Goal: Task Accomplishment & Management: Manage account settings

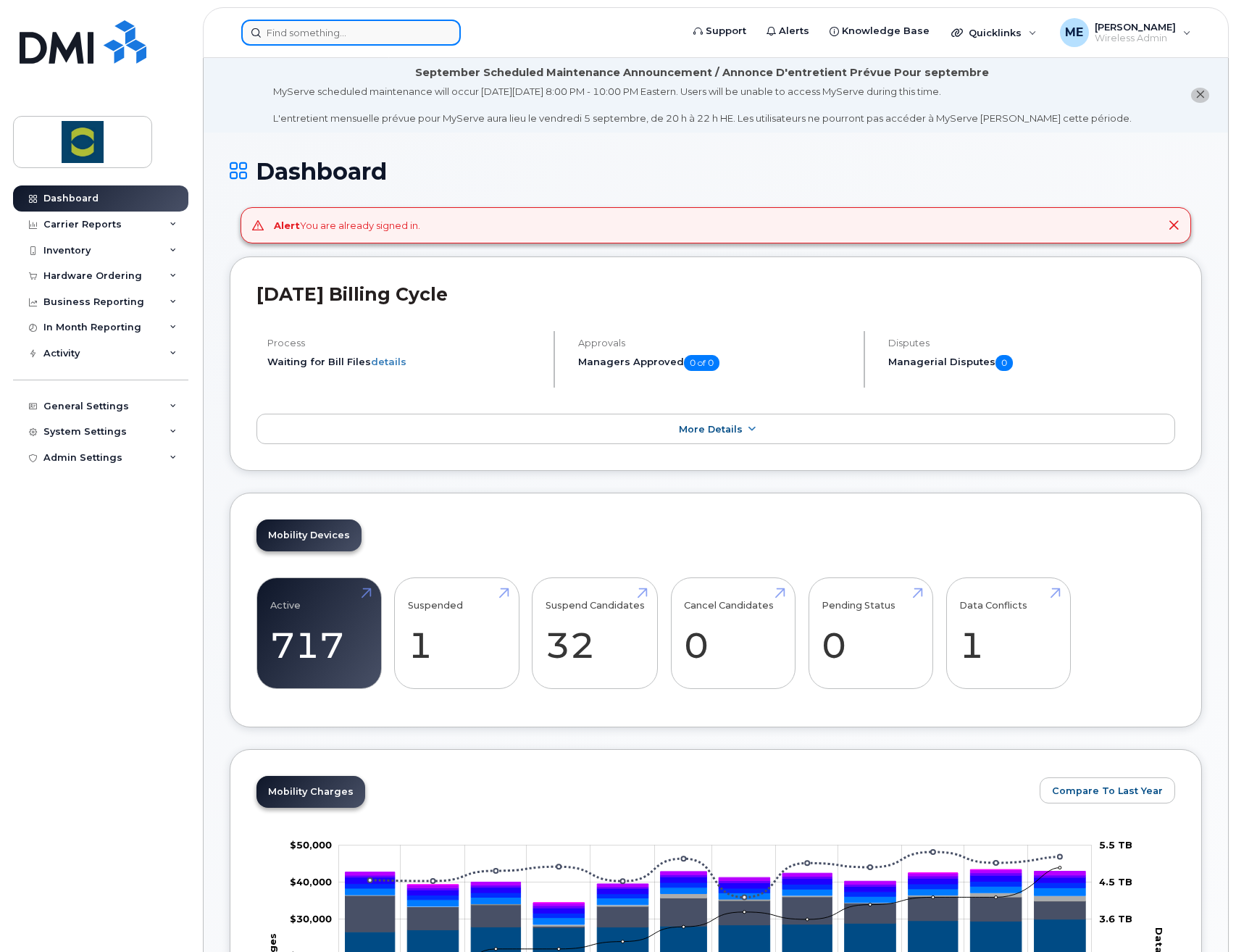
click at [419, 30] on input at bounding box center [351, 32] width 219 height 26
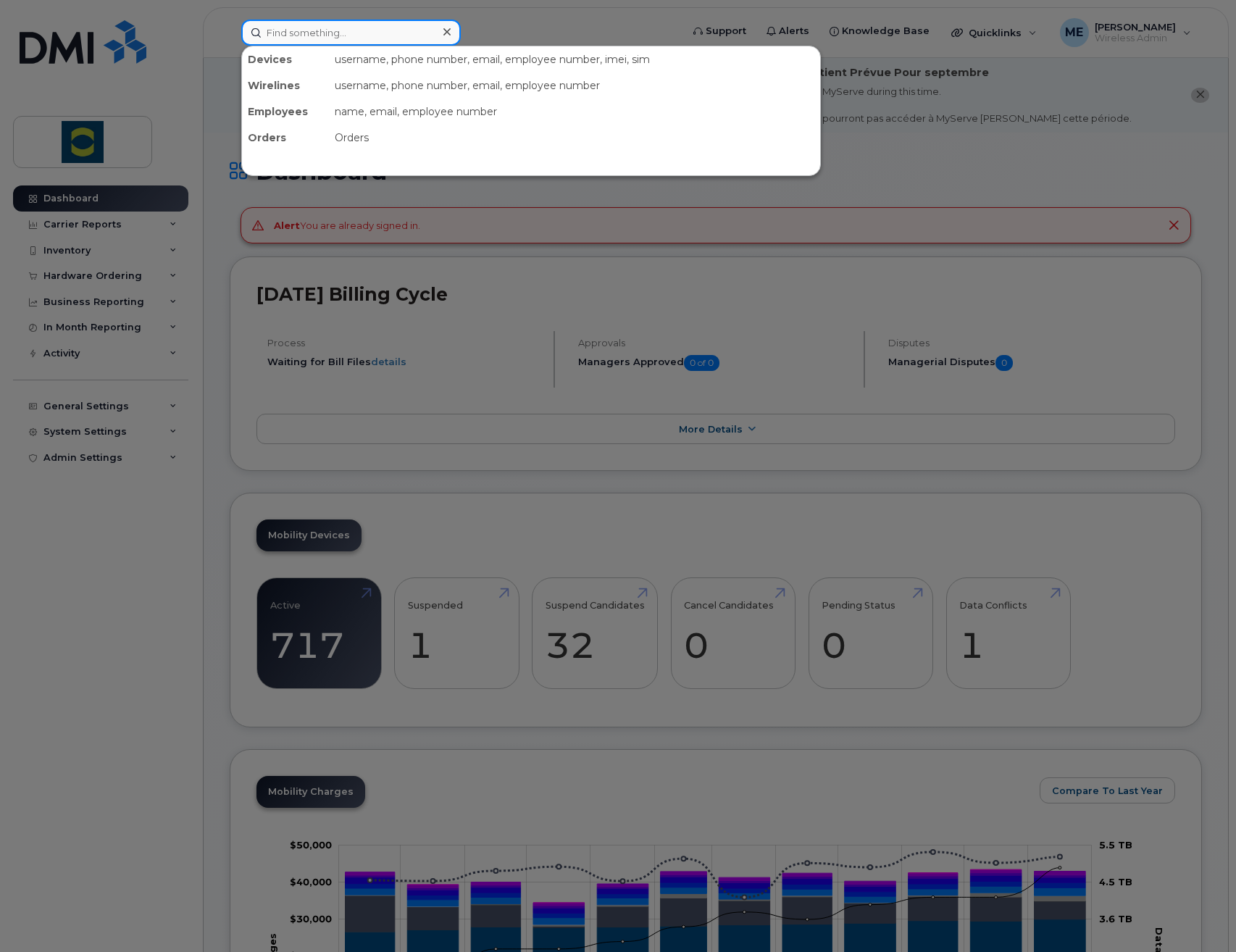
paste input "(519) 274-4215"
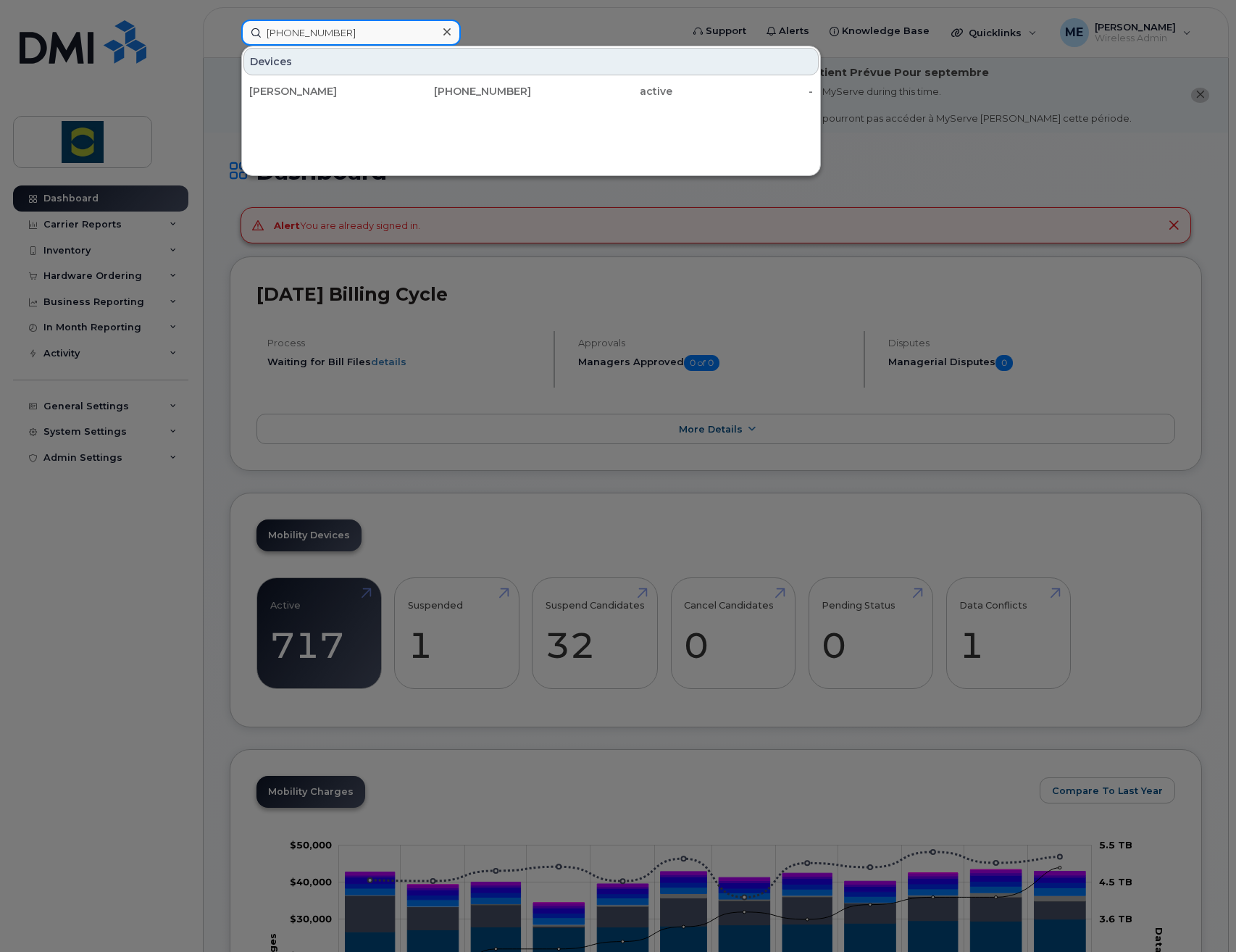
type input "(519) 274-4215"
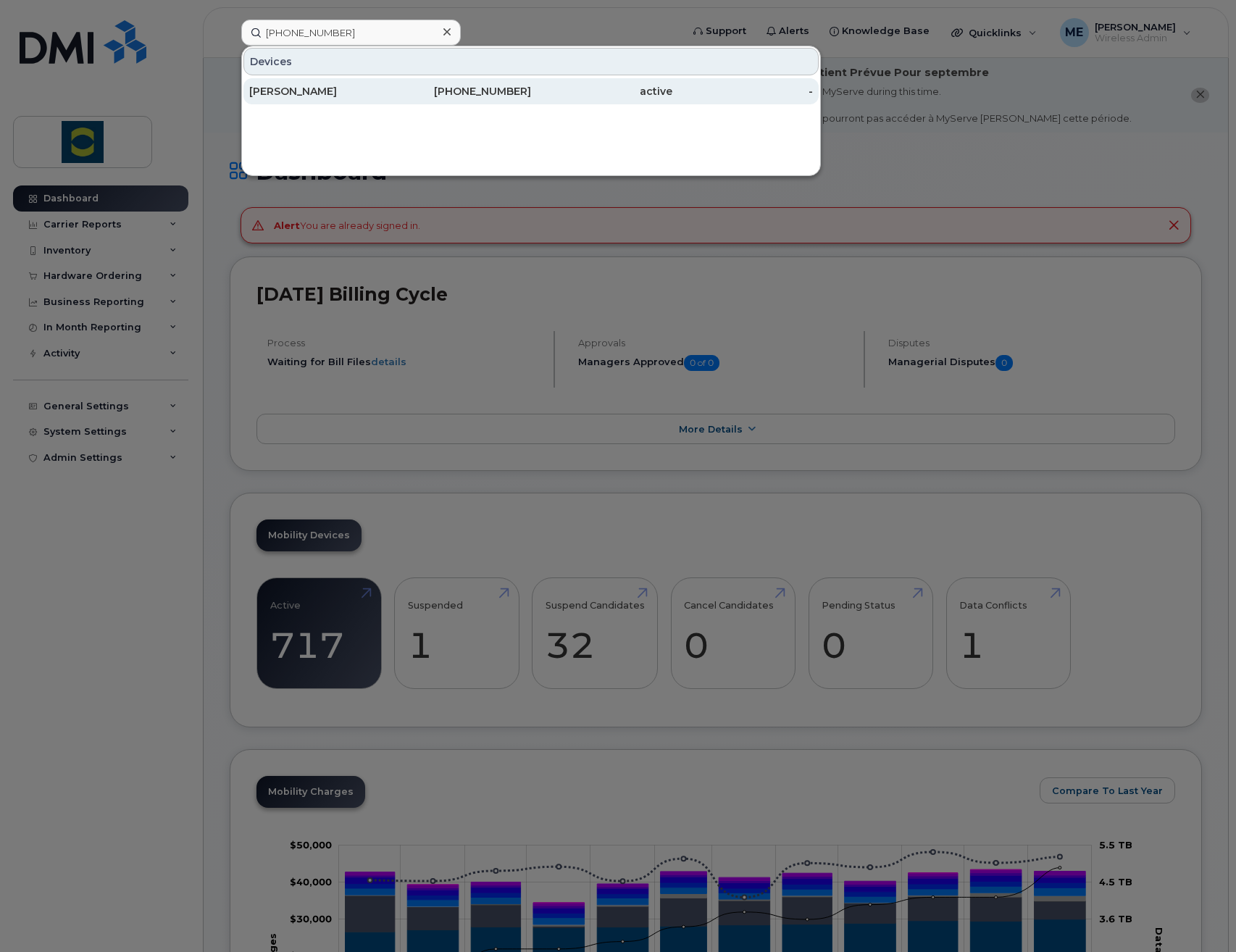
click at [352, 91] on div "Nick Coenen" at bounding box center [319, 91] width 141 height 15
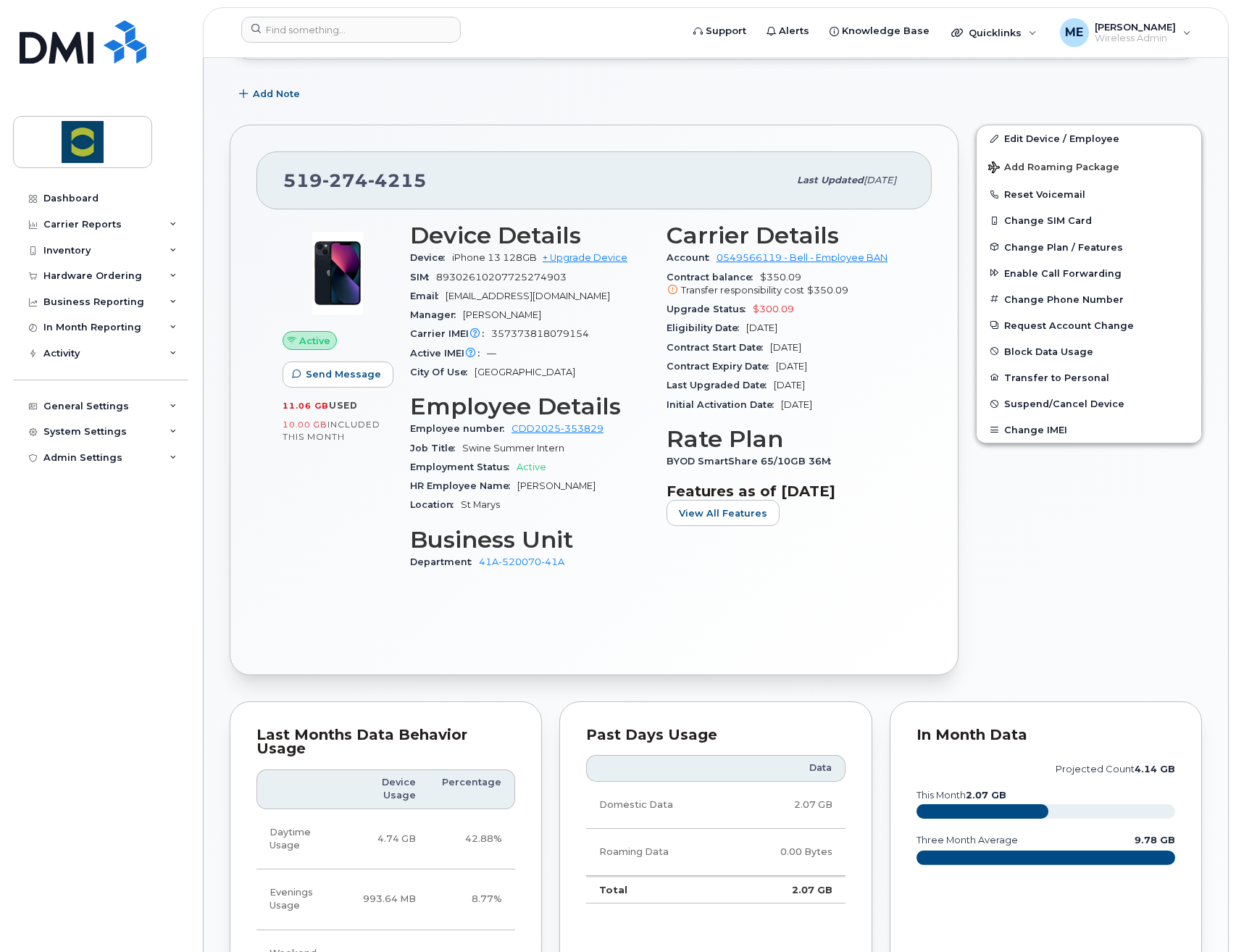
scroll to position [73, 0]
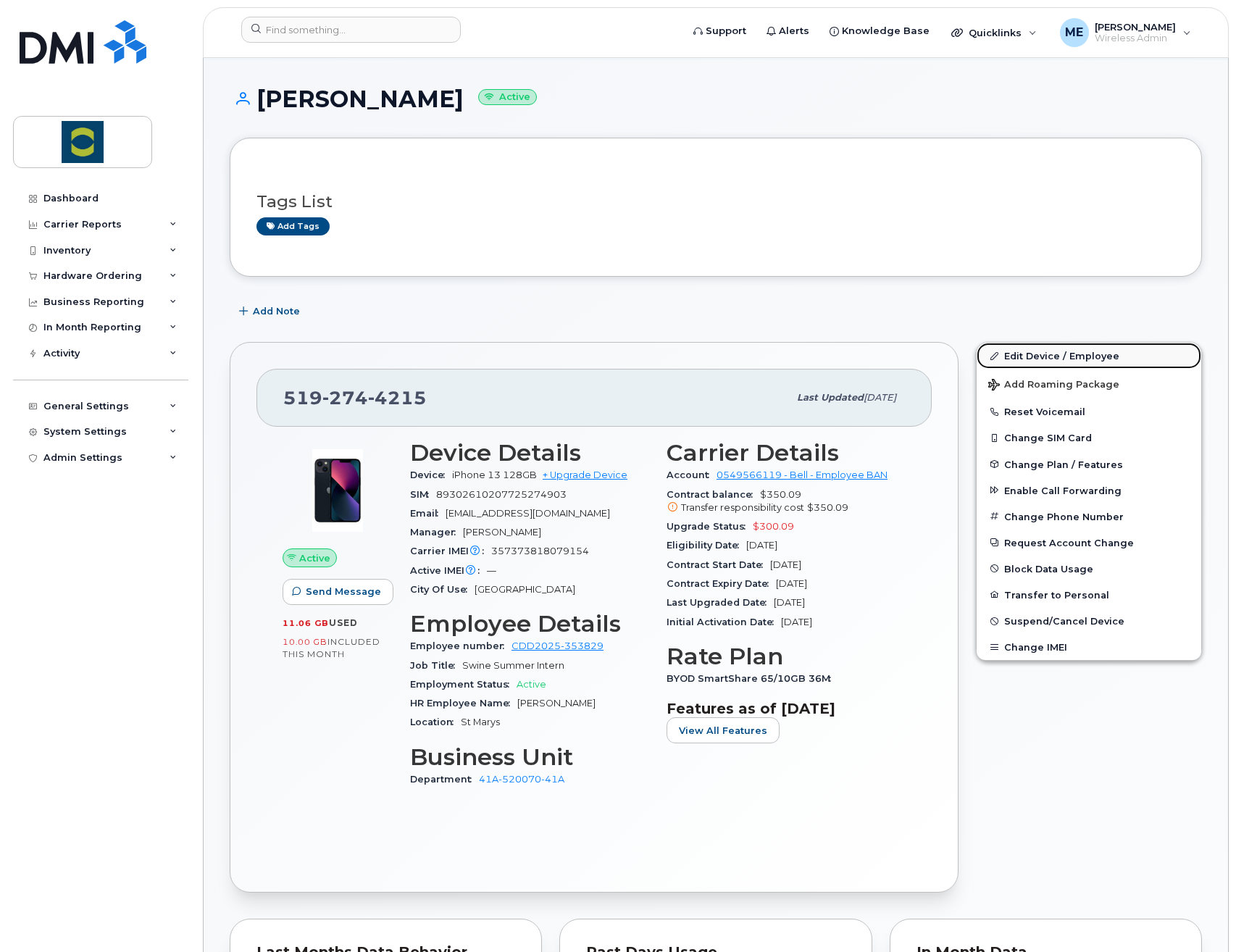
click at [1075, 352] on link "Edit Device / Employee" at bounding box center [1089, 356] width 224 height 26
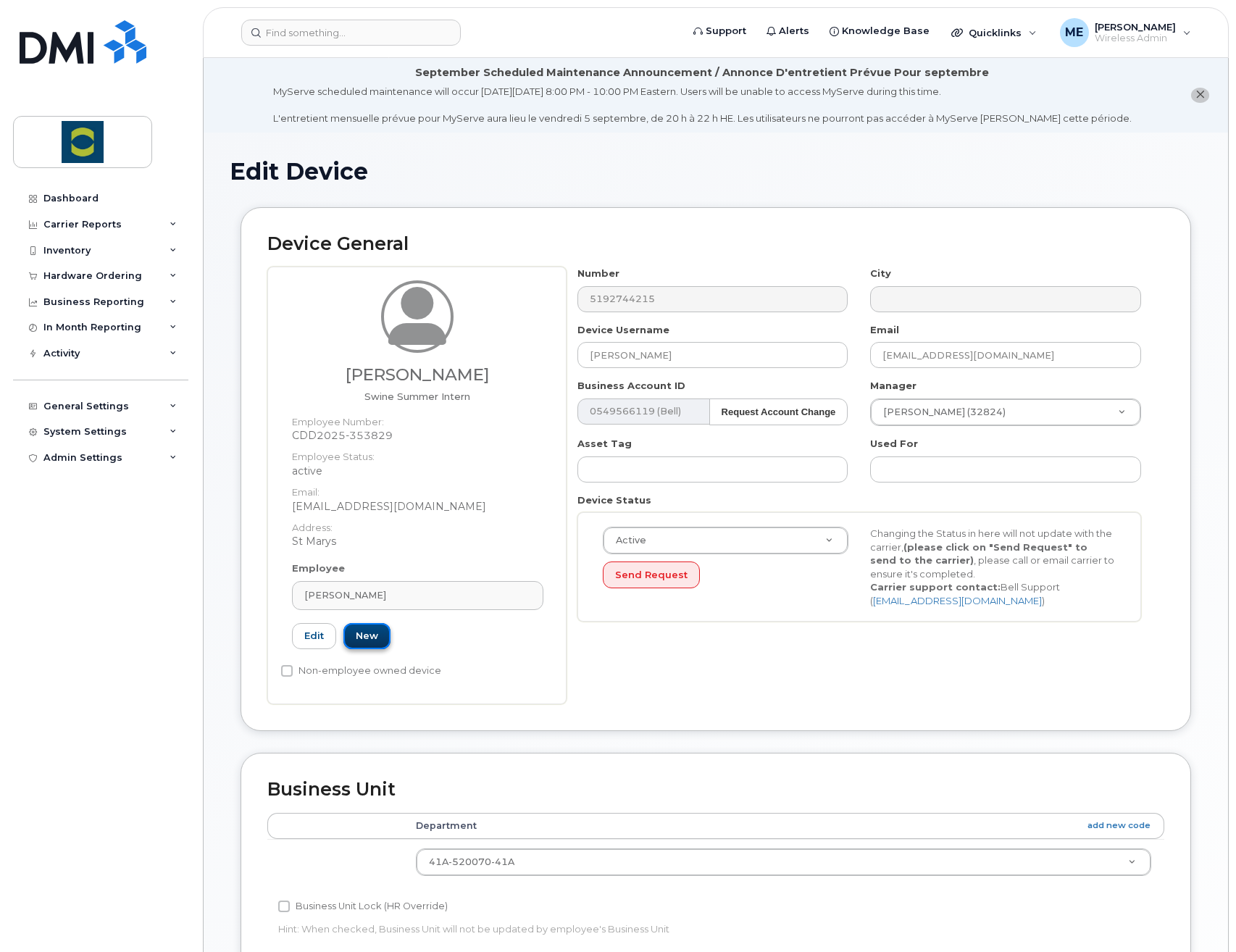
click at [359, 632] on link "New" at bounding box center [367, 636] width 47 height 27
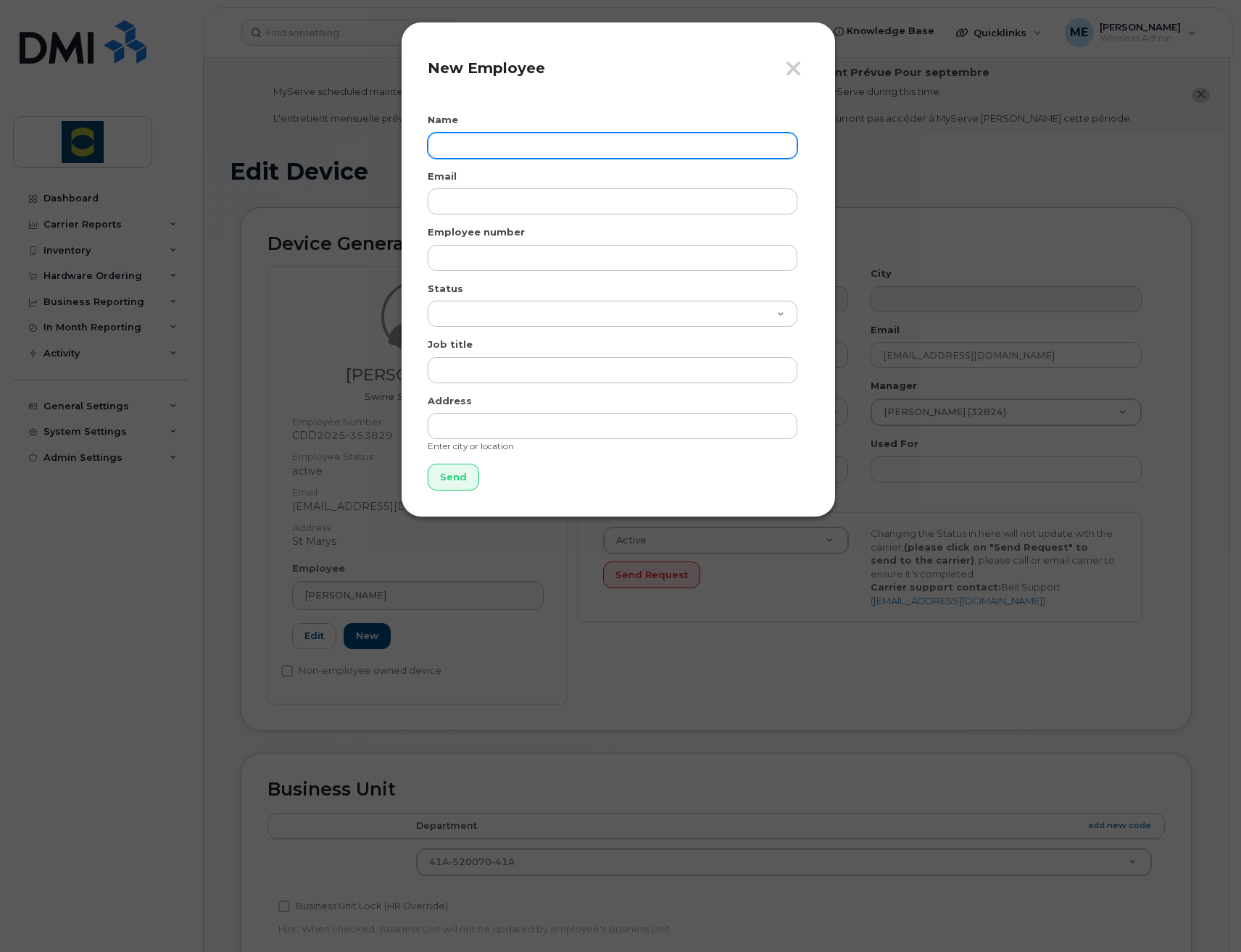
click at [509, 154] on input "text" at bounding box center [612, 146] width 369 height 26
paste input "Abigail Macpherson"
type input "Abigail Macpherson"
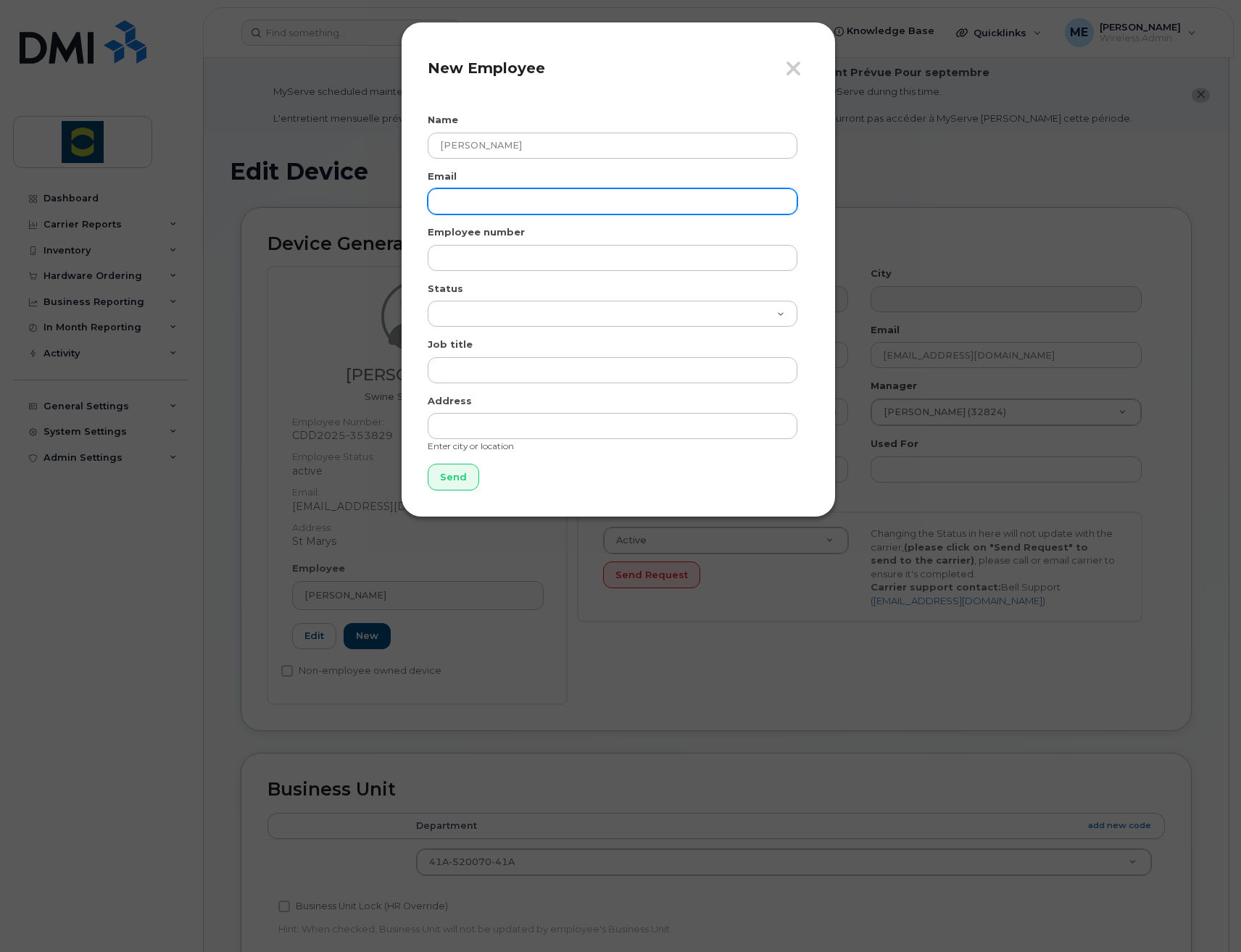
click at [545, 190] on input "email" at bounding box center [612, 202] width 369 height 26
click at [531, 207] on input "email" at bounding box center [612, 202] width 369 height 26
paste input "abigail.macpherson@nutreco.com"
type input "abigail.macpherson@nutreco.com"
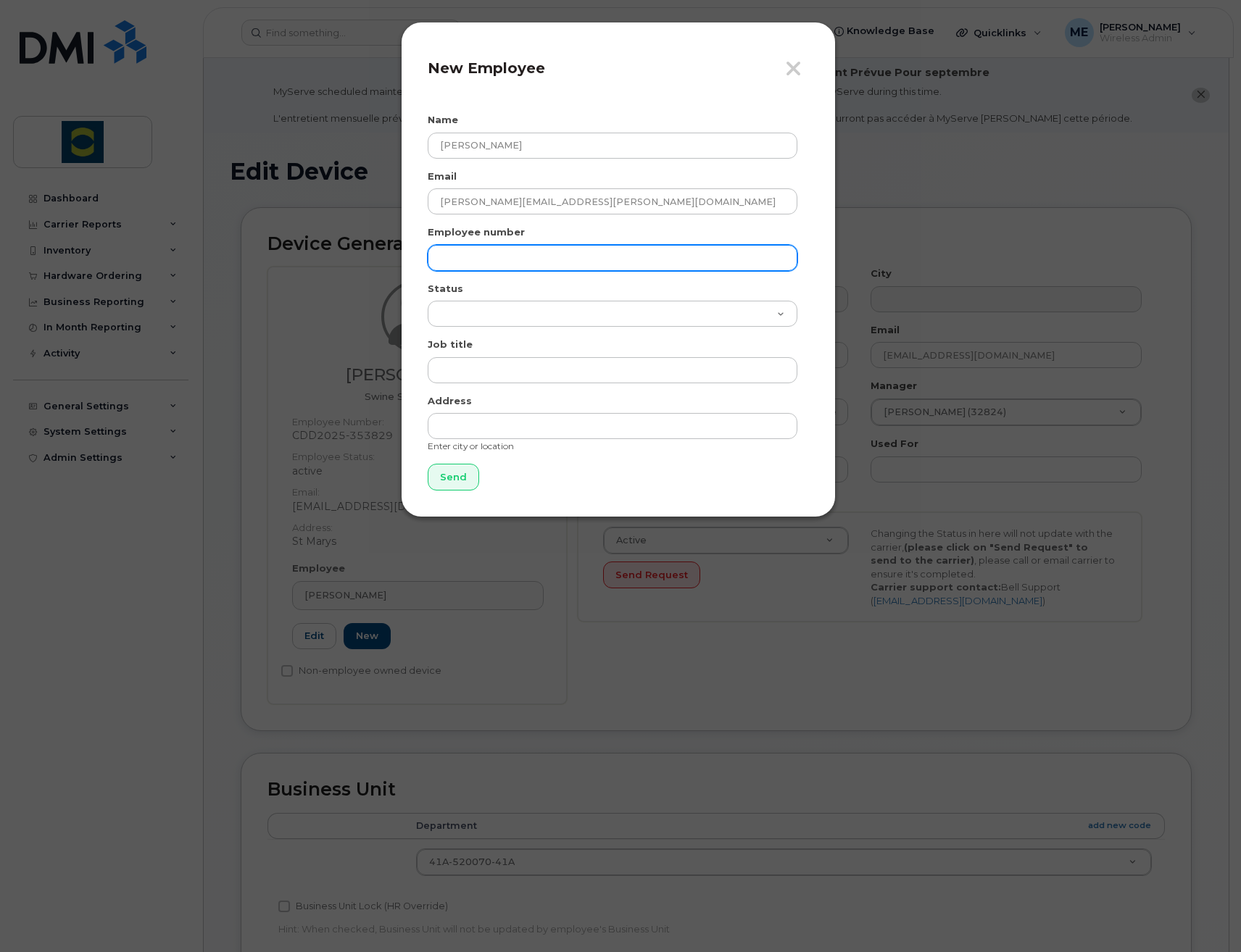
click at [517, 266] on input "text" at bounding box center [612, 258] width 369 height 26
paste input "43562"
type input "43562"
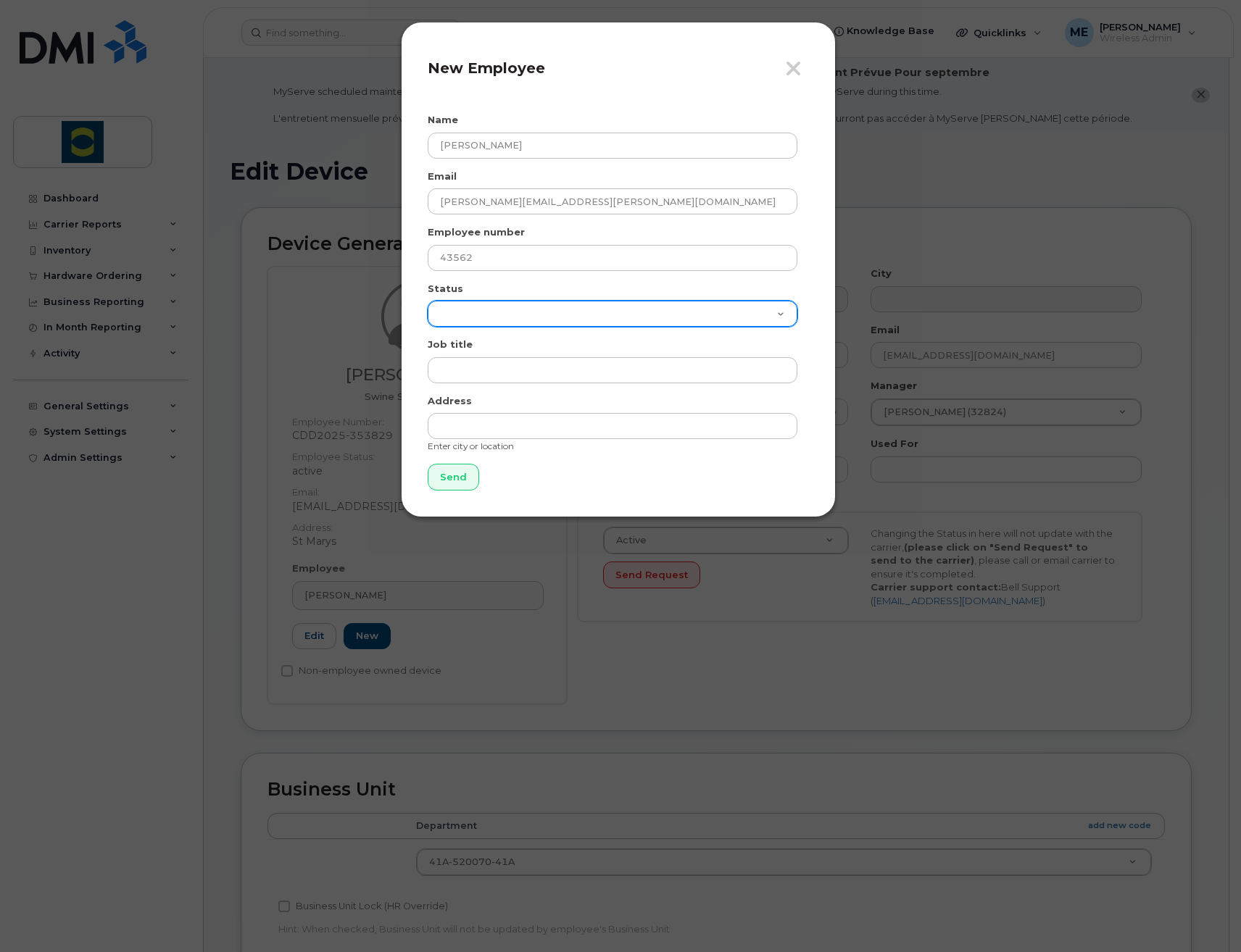
click at [491, 305] on select "Active On-Leave Long Term Short Term Maternity Leave Temp Layoff Inactive" at bounding box center [612, 314] width 369 height 26
select select "active"
click at [428, 301] on select "Active On-Leave Long Term Short Term Maternity Leave Temp Layoff Inactive" at bounding box center [612, 314] width 369 height 26
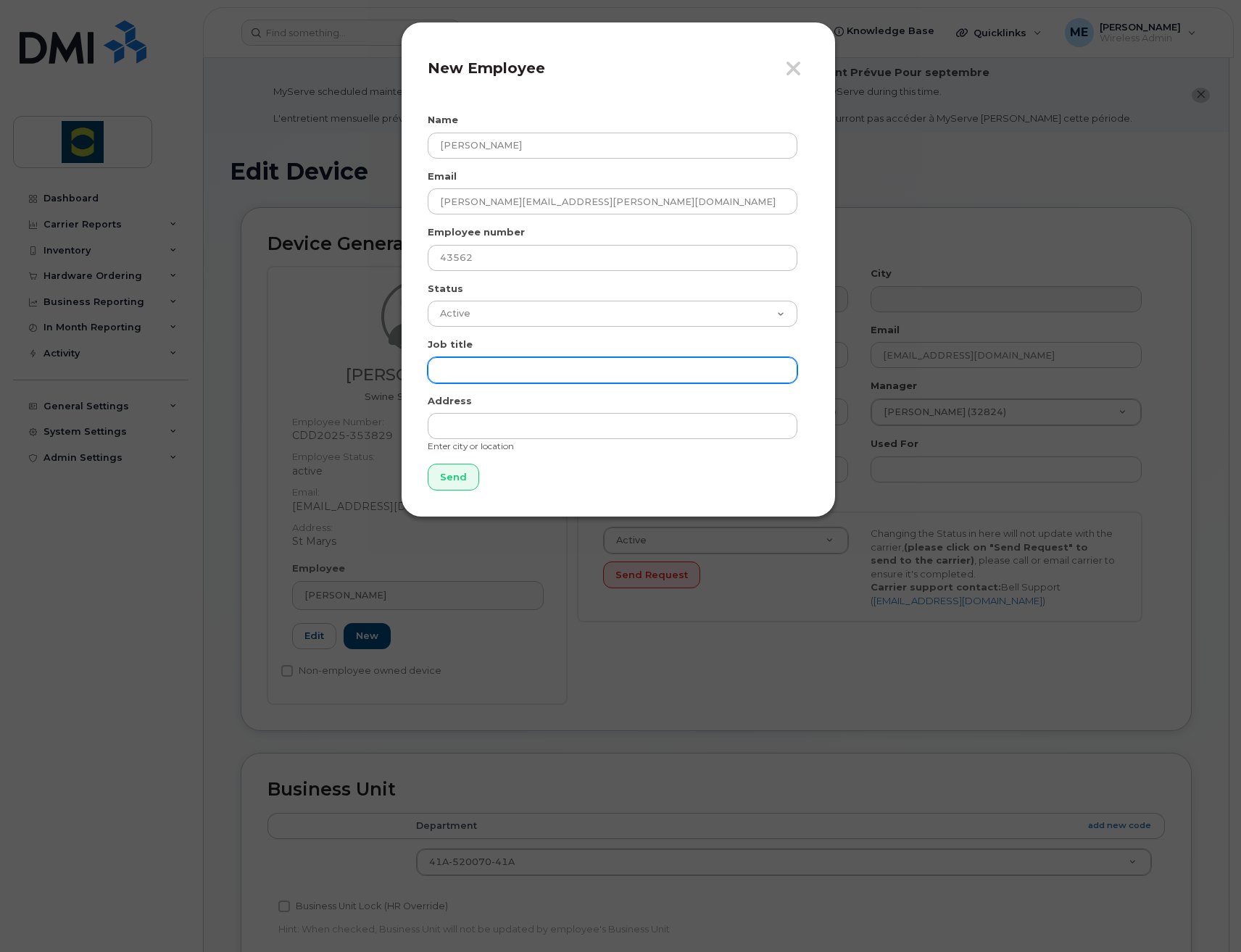
click at [512, 362] on input "text" at bounding box center [612, 370] width 369 height 26
paste input "Global Supply Chain Trainee"
type input "Global Supply Chain Trainee"
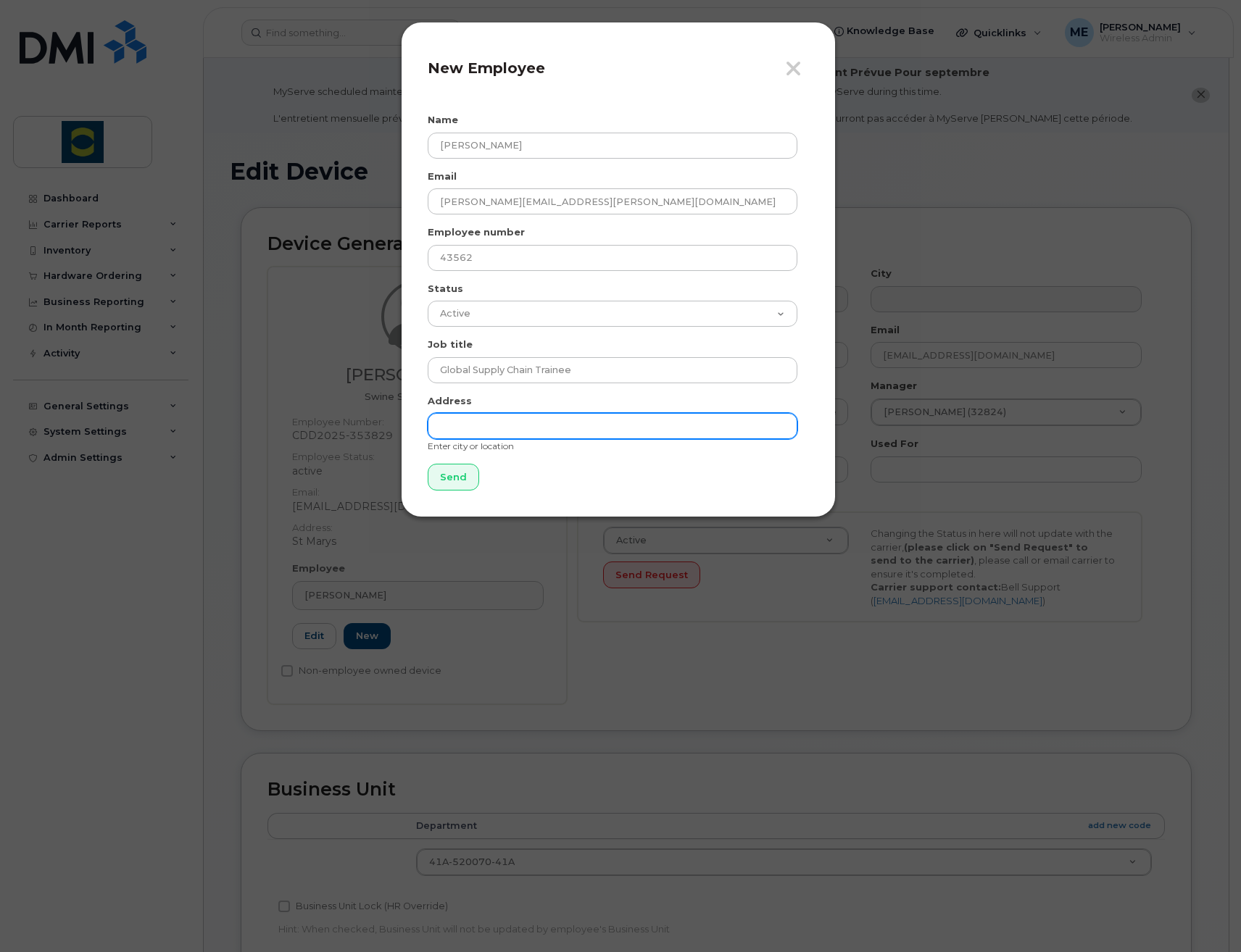
click at [603, 425] on input "text" at bounding box center [612, 426] width 369 height 26
type input "Guelph"
click at [463, 472] on input "Send" at bounding box center [453, 477] width 52 height 27
type input "Send"
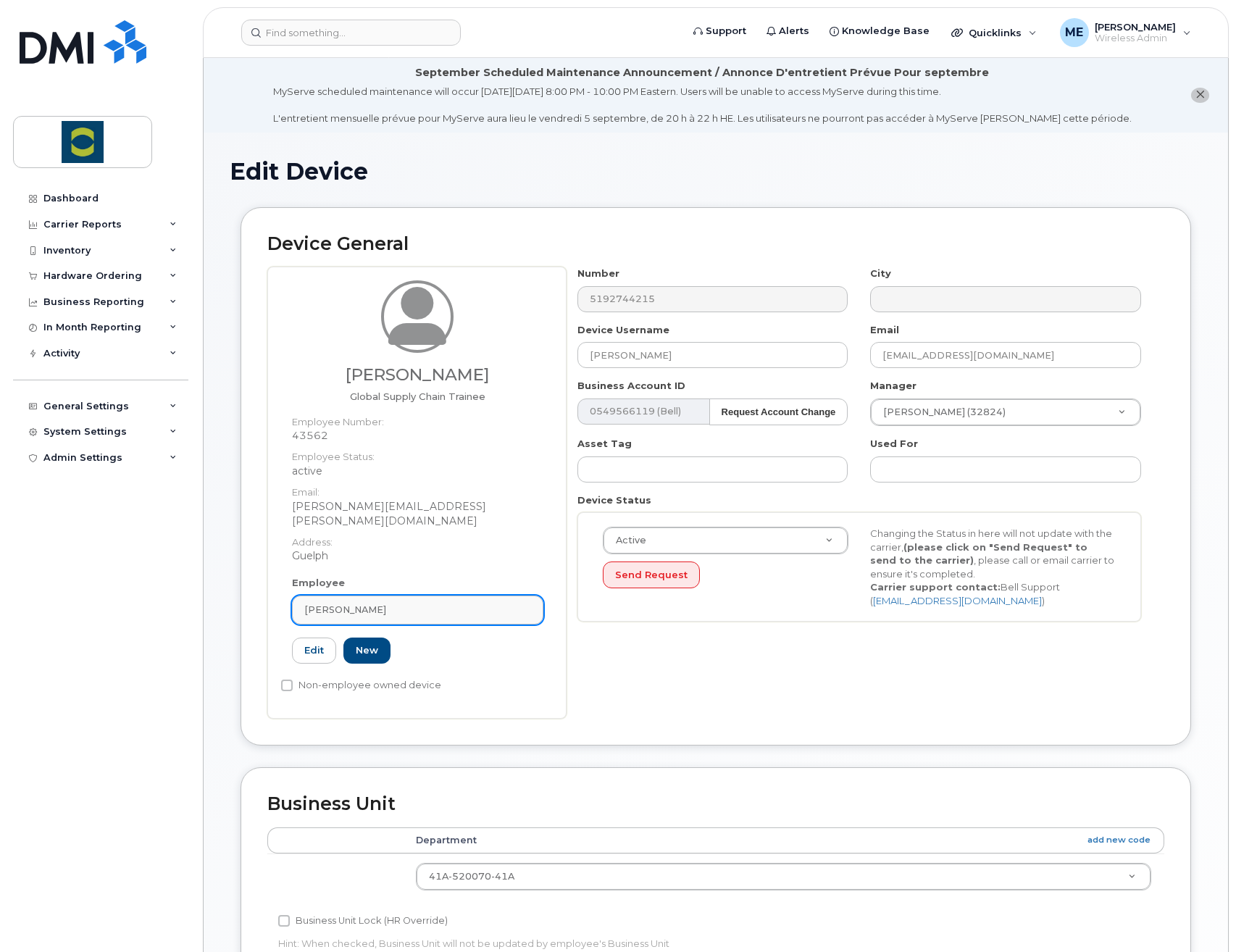
click at [415, 603] on div "Nick Coenen" at bounding box center [417, 610] width 227 height 14
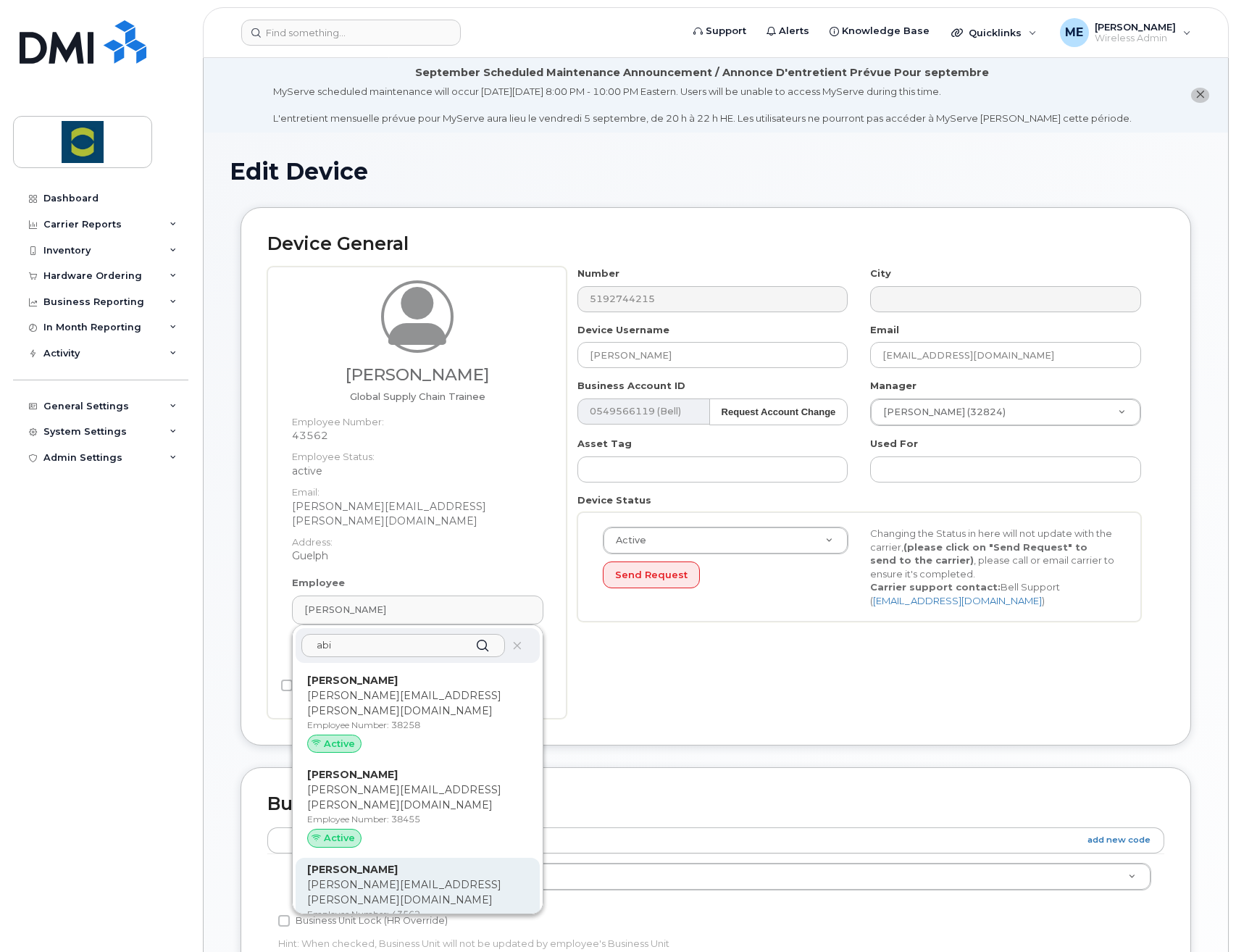
type input "abi"
click at [389, 862] on div "Abigail Macpherson abigail.macpherson@nutreco.com Employee Number: 43562 Active" at bounding box center [417, 905] width 221 height 86
type input "43562"
type input "Abigail Macpherson"
type input "abigail.macpherson@nutreco.com"
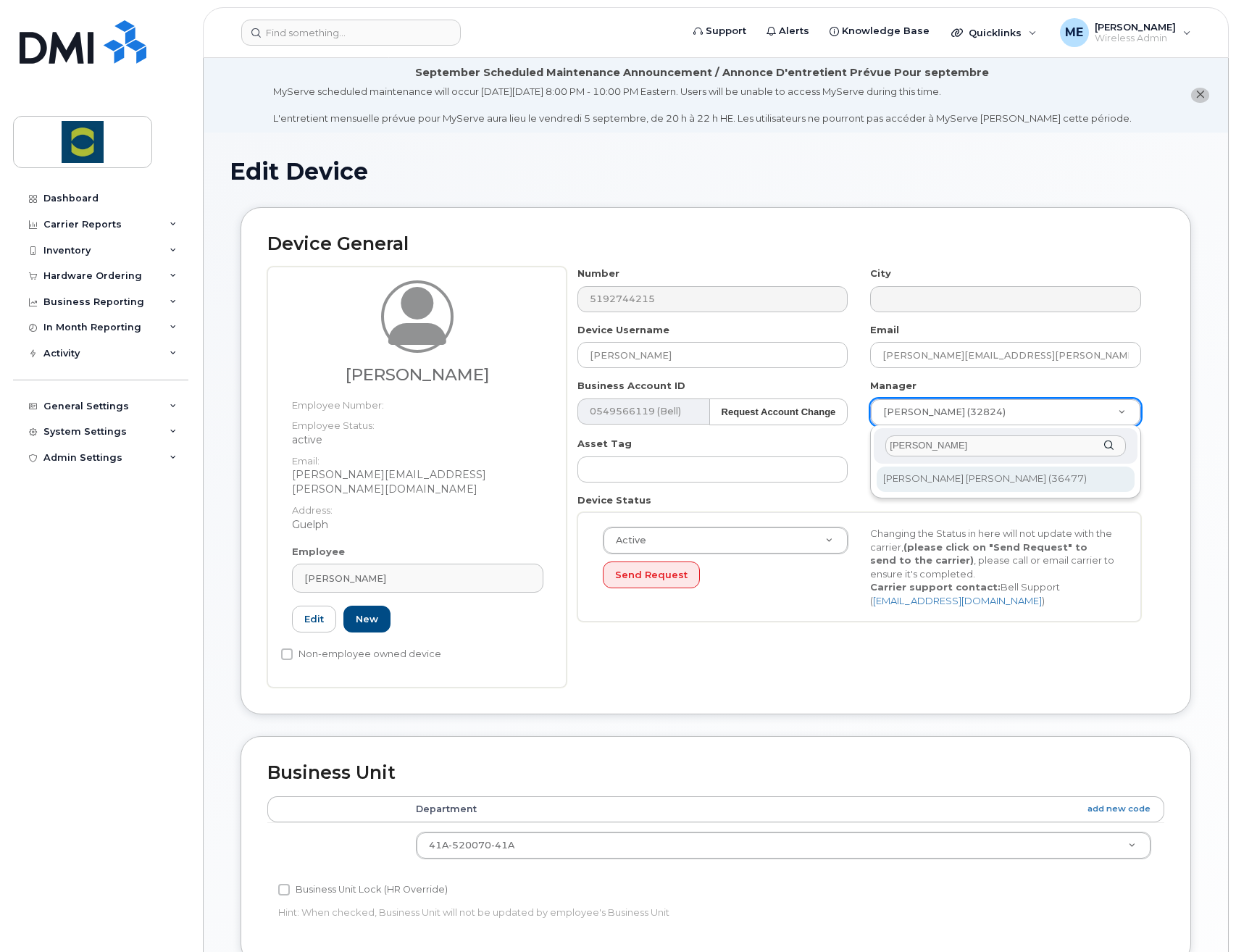
type input "elsi"
type input "2339351"
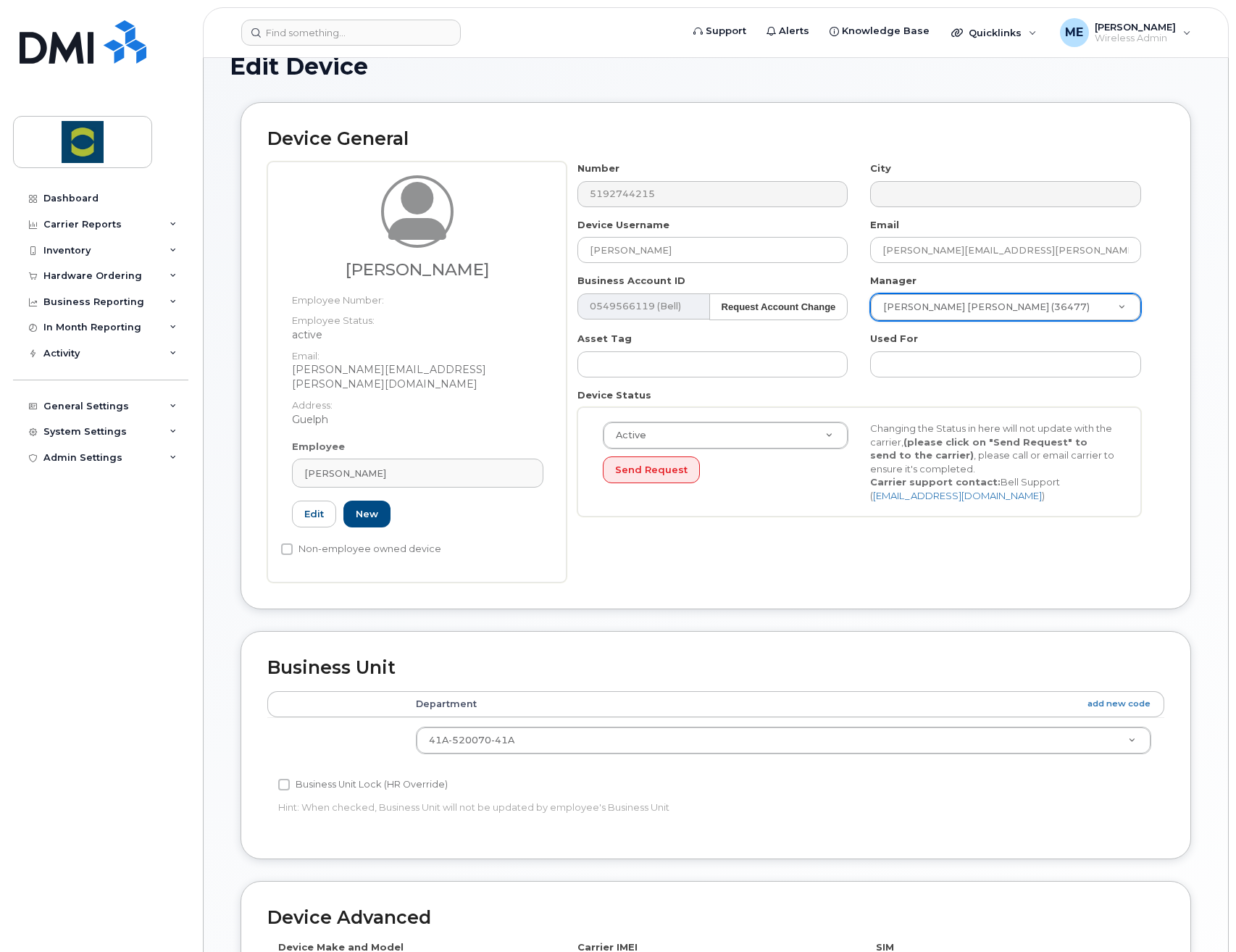
scroll to position [290, 0]
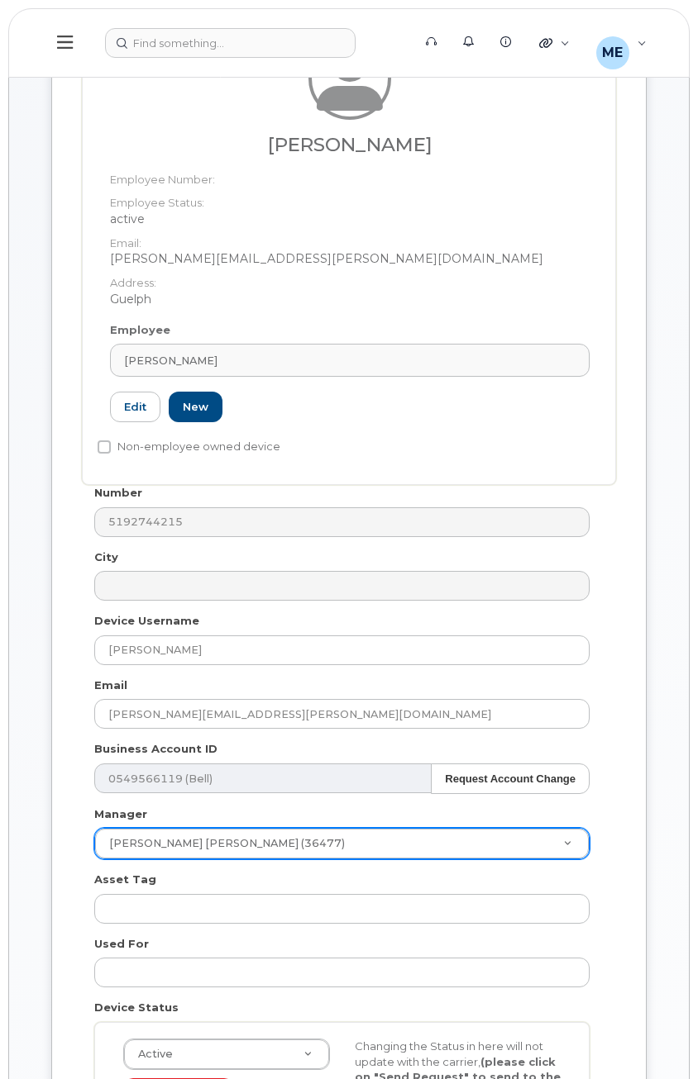
drag, startPoint x: 472, startPoint y: 135, endPoint x: 256, endPoint y: 144, distance: 215.9
click at [256, 144] on div "Abigail Macpherson" at bounding box center [349, 96] width 479 height 118
copy h3 "Abigail Macpherson"
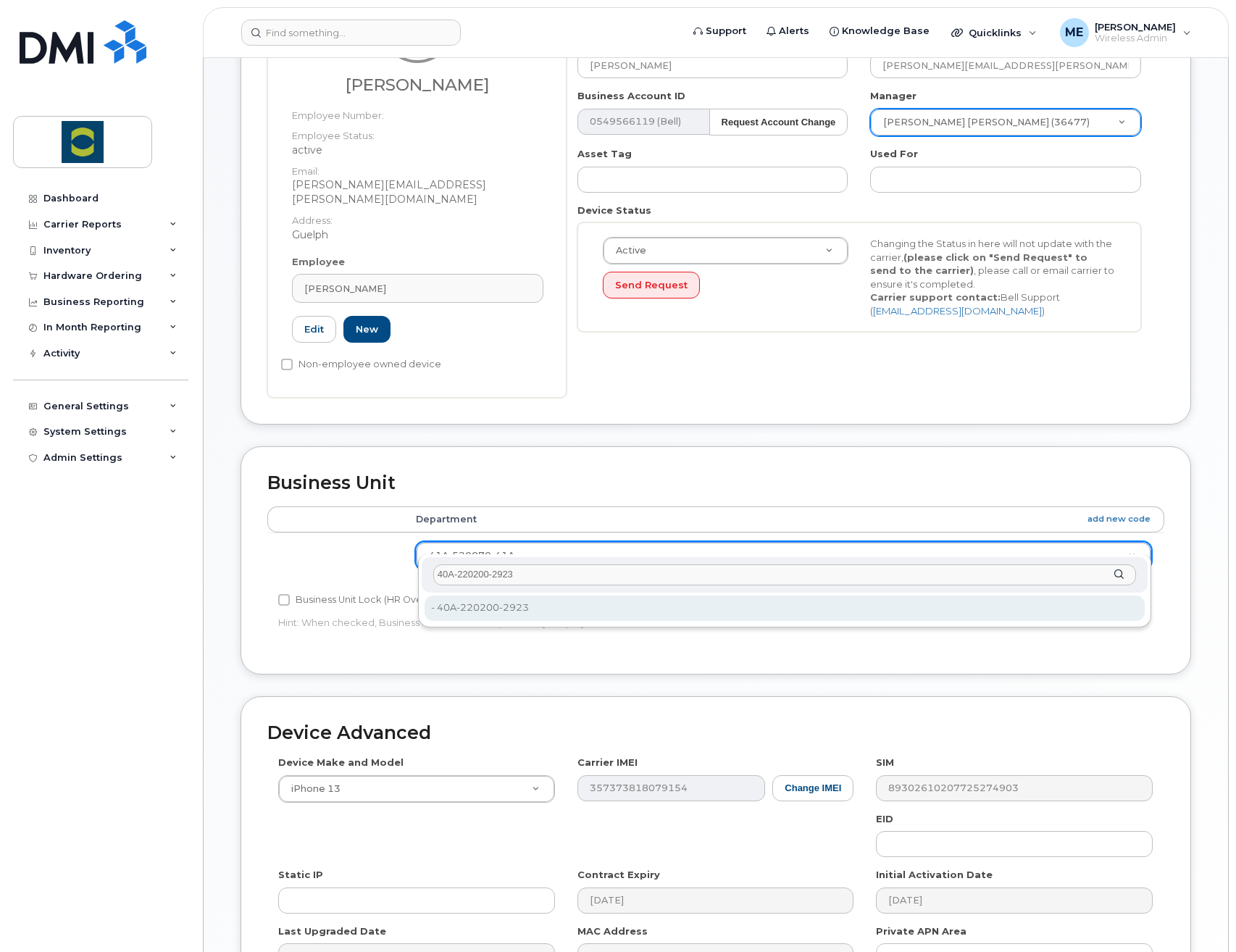
type input "40A-220200-2923"
type input "34830885"
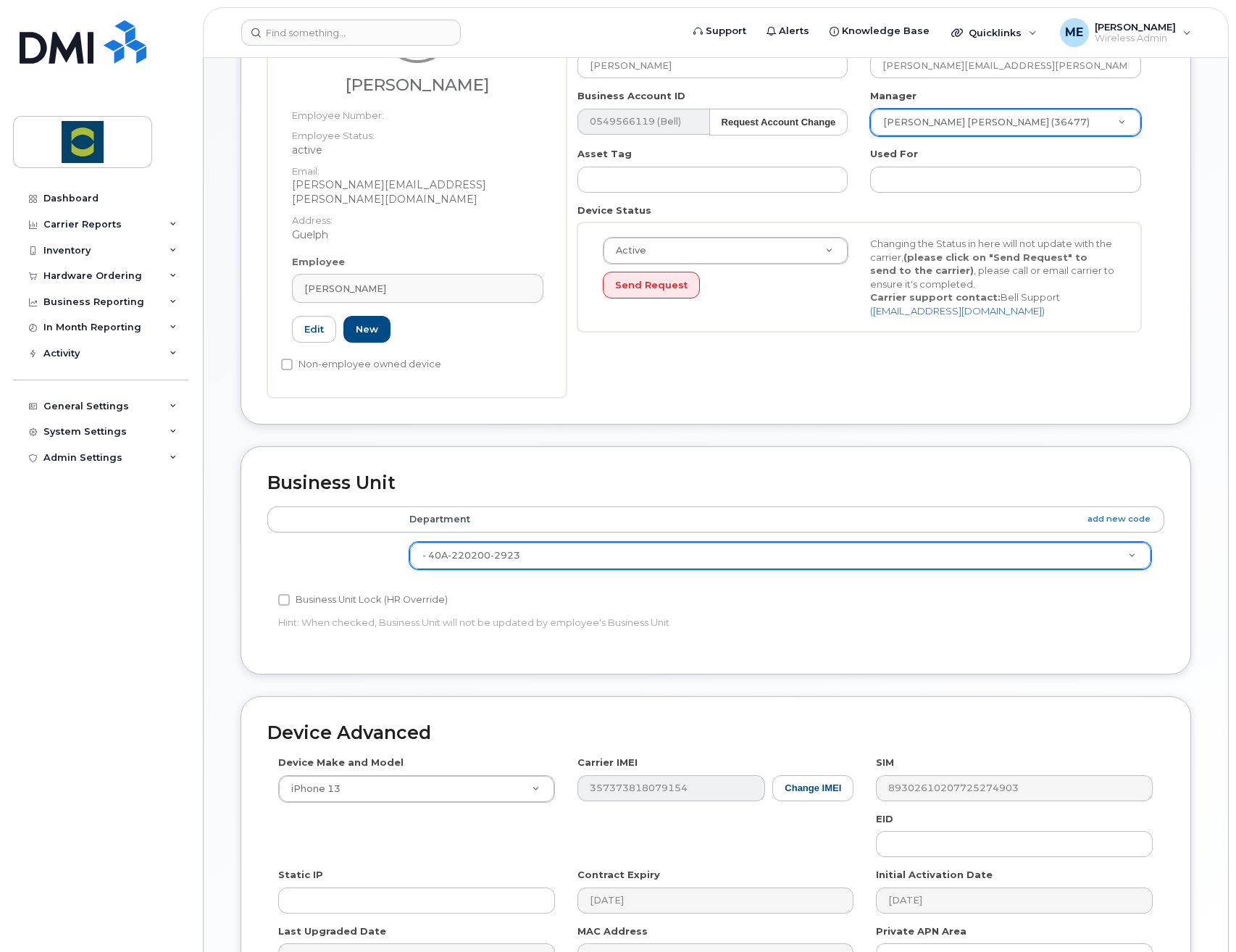
click at [693, 600] on div "Business Unit Lock (HR Override) Hint: When checked, Business Unit will not be …" at bounding box center [566, 614] width 598 height 46
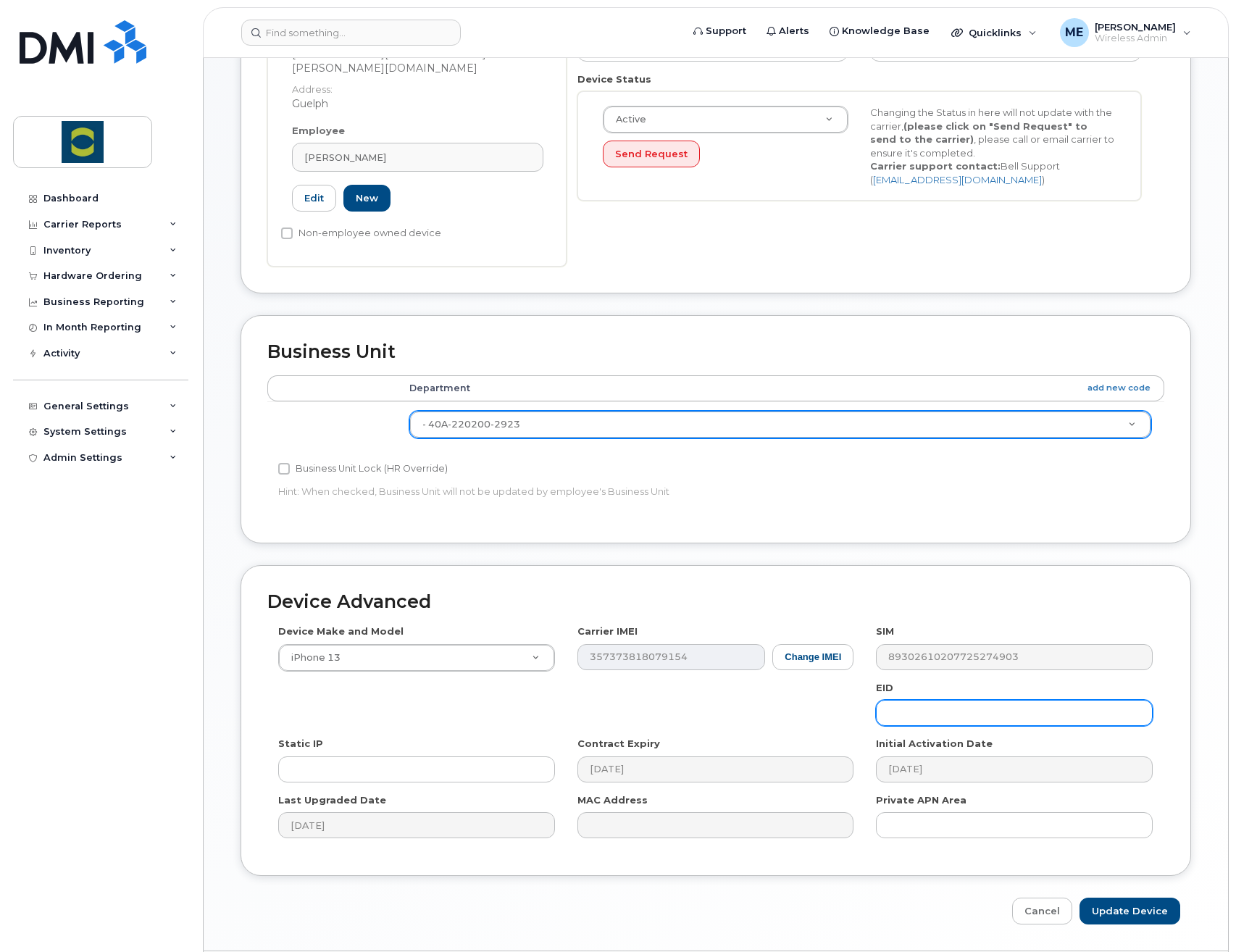
scroll to position [435, 0]
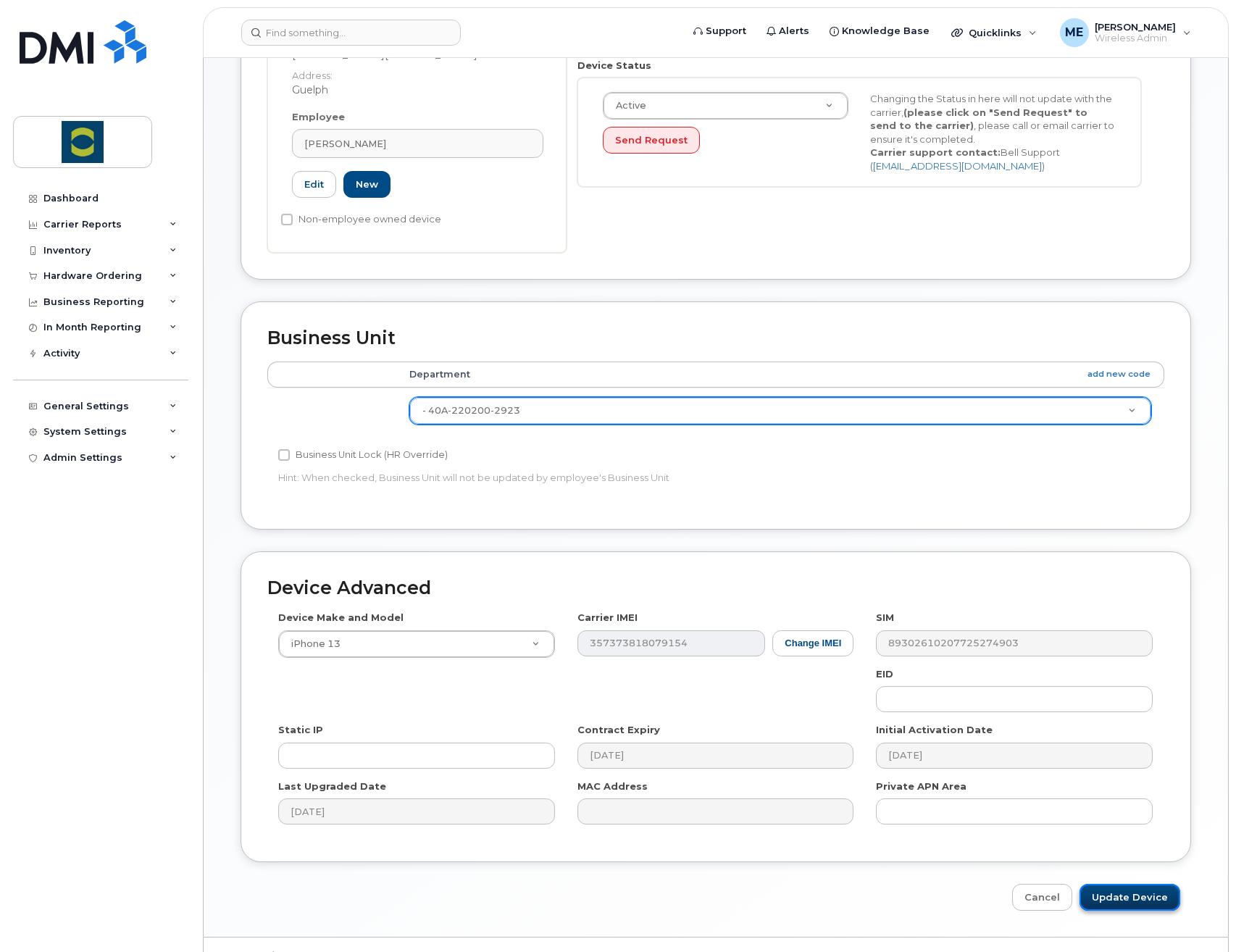
click at [1167, 884] on input "Update Device" at bounding box center [1129, 897] width 101 height 27
type input "Saving..."
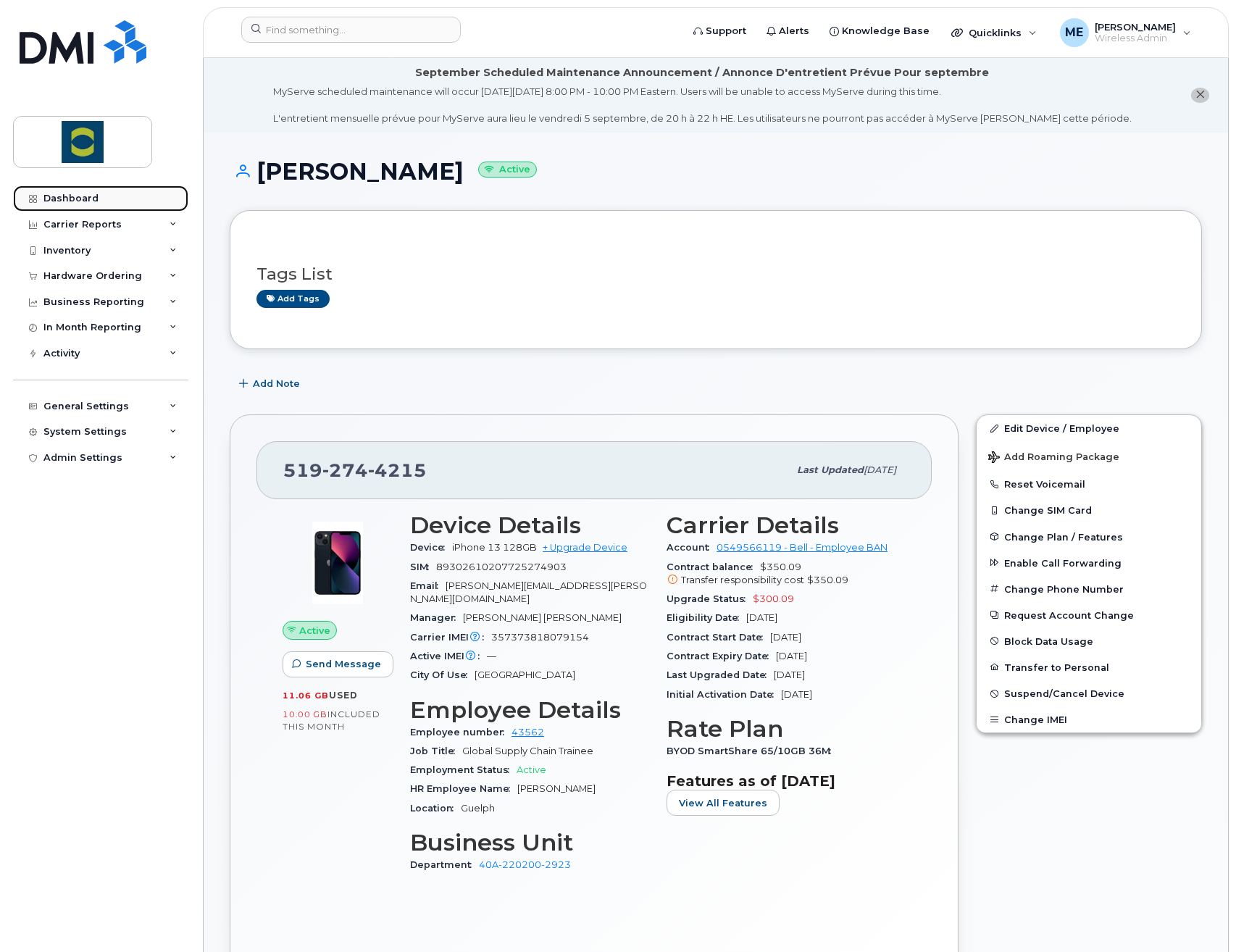
click at [107, 194] on link "Dashboard" at bounding box center [101, 199] width 175 height 26
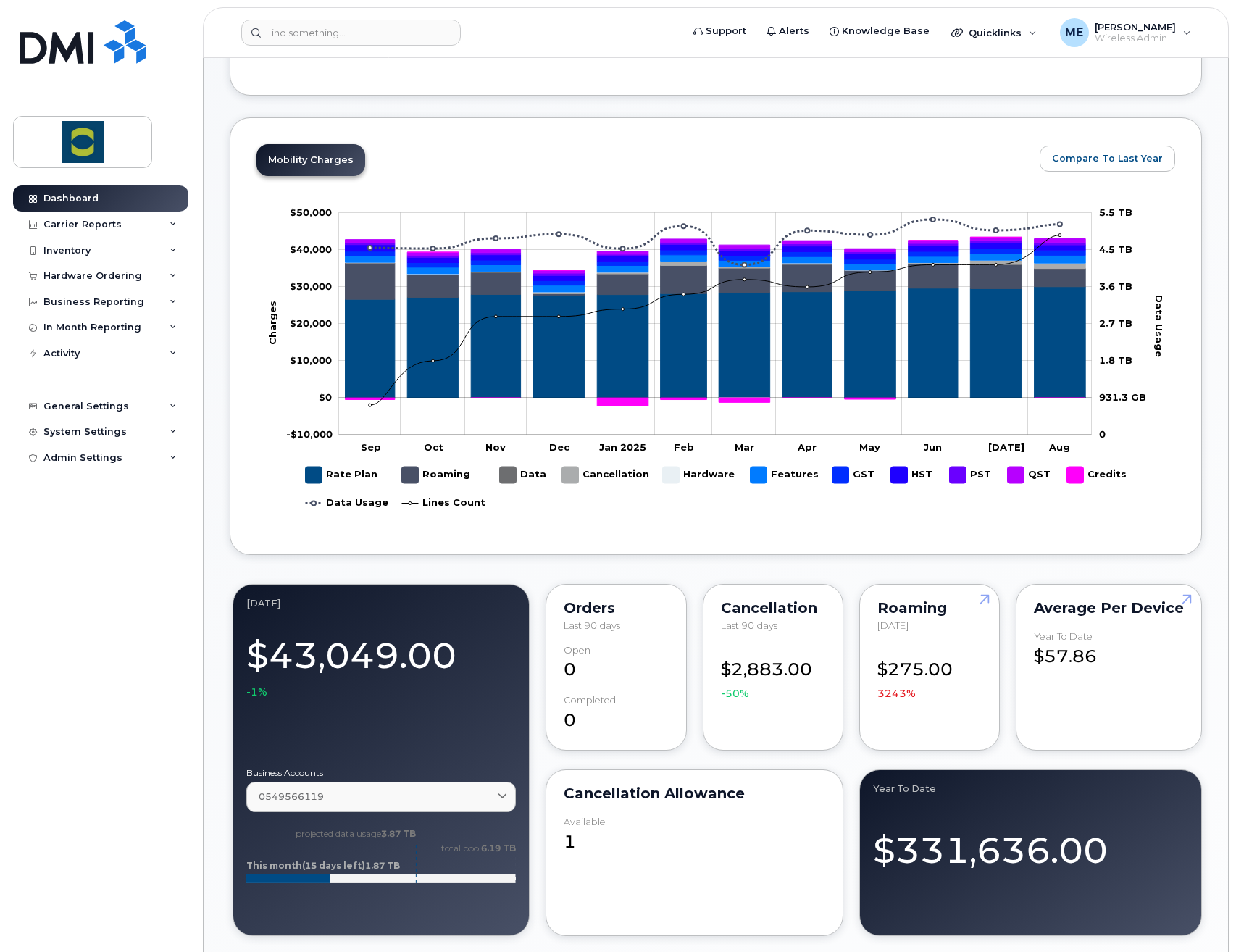
scroll to position [579, 0]
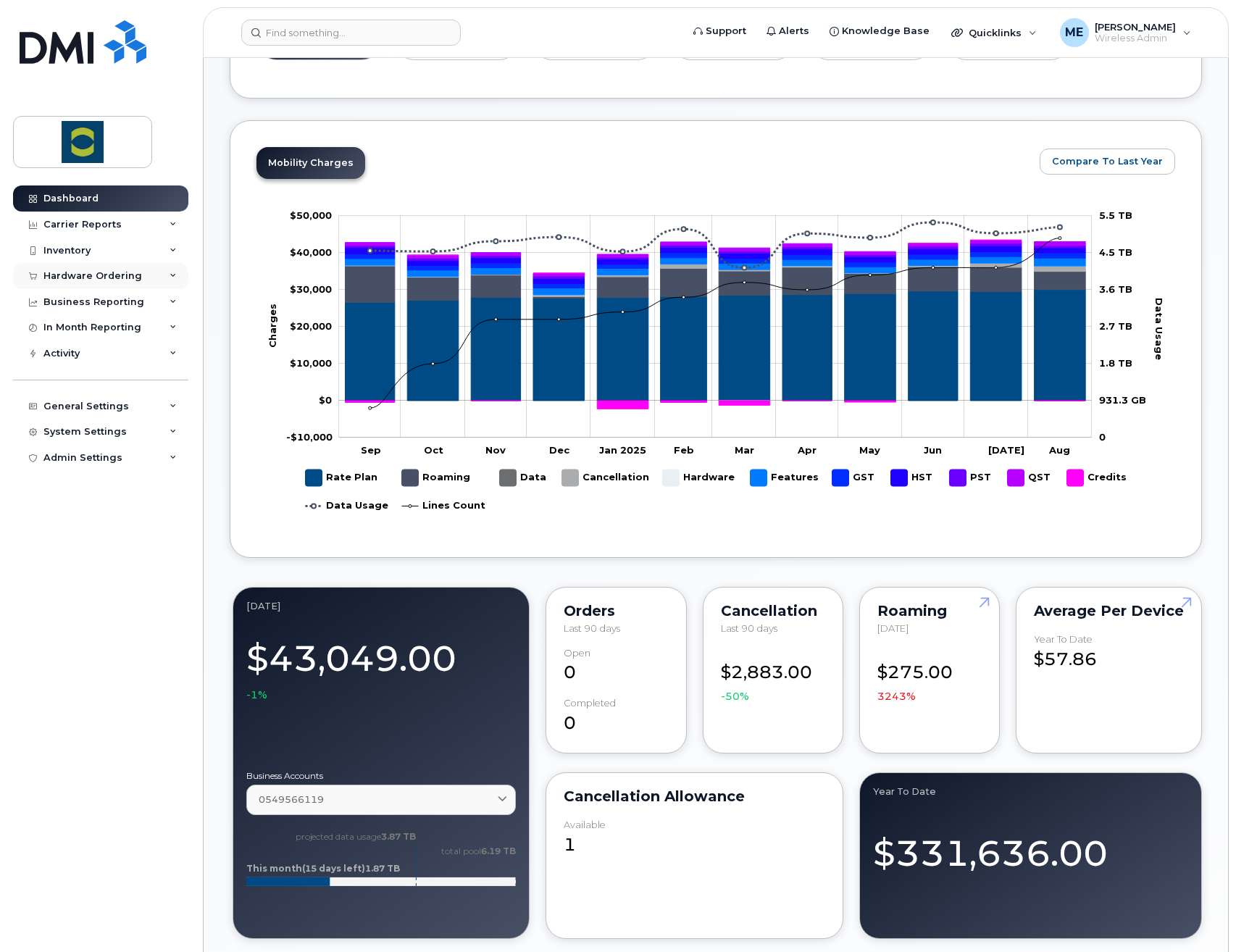
click at [133, 274] on div "Hardware Ordering" at bounding box center [93, 275] width 98 height 11
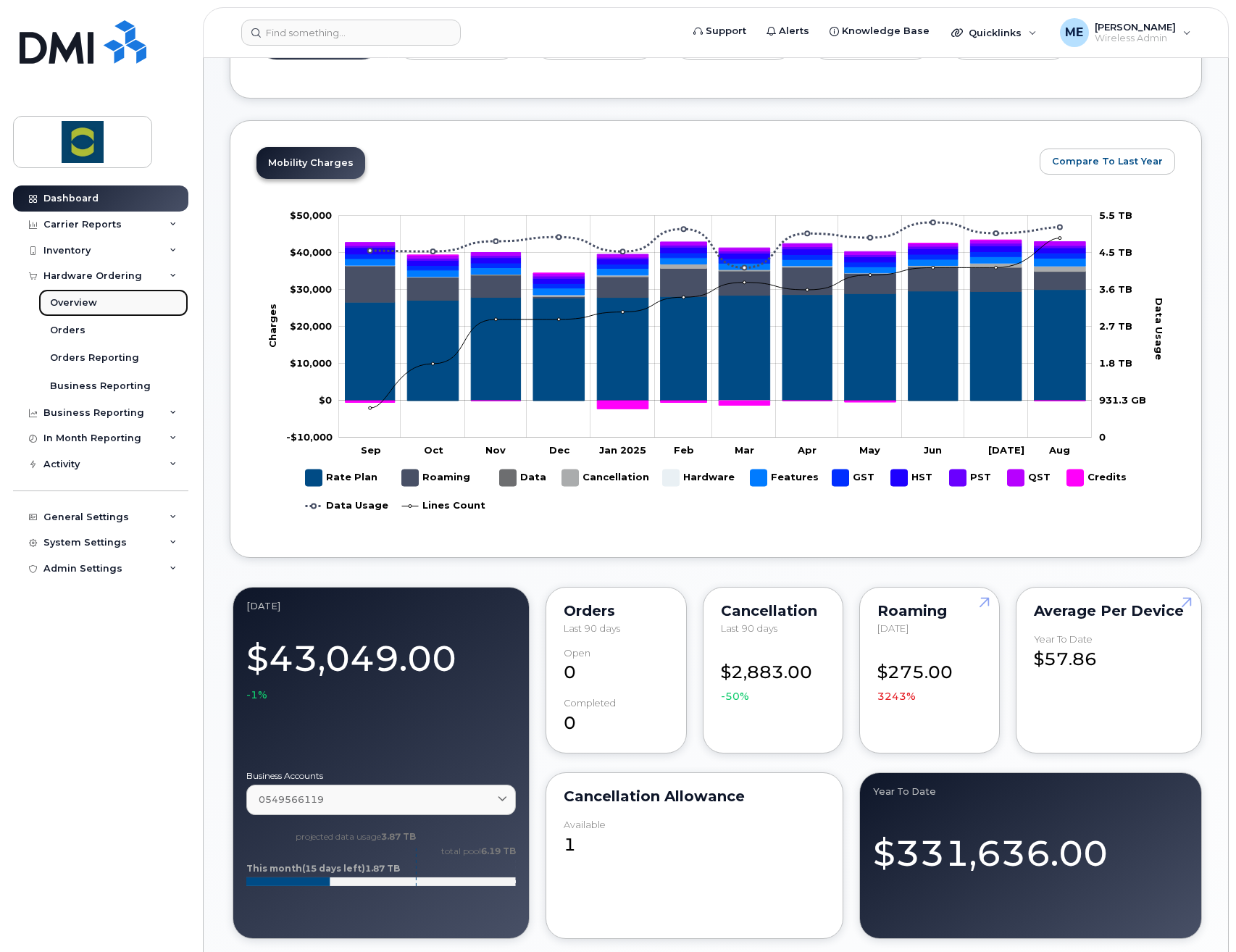
click at [94, 298] on div "Overview" at bounding box center [74, 302] width 47 height 13
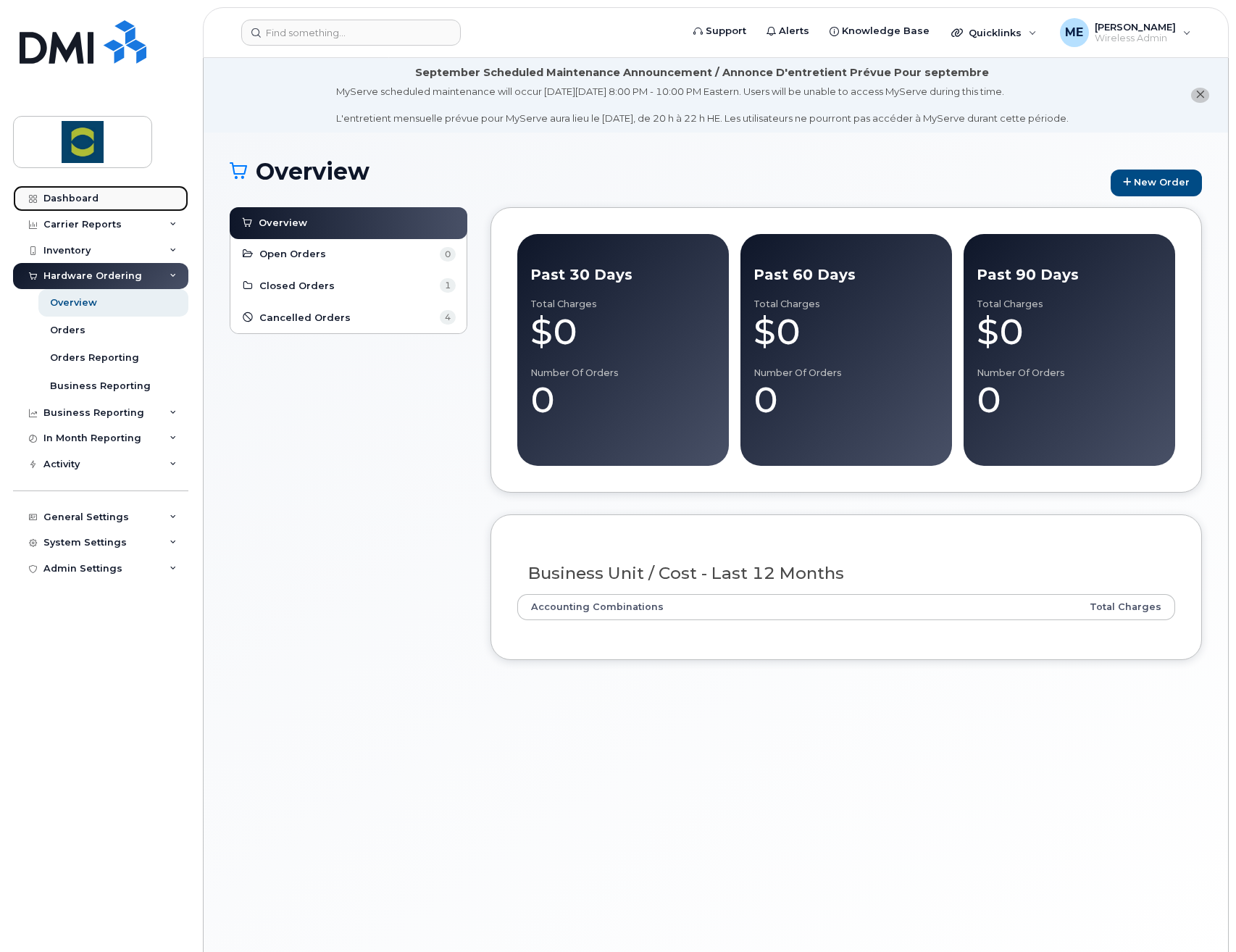
click at [96, 195] on div "Dashboard" at bounding box center [71, 198] width 55 height 11
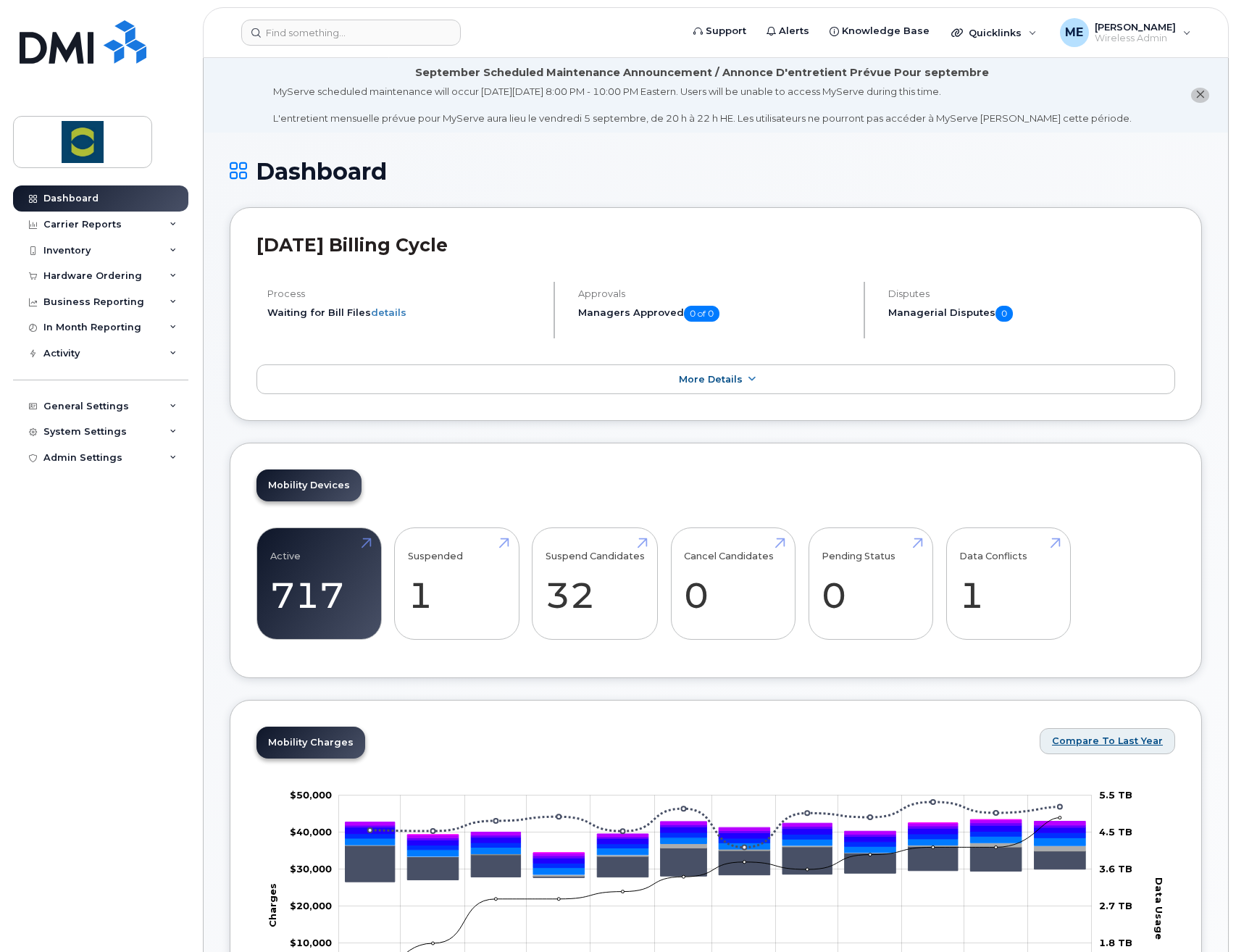
scroll to position [217, 0]
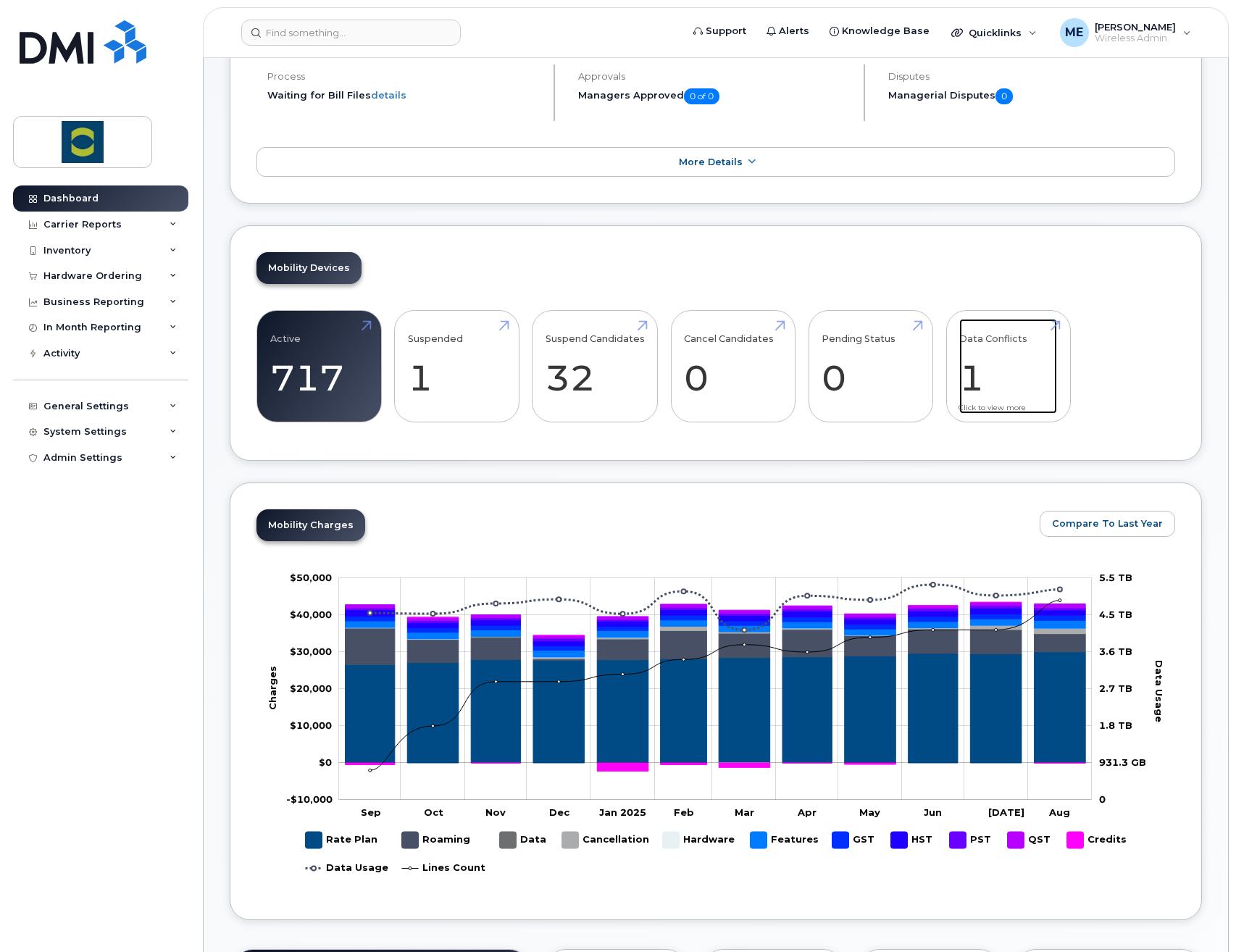
click at [969, 390] on link "Data Conflicts 1" at bounding box center [1008, 366] width 98 height 96
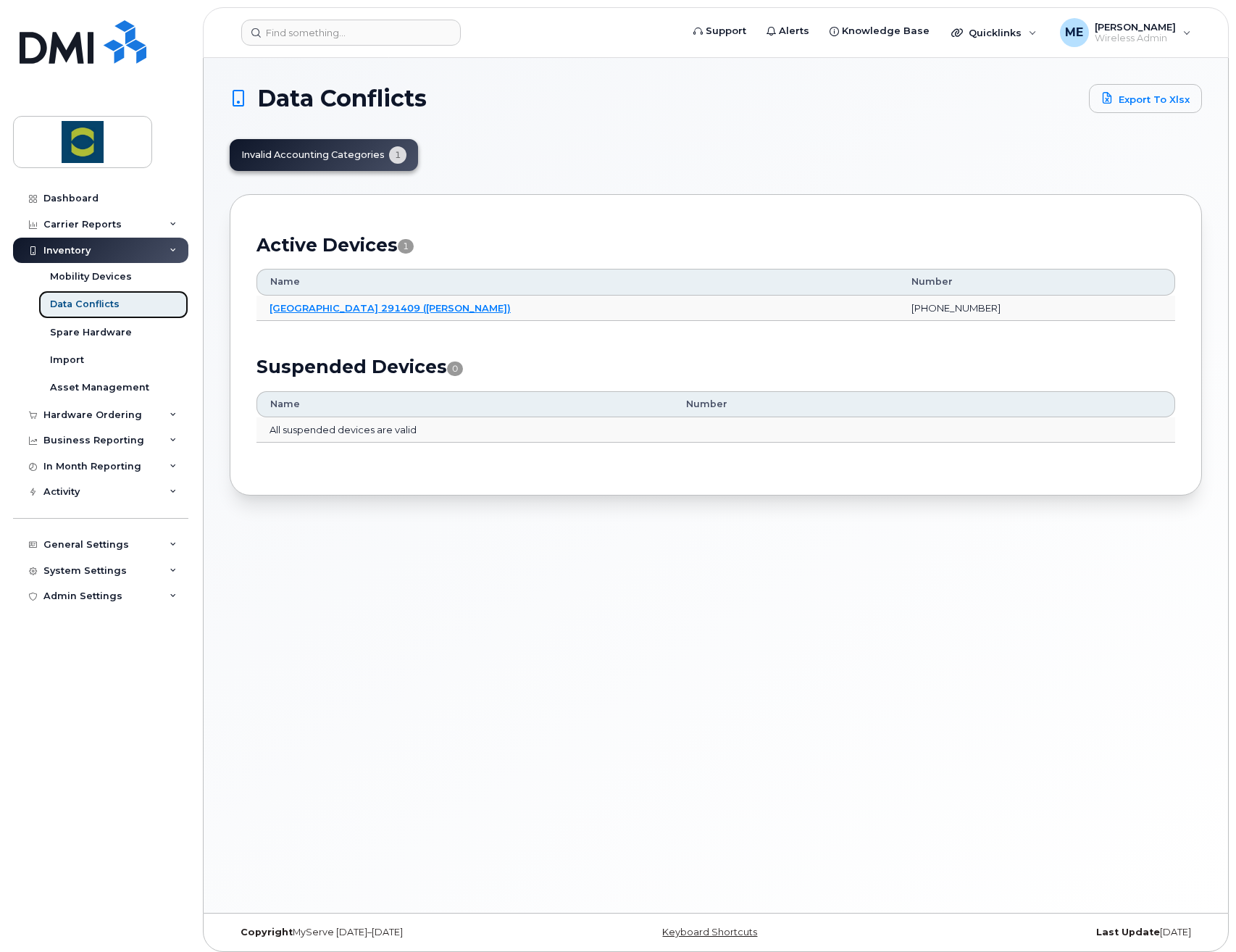
click at [96, 301] on div "Data Conflicts" at bounding box center [84, 304] width 69 height 13
click at [82, 302] on div "Data Conflicts" at bounding box center [84, 304] width 69 height 13
click at [111, 300] on div "Data Conflicts" at bounding box center [84, 304] width 69 height 13
click at [355, 30] on input at bounding box center [351, 32] width 219 height 26
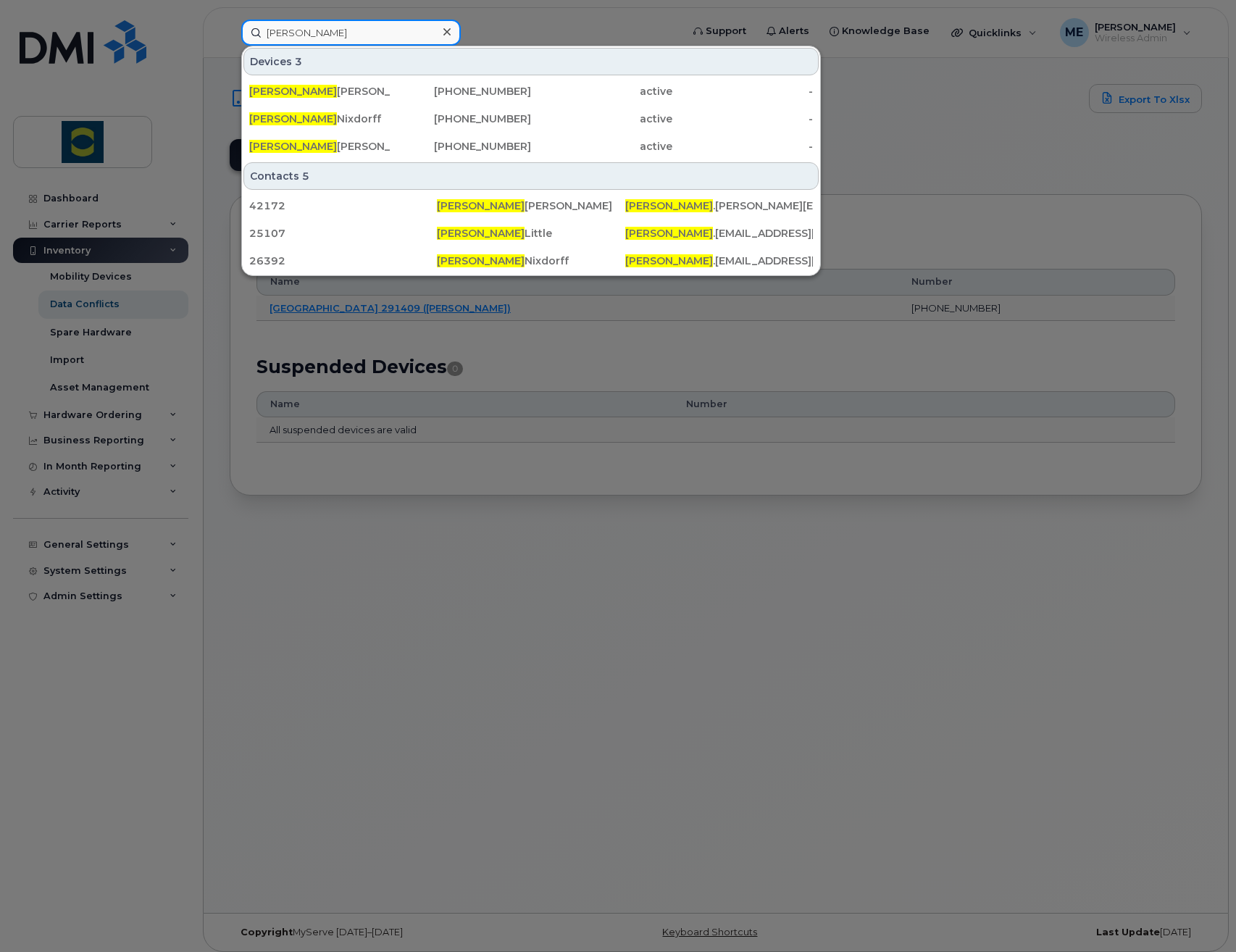
drag, startPoint x: 361, startPoint y: 32, endPoint x: 224, endPoint y: 30, distance: 137.0
click at [230, 30] on div "jenna Devices 3 Jenna Gratton 226-868-6477 active - Jenna Nixdorff 403-635-1314…" at bounding box center [456, 32] width 453 height 26
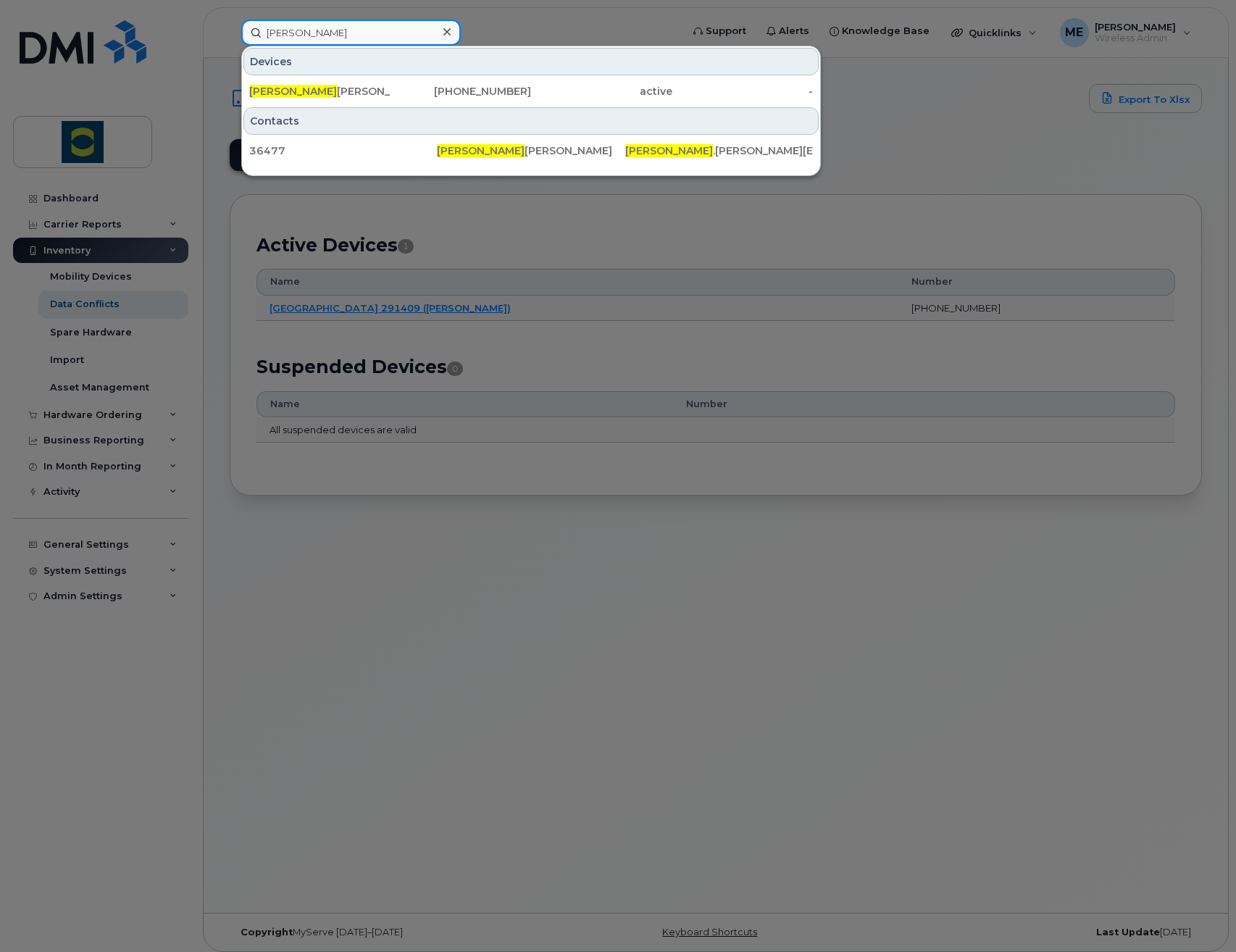
click at [298, 28] on input "elsie" at bounding box center [351, 32] width 219 height 26
drag, startPoint x: 319, startPoint y: 32, endPoint x: 245, endPoint y: 24, distance: 74.4
click at [245, 24] on input "elsie" at bounding box center [351, 32] width 219 height 26
paste input "[PERSON_NAME]"
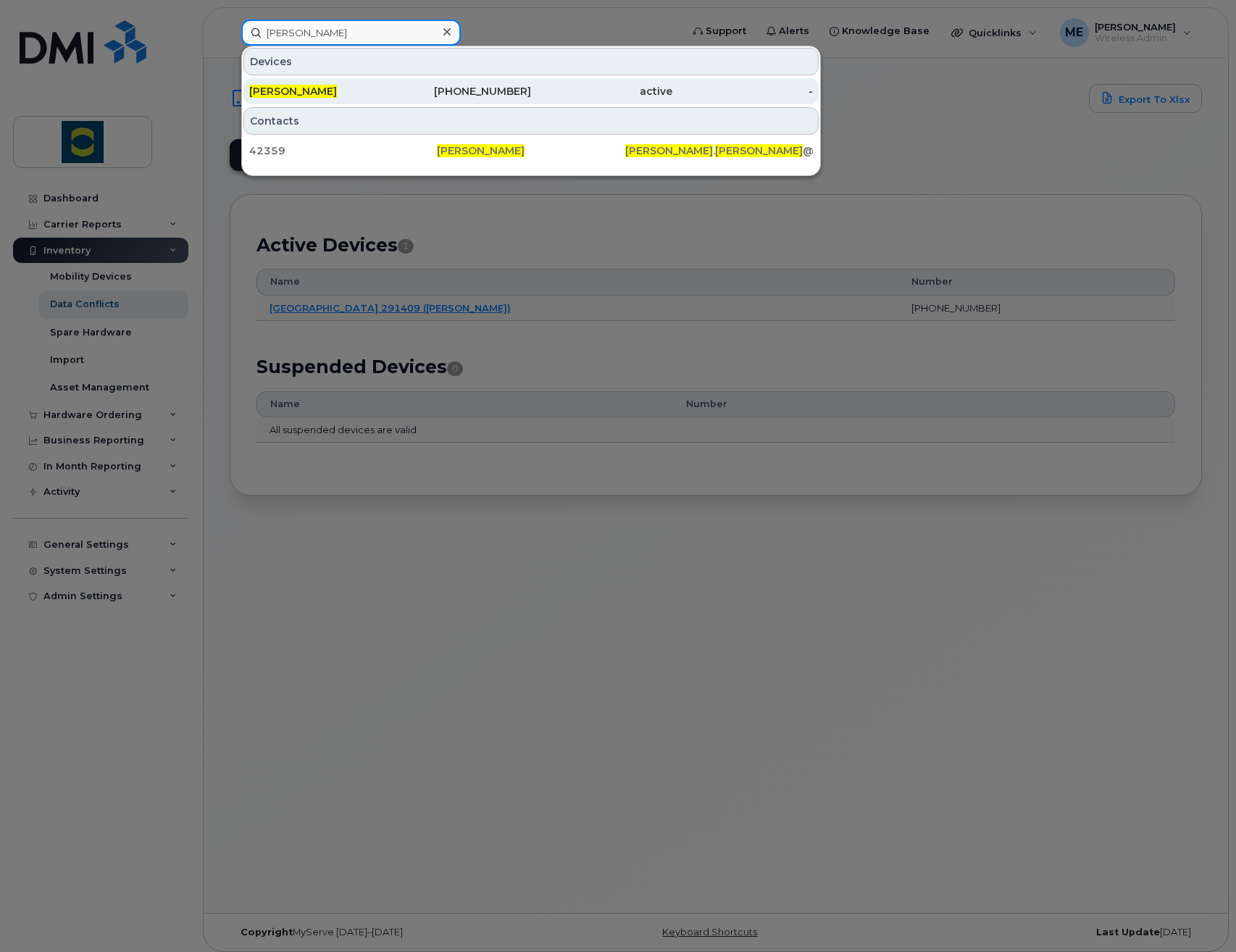
type input "[PERSON_NAME]"
click at [253, 91] on span "[PERSON_NAME]" at bounding box center [293, 91] width 88 height 13
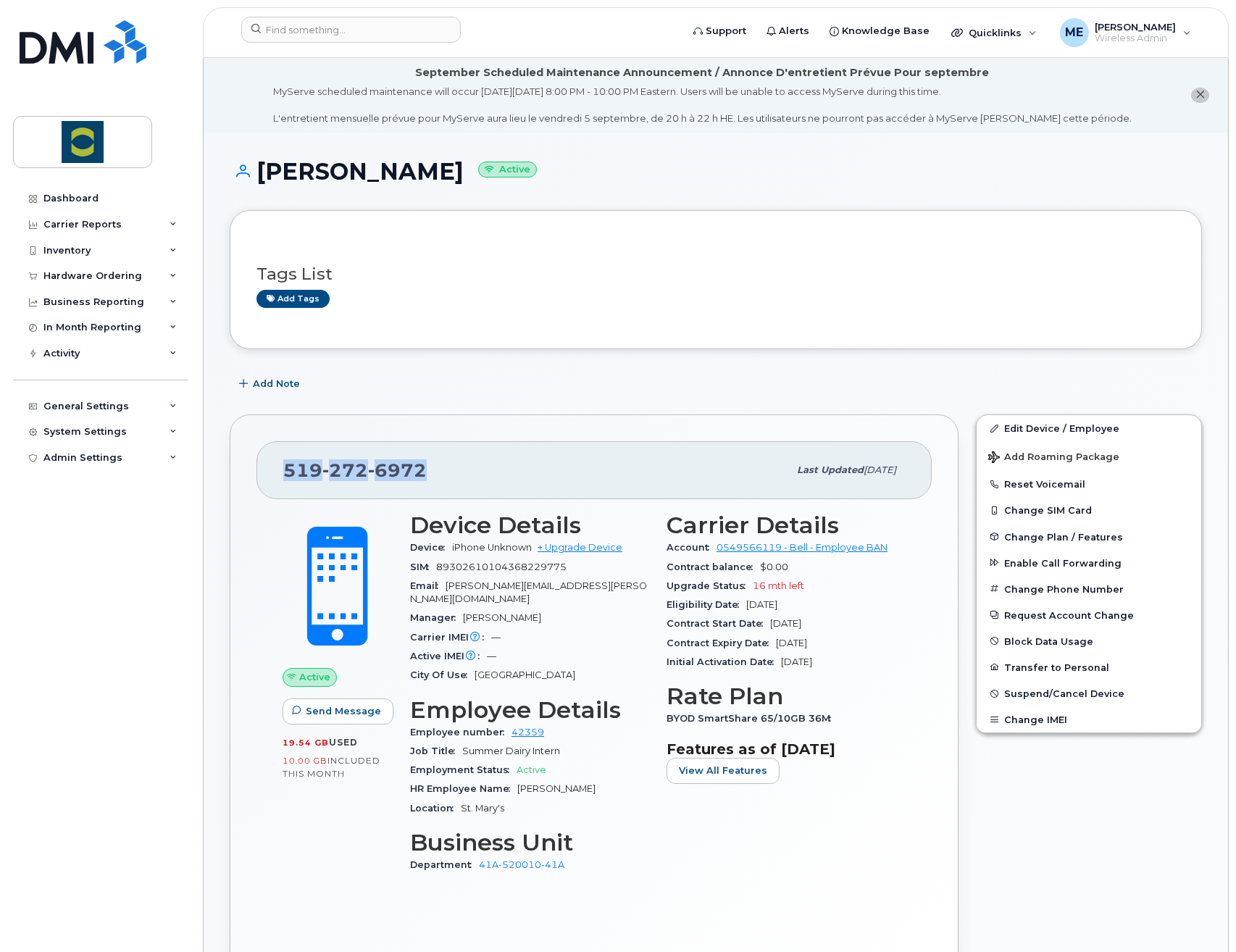
drag, startPoint x: 430, startPoint y: 472, endPoint x: 249, endPoint y: 464, distance: 181.2
click at [249, 464] on div "519 272 6972 Last updated Apr 17, 2025 Active Send Message 19.54 GB  used 10.00…" at bounding box center [593, 696] width 728 height 564
copy span "519 272 6972"
click at [394, 31] on input at bounding box center [351, 30] width 219 height 26
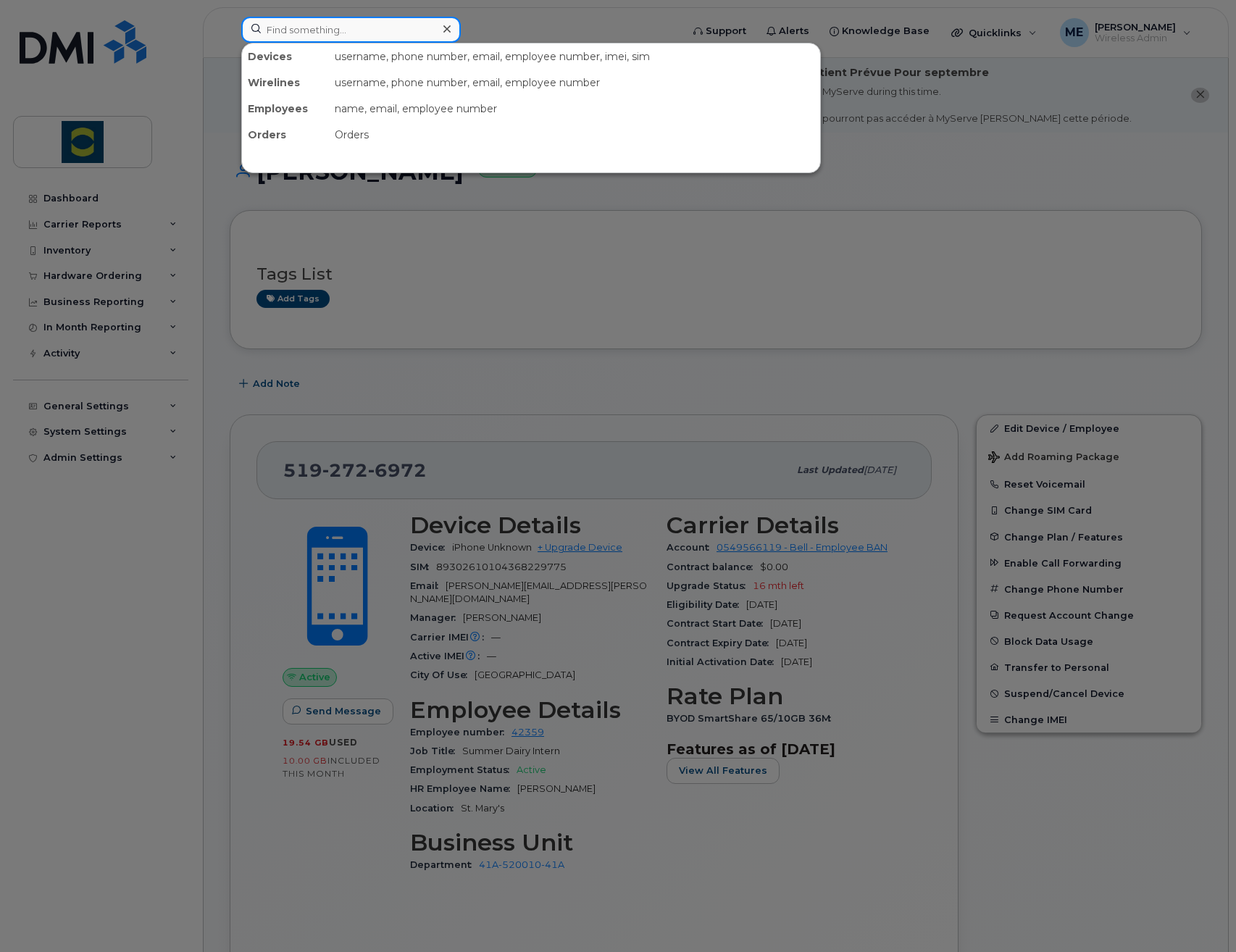
paste input "5192726972"
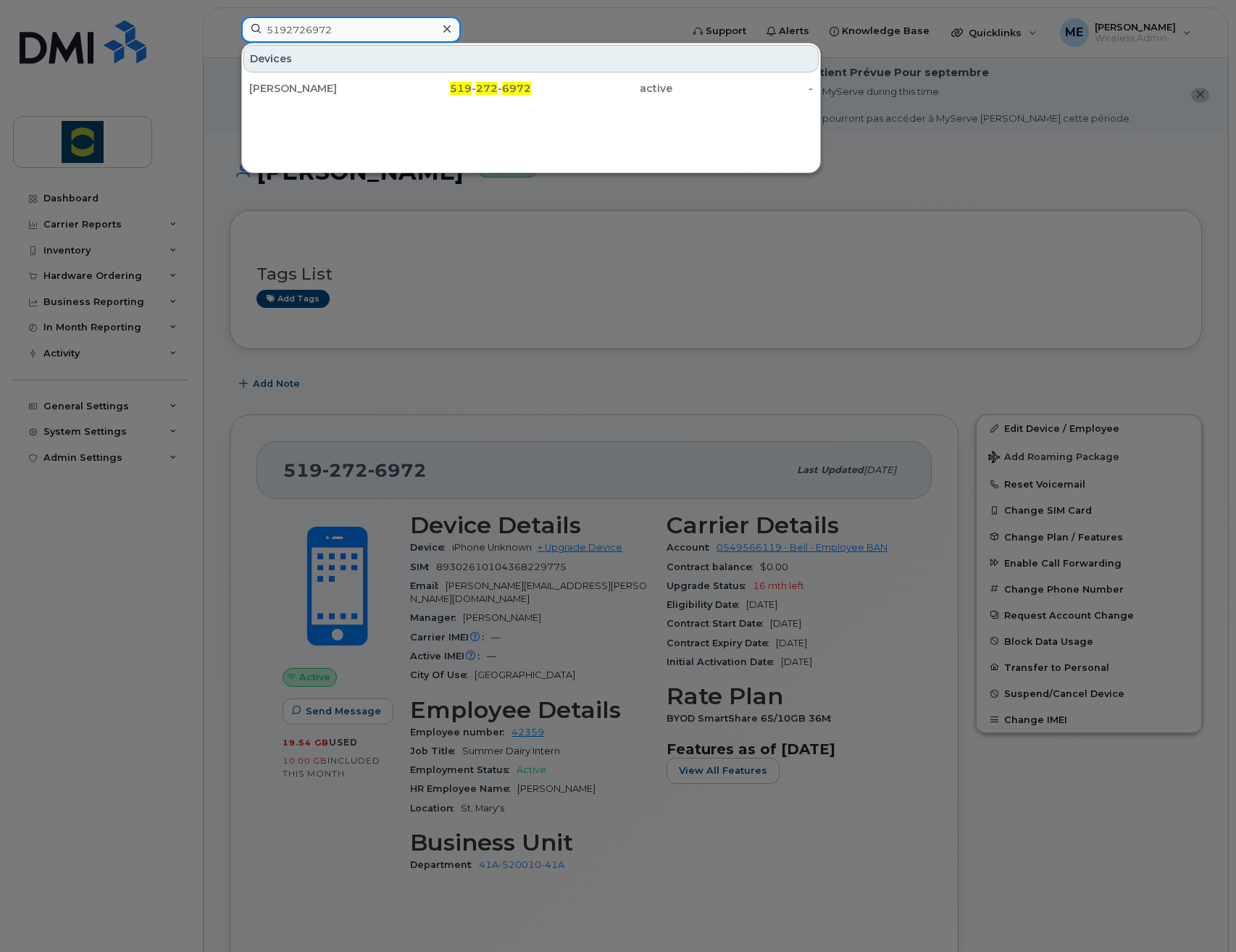
type input "5192726972"
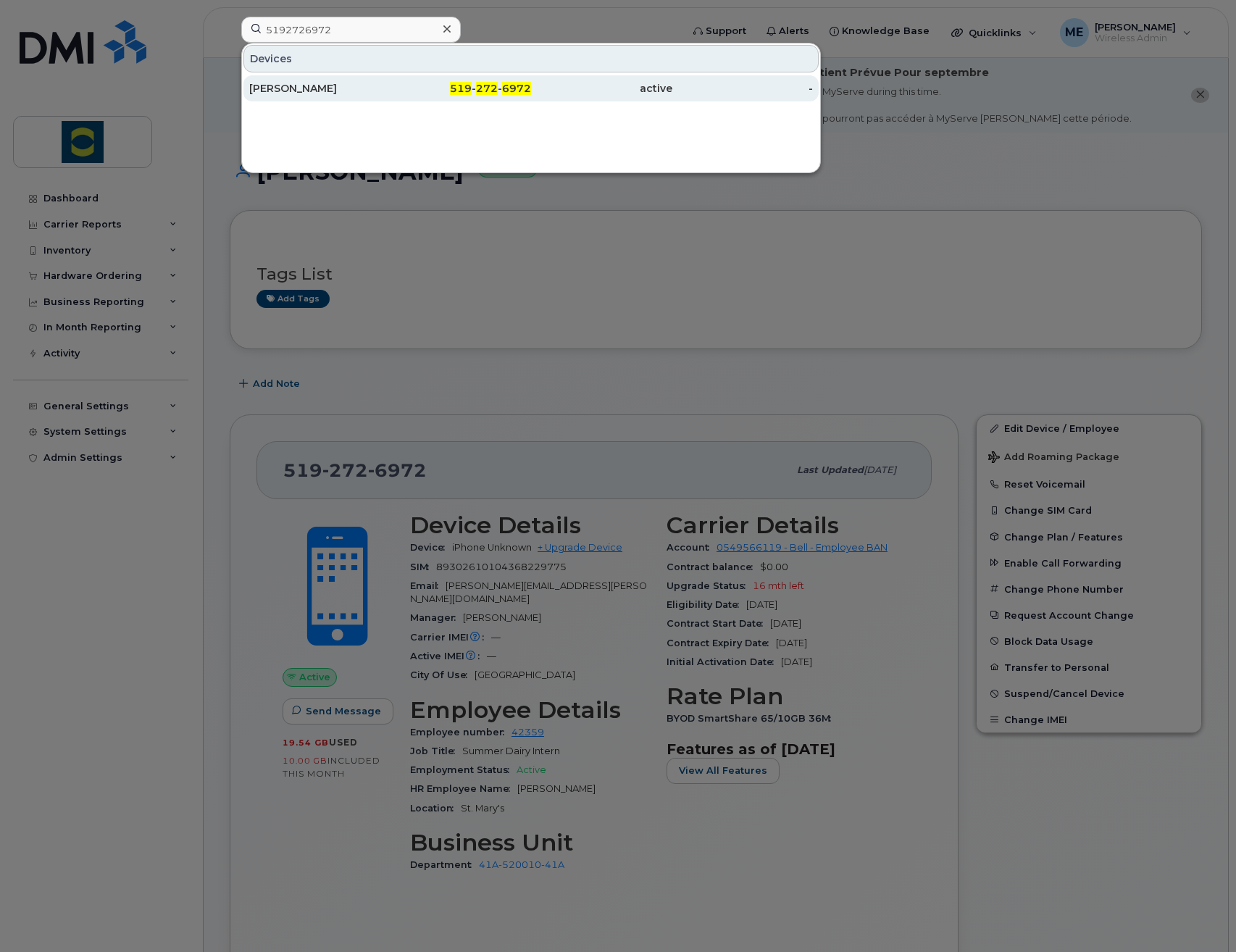
click at [355, 86] on div "[PERSON_NAME]" at bounding box center [319, 89] width 141 height 15
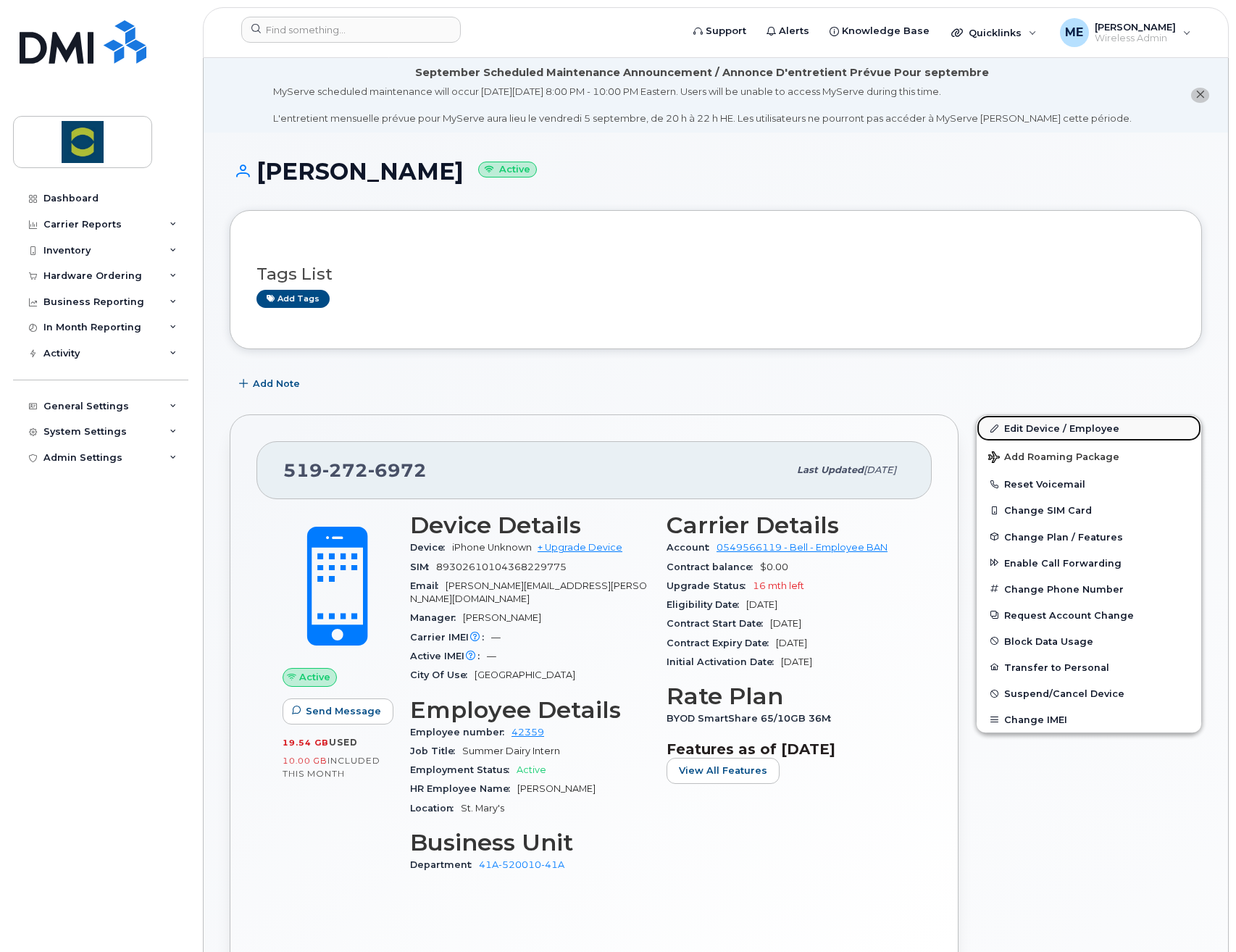
click at [1078, 422] on link "Edit Device / Employee" at bounding box center [1089, 429] width 224 height 26
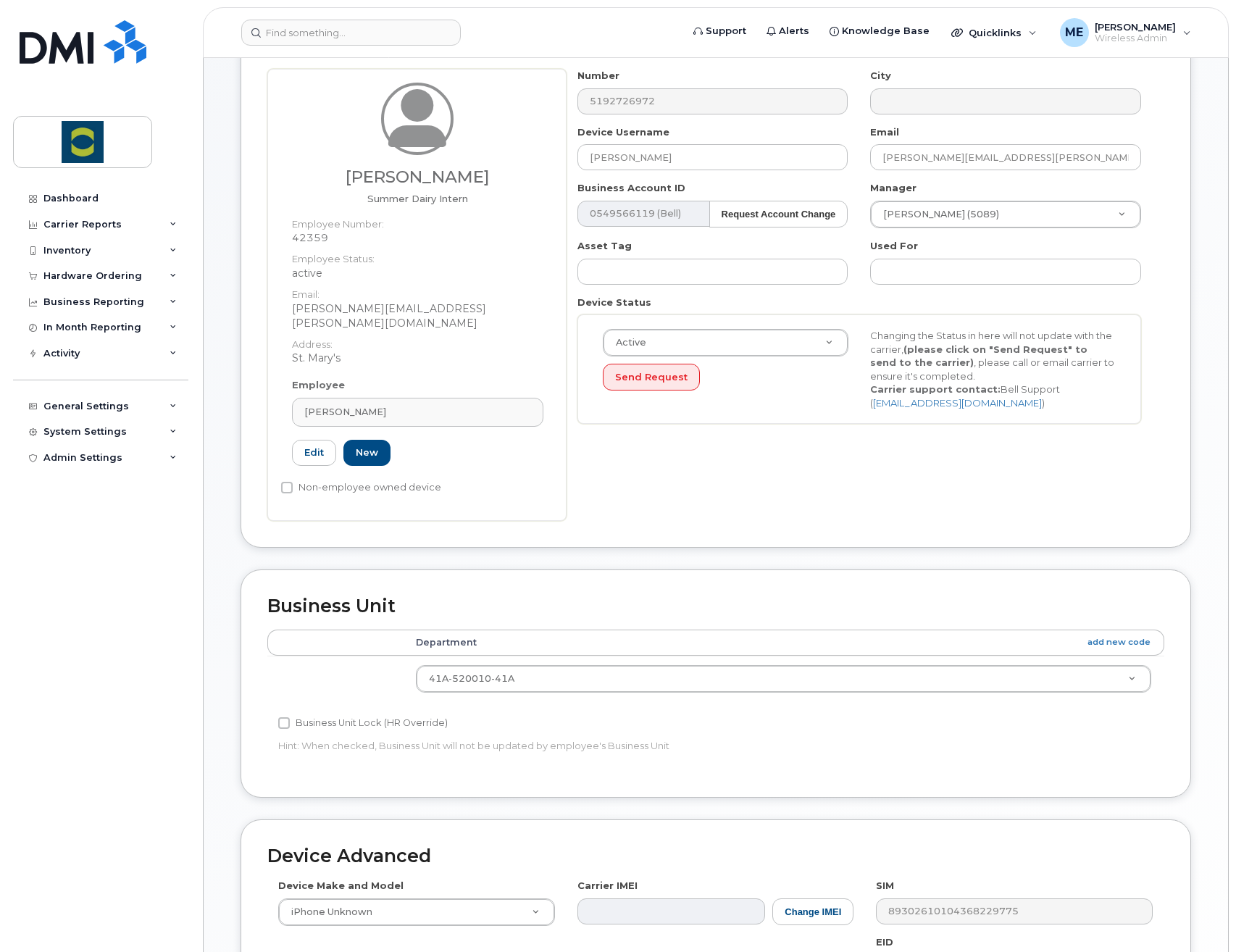
scroll to position [193, 0]
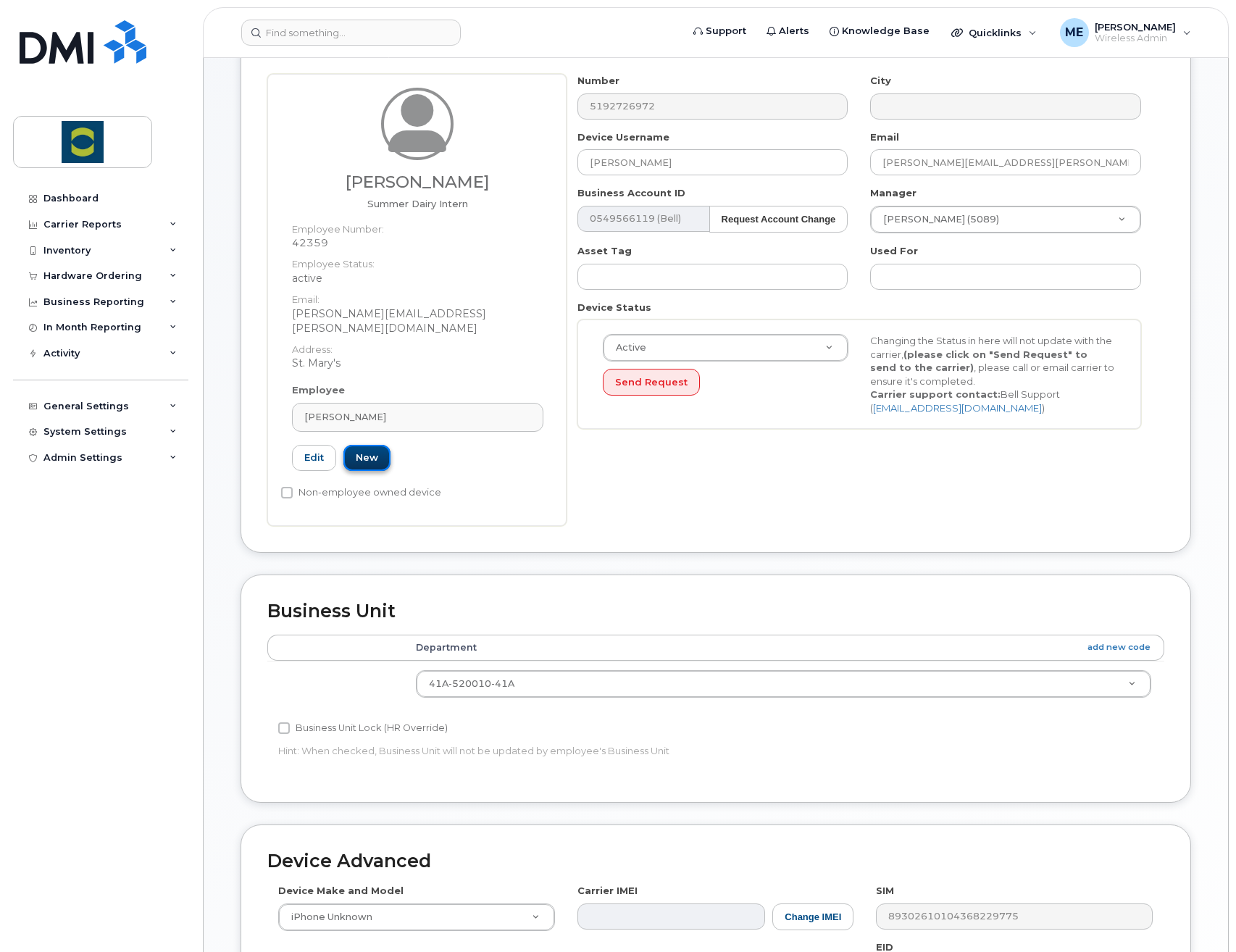
click at [379, 444] on link "New" at bounding box center [367, 458] width 47 height 27
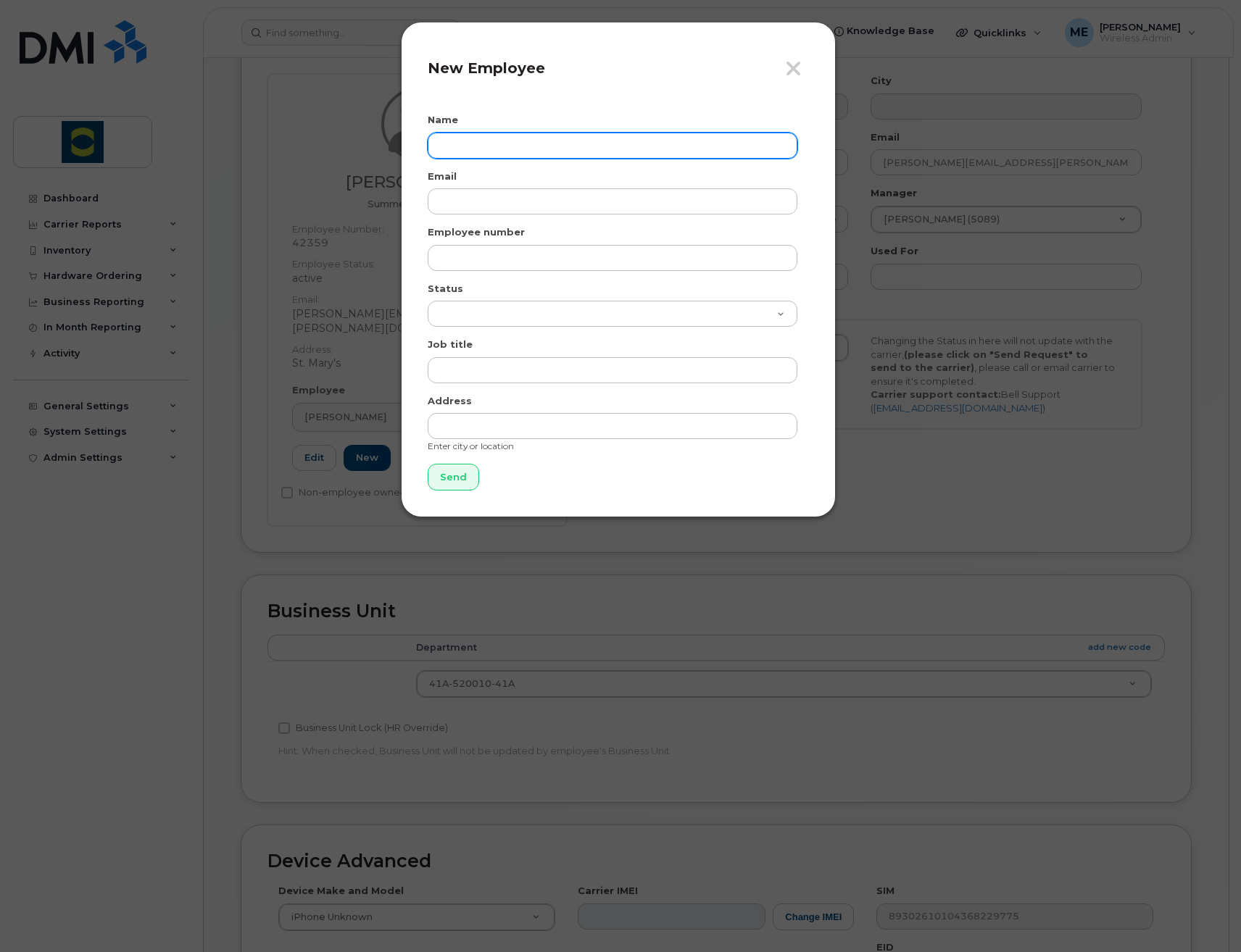
click at [513, 146] on input "text" at bounding box center [612, 146] width 369 height 26
paste input "Aquino Rabelo"
type input "Aquino Rabelo"
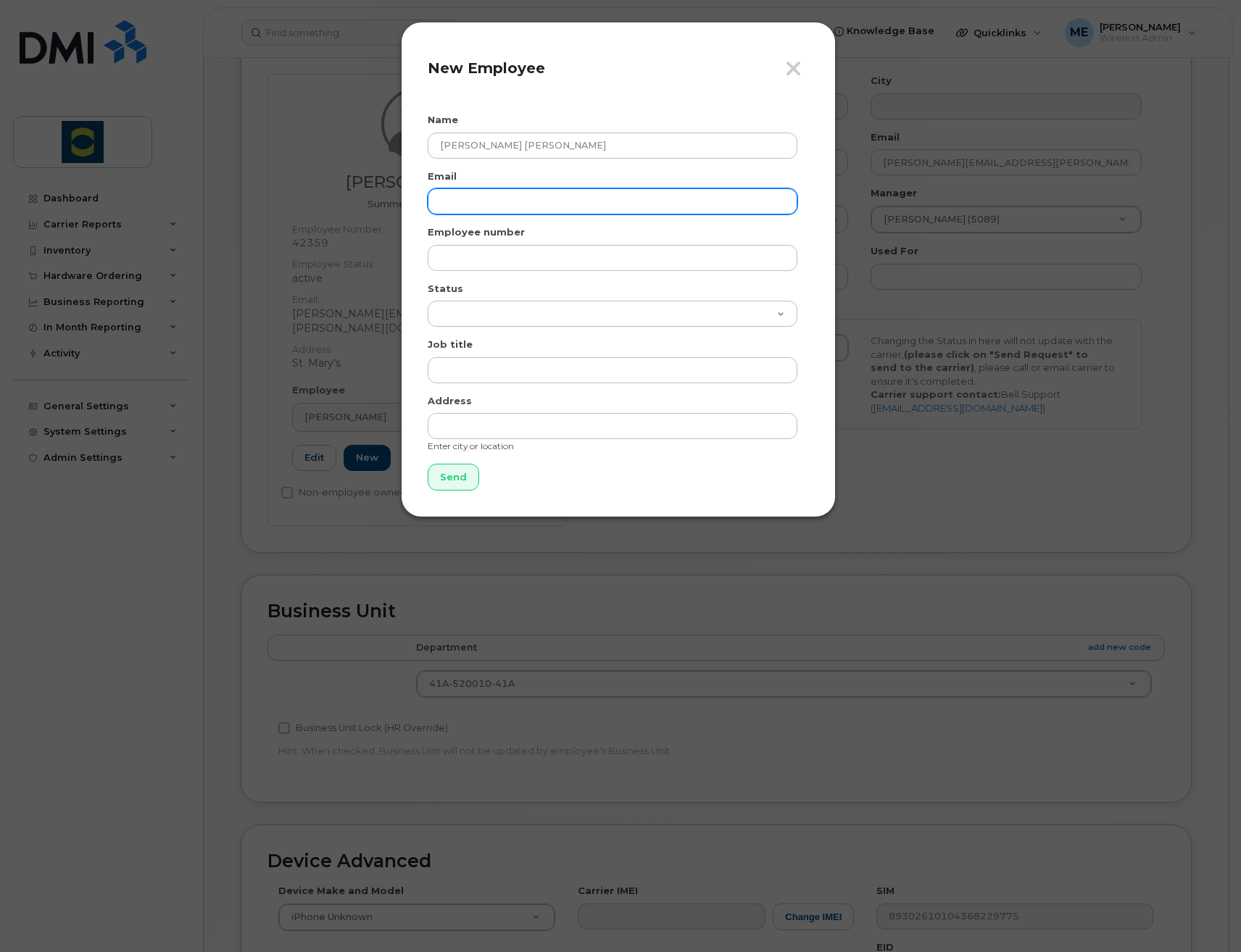
click at [552, 208] on input "email" at bounding box center [612, 202] width 369 height 26
paste input "Aquino Rabelo"
drag, startPoint x: 546, startPoint y: 207, endPoint x: 411, endPoint y: 201, distance: 135.1
click at [411, 201] on div "Close New Employee Name Aquino Rabelo Email Aquino Rabelo Employee number Statu…" at bounding box center [618, 269] width 435 height 495
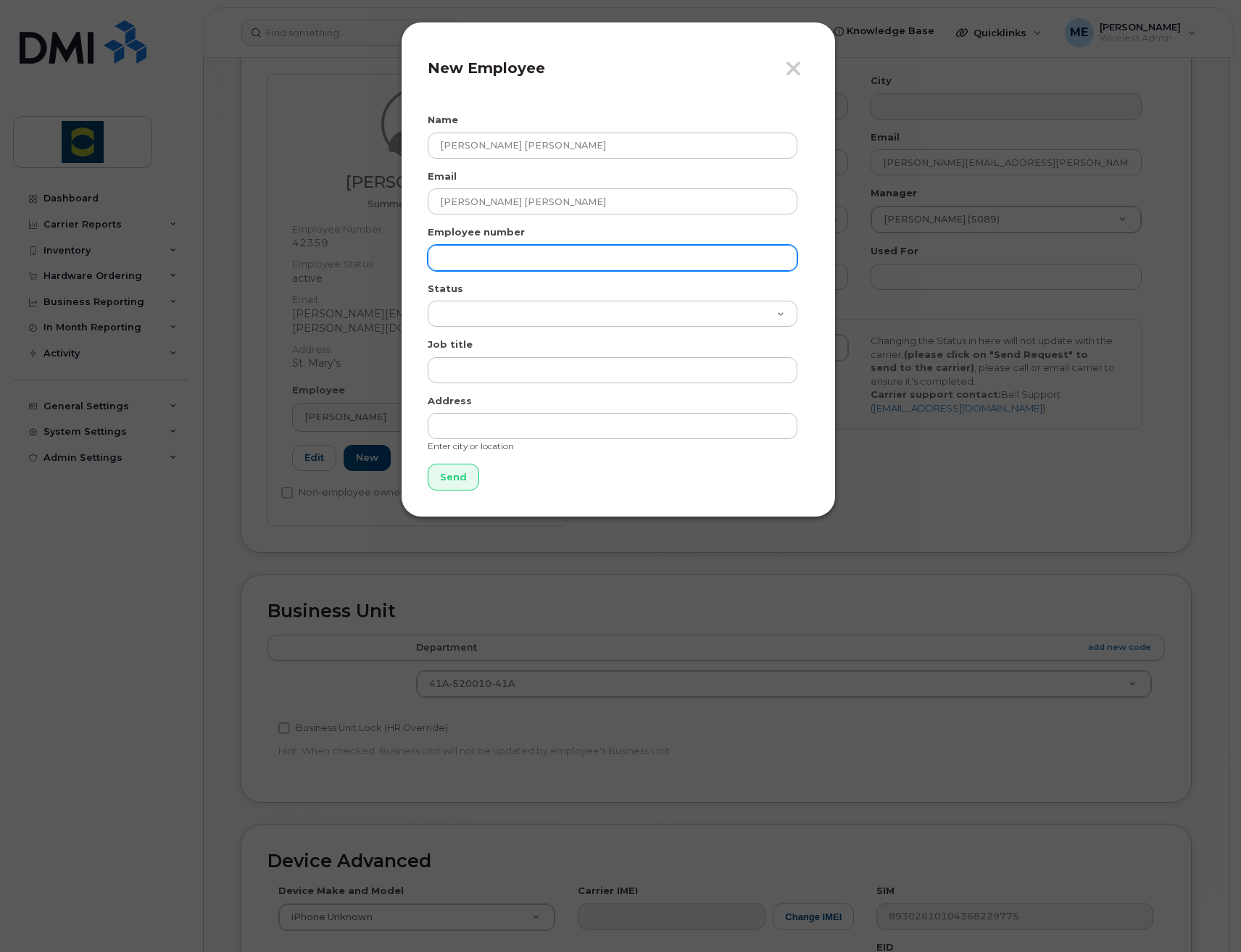
click at [506, 263] on input "text" at bounding box center [612, 258] width 369 height 26
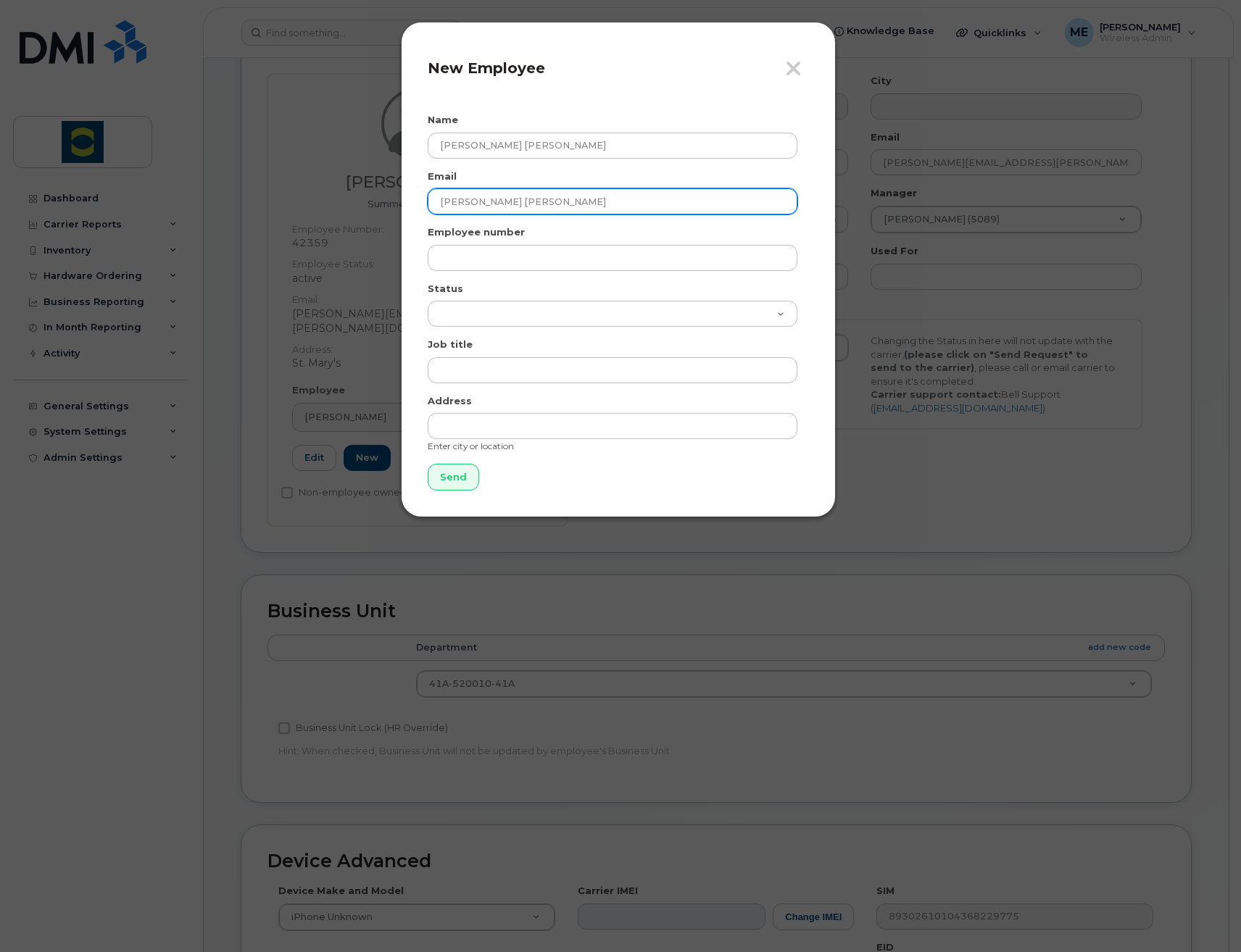
drag, startPoint x: 533, startPoint y: 199, endPoint x: 367, endPoint y: 199, distance: 166.0
click at [367, 199] on div "Close New Employee Name Aquino Rabelo Email Aquino Rabelo Employee number Statu…" at bounding box center [620, 476] width 1241 height 952
paste input "aquino.rabelo@trouwnutrition.com"
type input "aquino.rabelo@trouwnutrition.com"
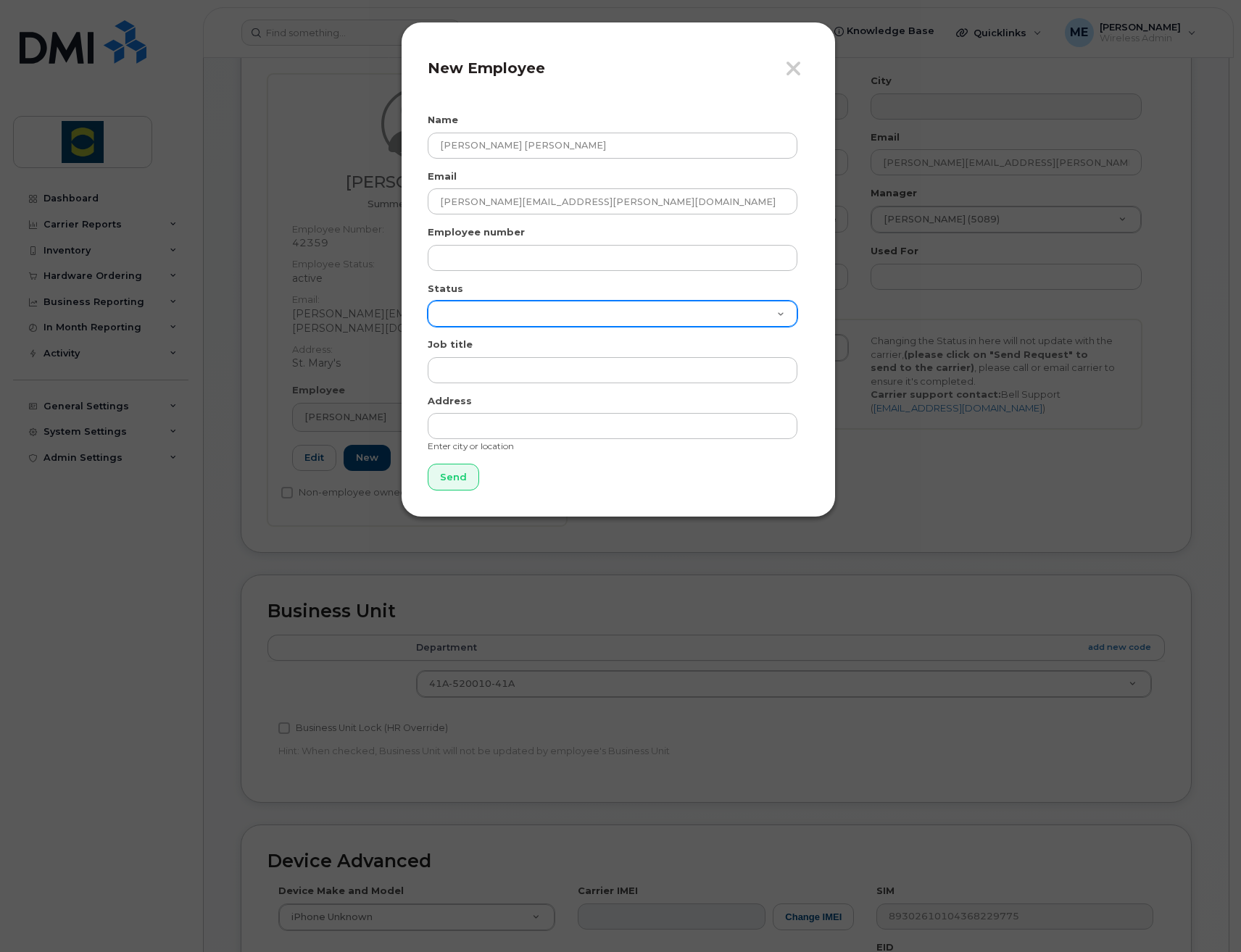
click at [688, 316] on select "Active On-Leave Long Term Short Term Maternity Leave Temp Layoff Inactive" at bounding box center [612, 314] width 369 height 26
select select "active"
click at [428, 301] on select "Active On-Leave Long Term Short Term Maternity Leave Temp Layoff Inactive" at bounding box center [612, 314] width 369 height 26
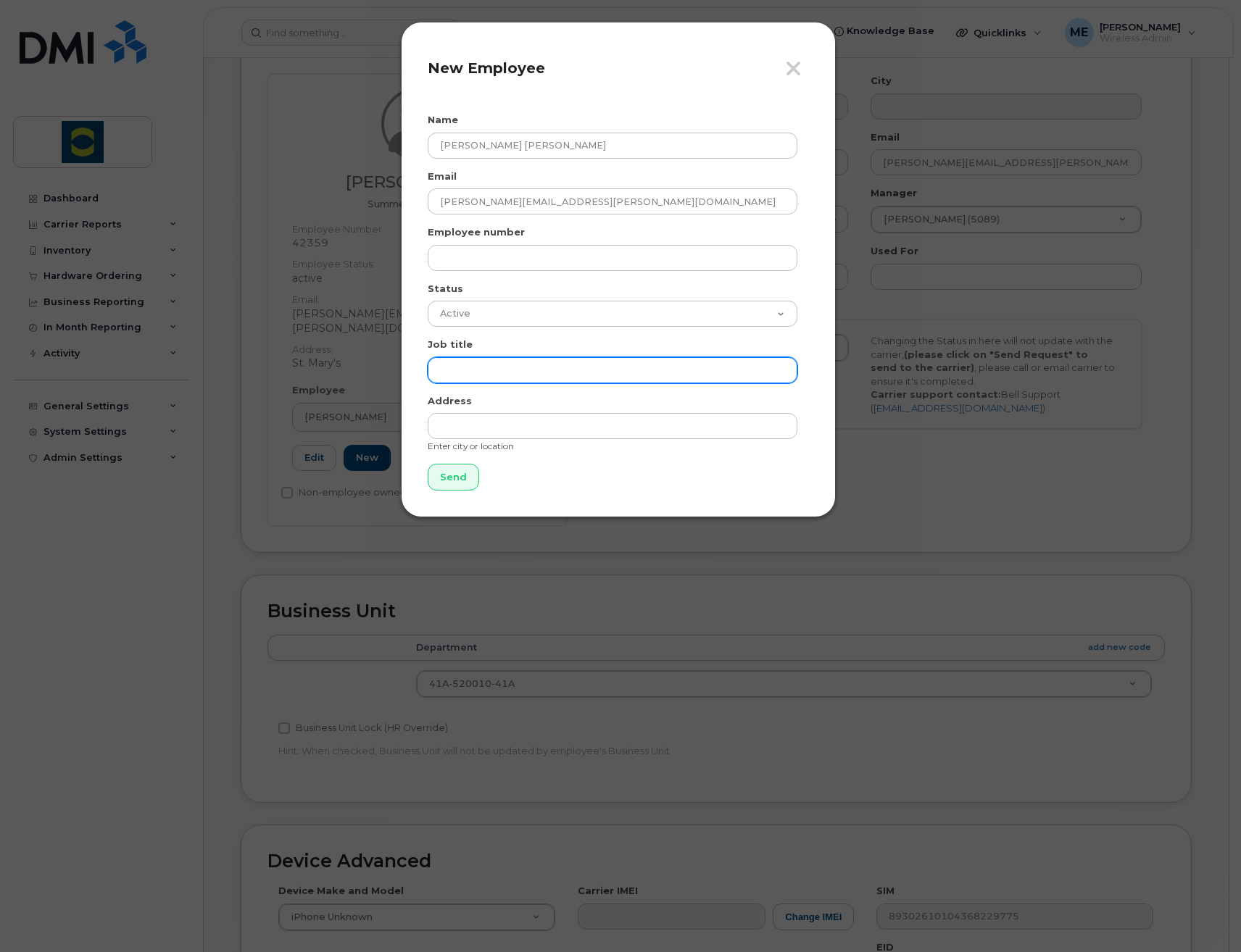
click at [478, 371] on input "text" at bounding box center [612, 370] width 369 height 26
paste input "Supply Planner"
type input "Supply Planner"
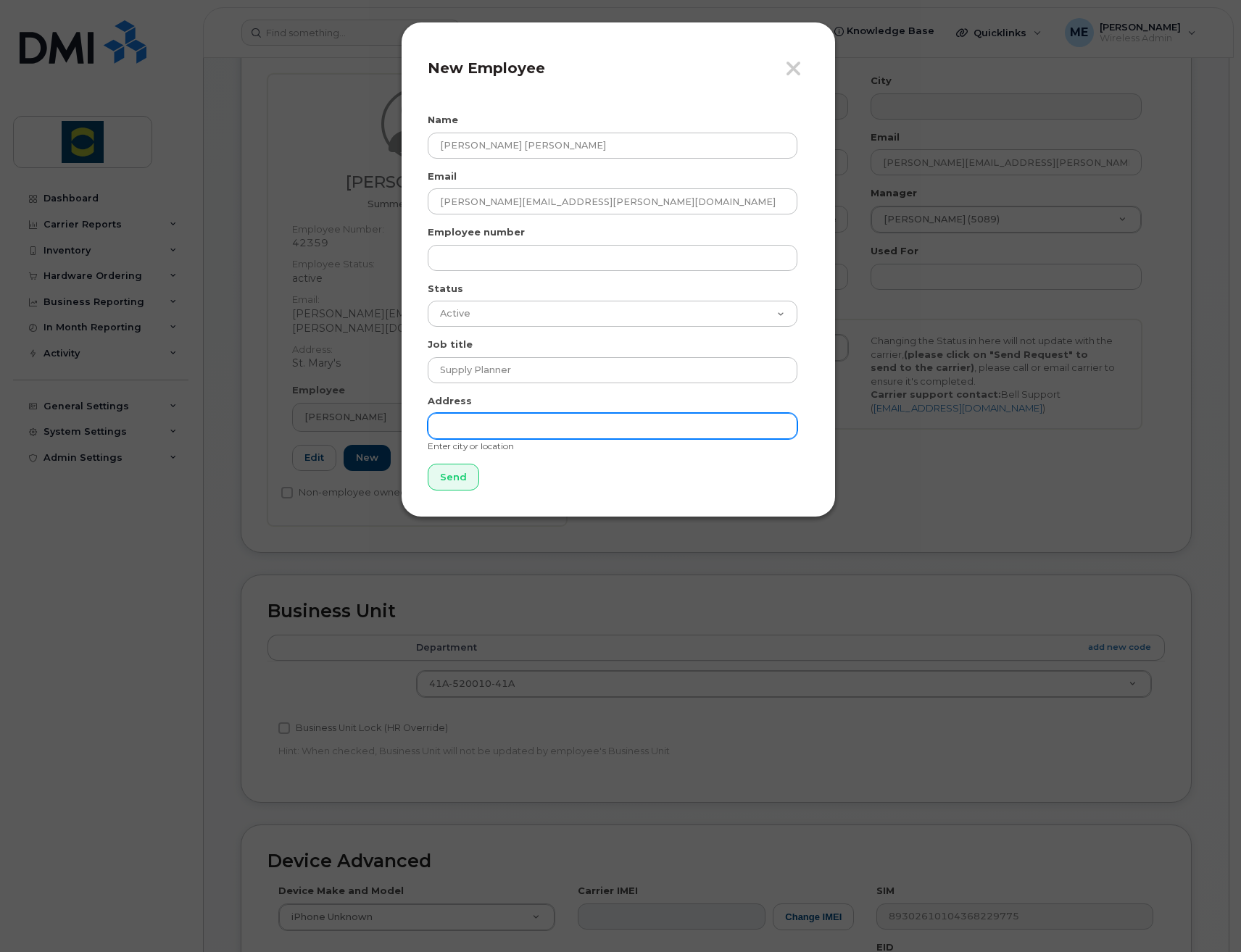
click at [462, 423] on input "text" at bounding box center [612, 426] width 369 height 26
type input "St Marys"
click at [400, 339] on div "Close New Employee Name Aquino Rabelo Email aquino.rabelo@trouwnutrition.com Em…" at bounding box center [620, 476] width 1241 height 952
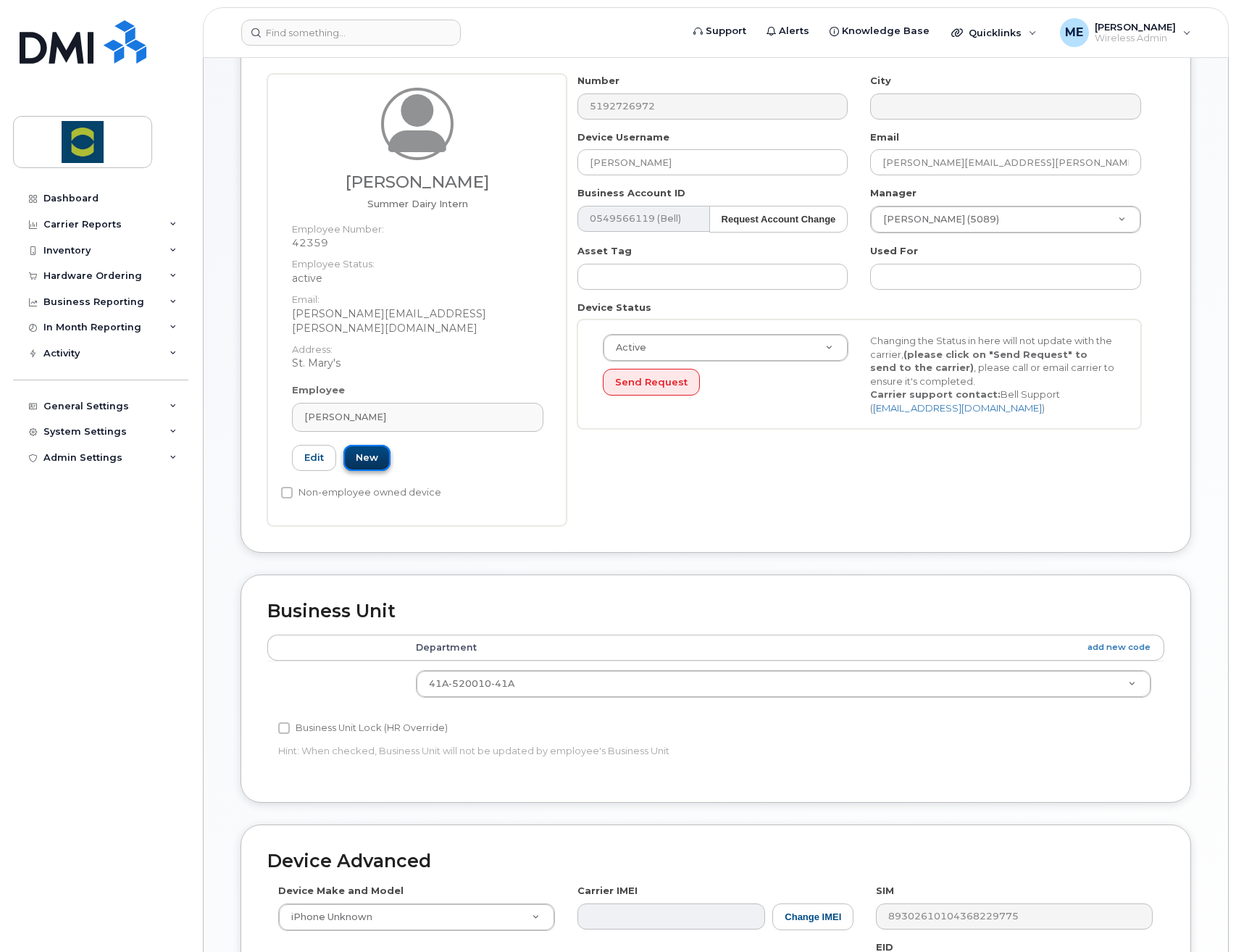
click at [366, 444] on link "New" at bounding box center [367, 458] width 47 height 27
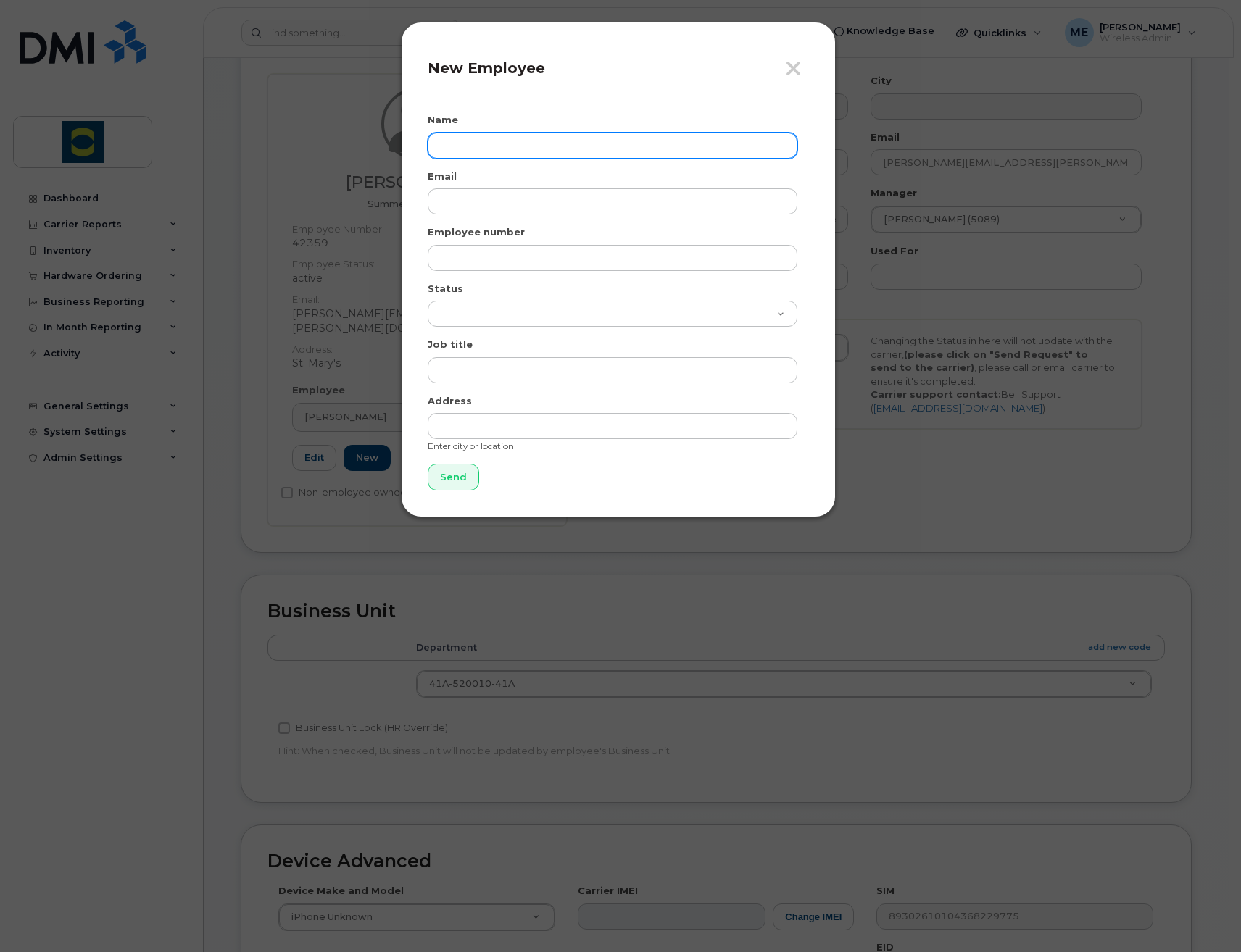
click at [506, 136] on input "text" at bounding box center [612, 146] width 369 height 26
type input "Aquino Rabelo"
type input "aquino.rabelo@trouwnutrition.com"
type input "Supply Planner"
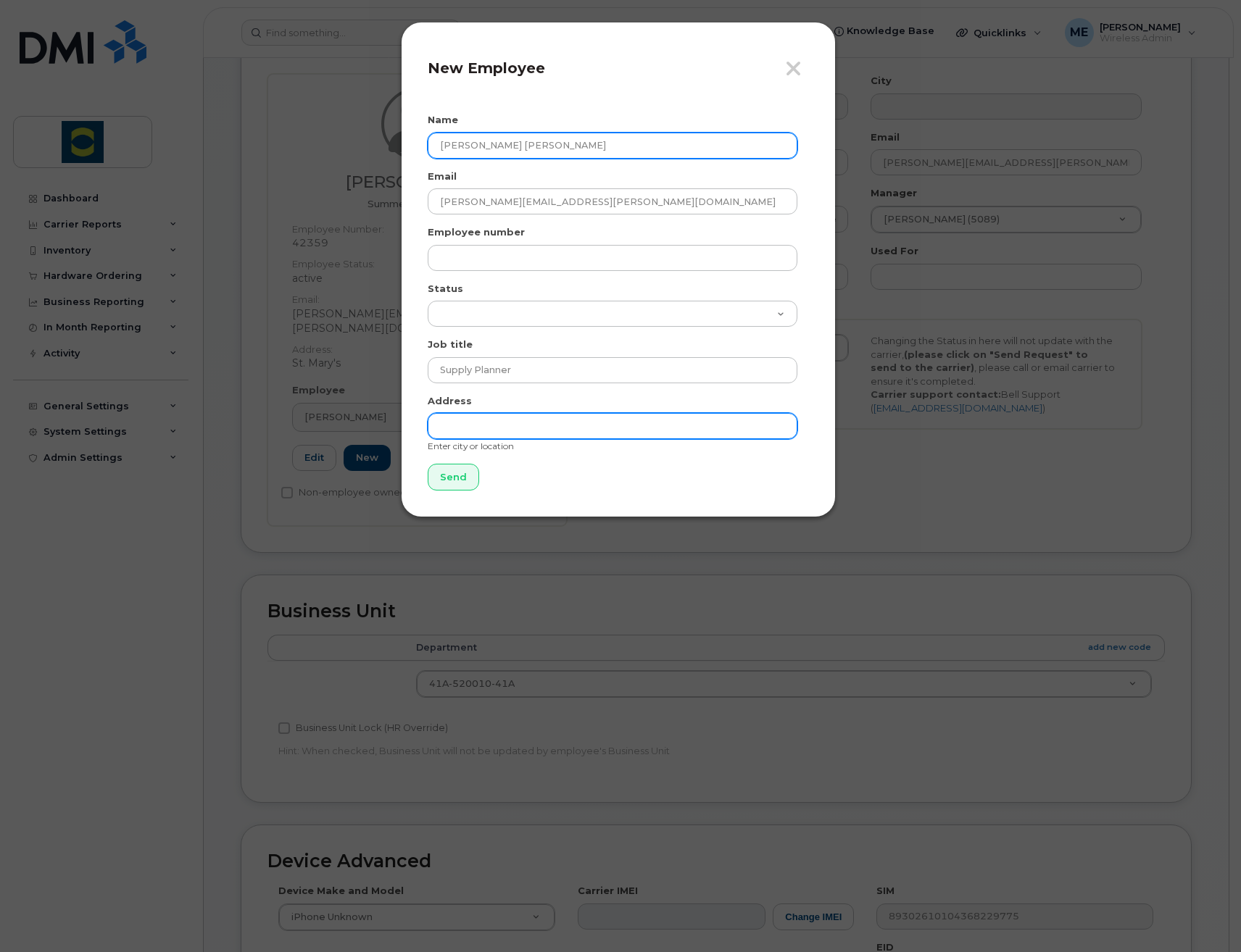
type input "St Marys"
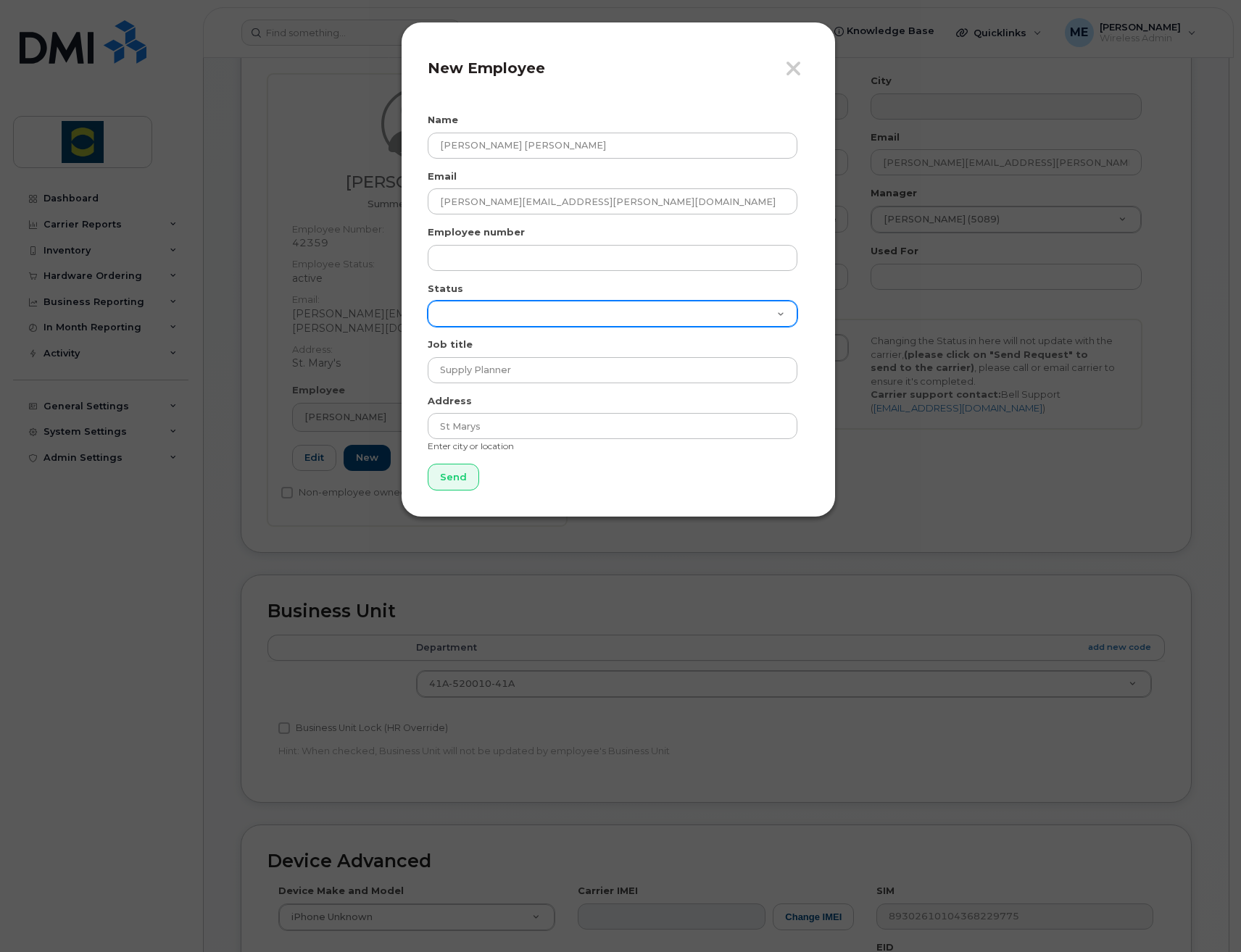
click at [502, 317] on select "Active On-Leave Long Term Short Term Maternity Leave Temp Layoff Inactive" at bounding box center [612, 314] width 369 height 26
select select "active"
click at [428, 301] on select "Active On-Leave Long Term Short Term Maternity Leave Temp Layoff Inactive" at bounding box center [612, 314] width 369 height 26
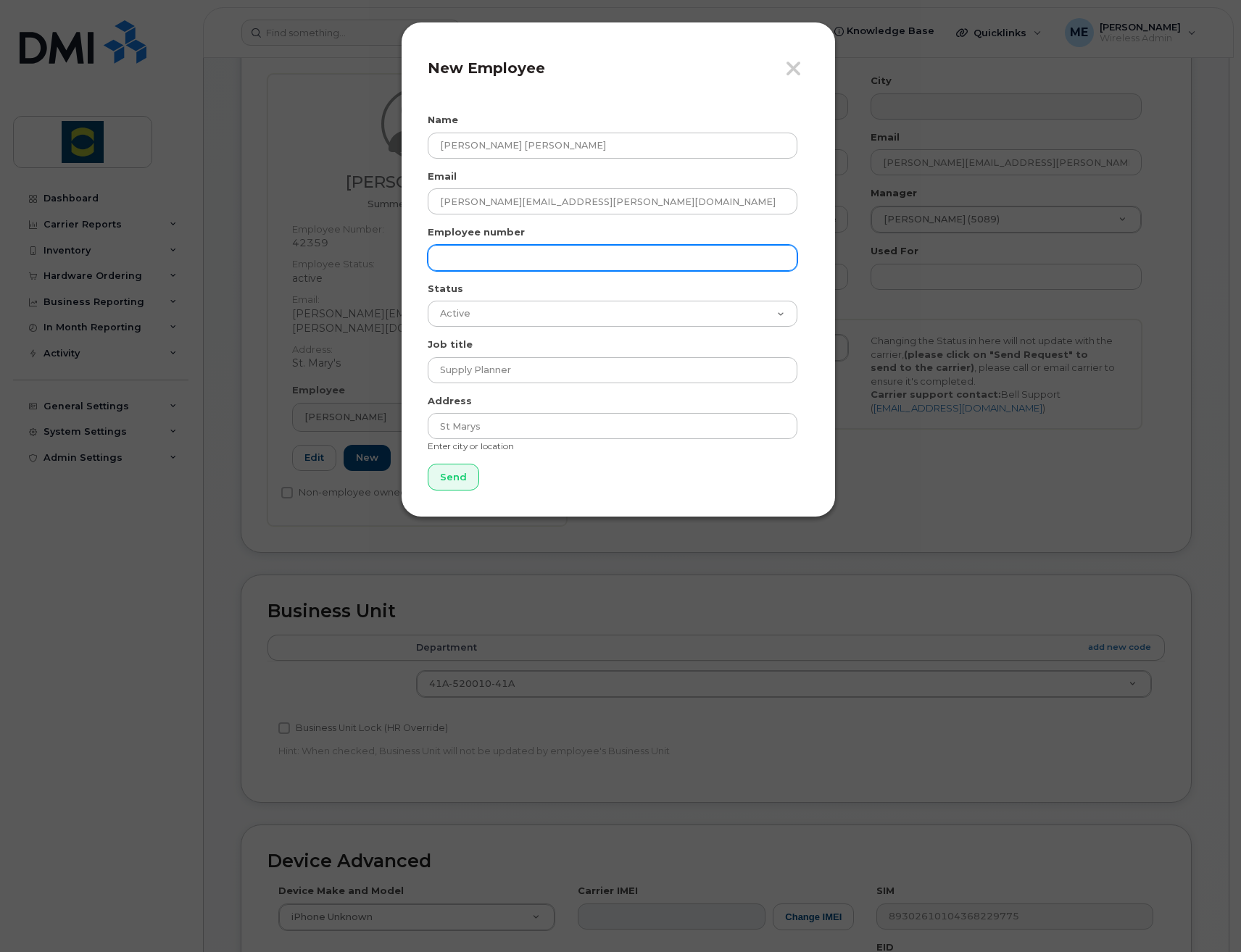
click at [526, 256] on input "text" at bounding box center [612, 258] width 369 height 26
paste input "34003"
type input "34003"
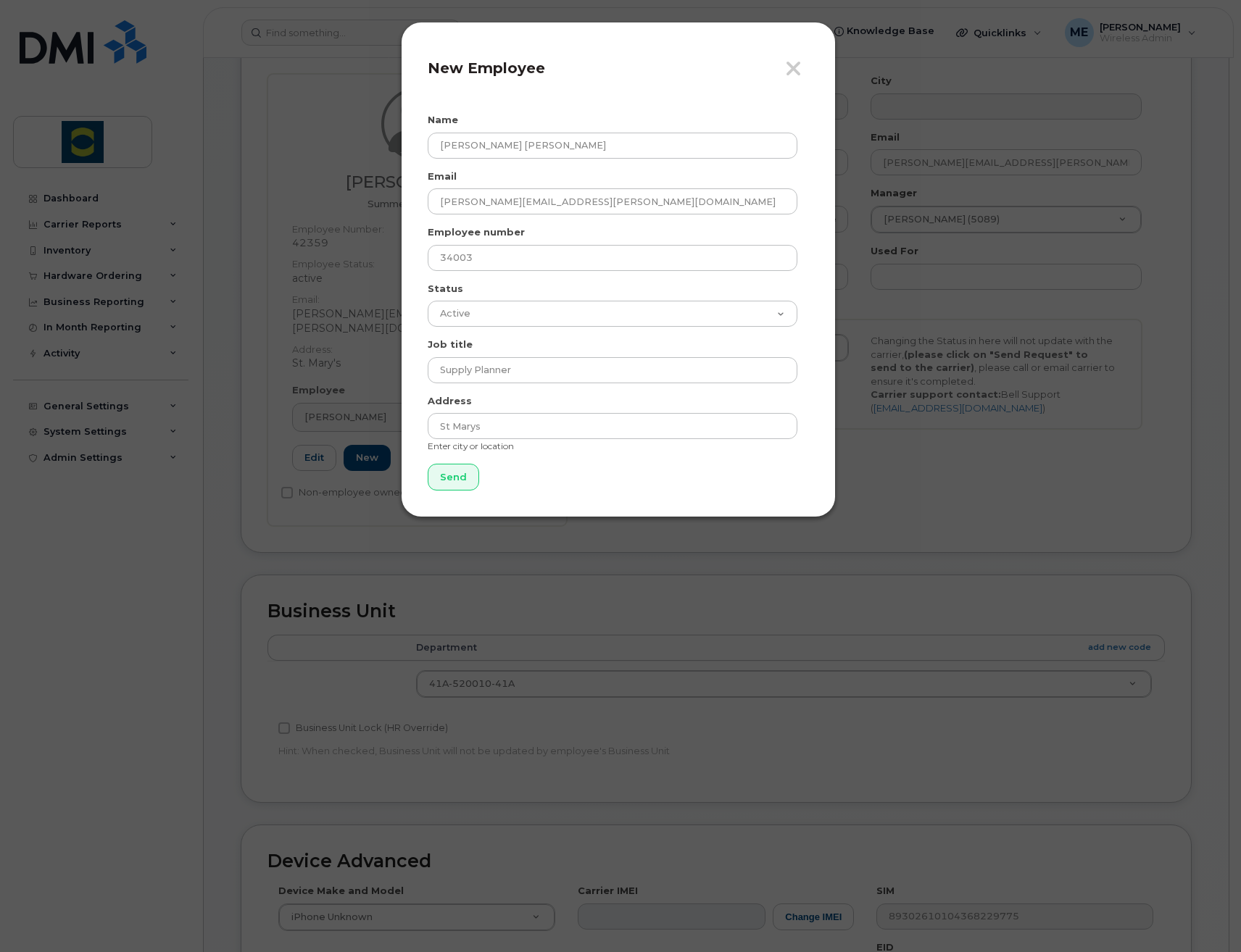
click at [812, 235] on div "Close New Employee Name Aquino Rabelo Email aquino.rabelo@trouwnutrition.com Em…" at bounding box center [618, 269] width 435 height 495
click at [470, 482] on input "Send" at bounding box center [453, 477] width 52 height 27
type input "Send"
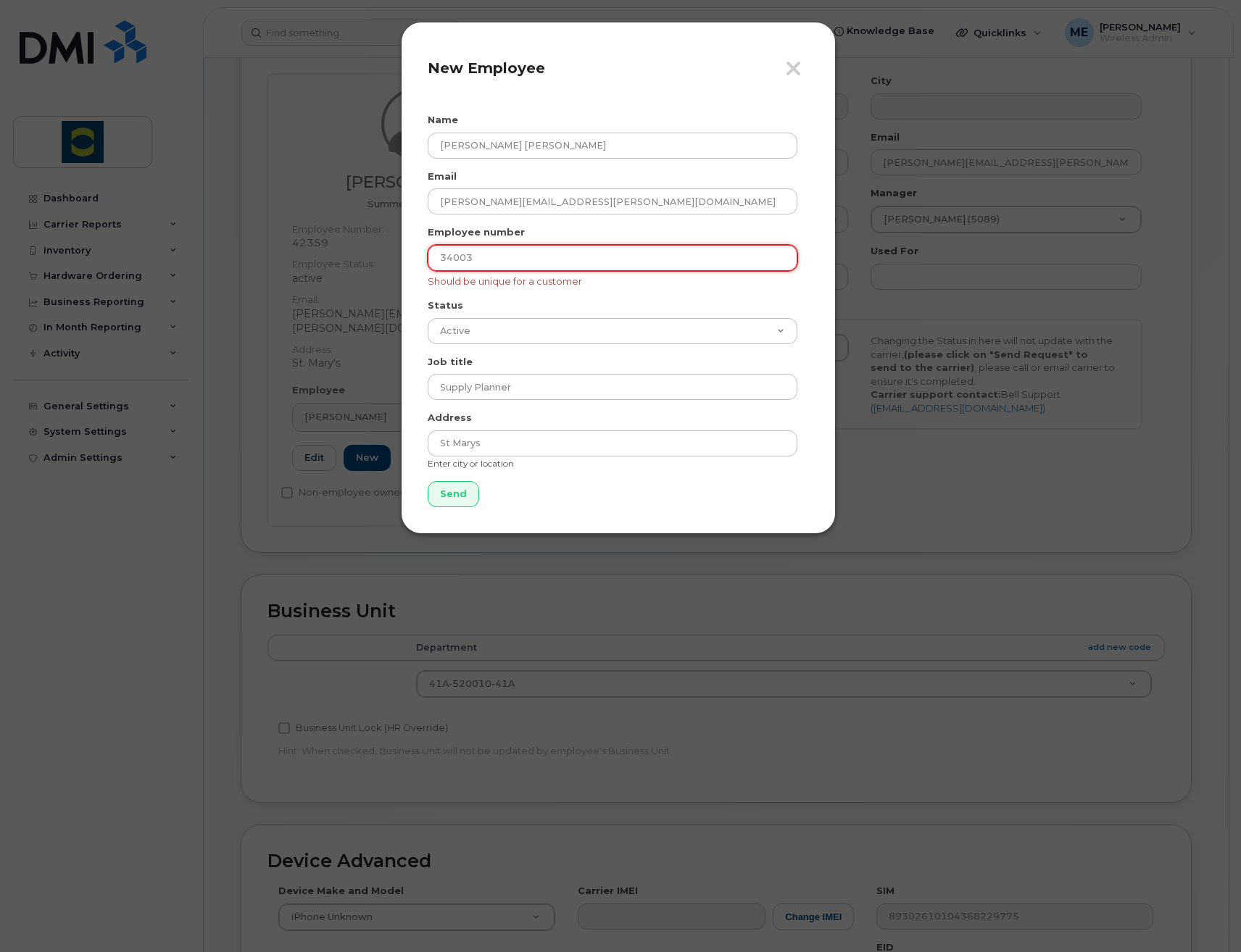
click at [495, 259] on input "34003" at bounding box center [612, 258] width 369 height 26
click at [666, 302] on div "Status Active On-Leave Long Term Short Term Maternity Leave Temp Layoff Inactive" at bounding box center [618, 321] width 382 height 46
click at [485, 255] on input "34003" at bounding box center [612, 258] width 369 height 26
type input "34003"
click at [752, 296] on form "Name Aquino Rabelo Email aquino.rabelo@trouwnutrition.com Employee number 34003…" at bounding box center [618, 310] width 382 height 394
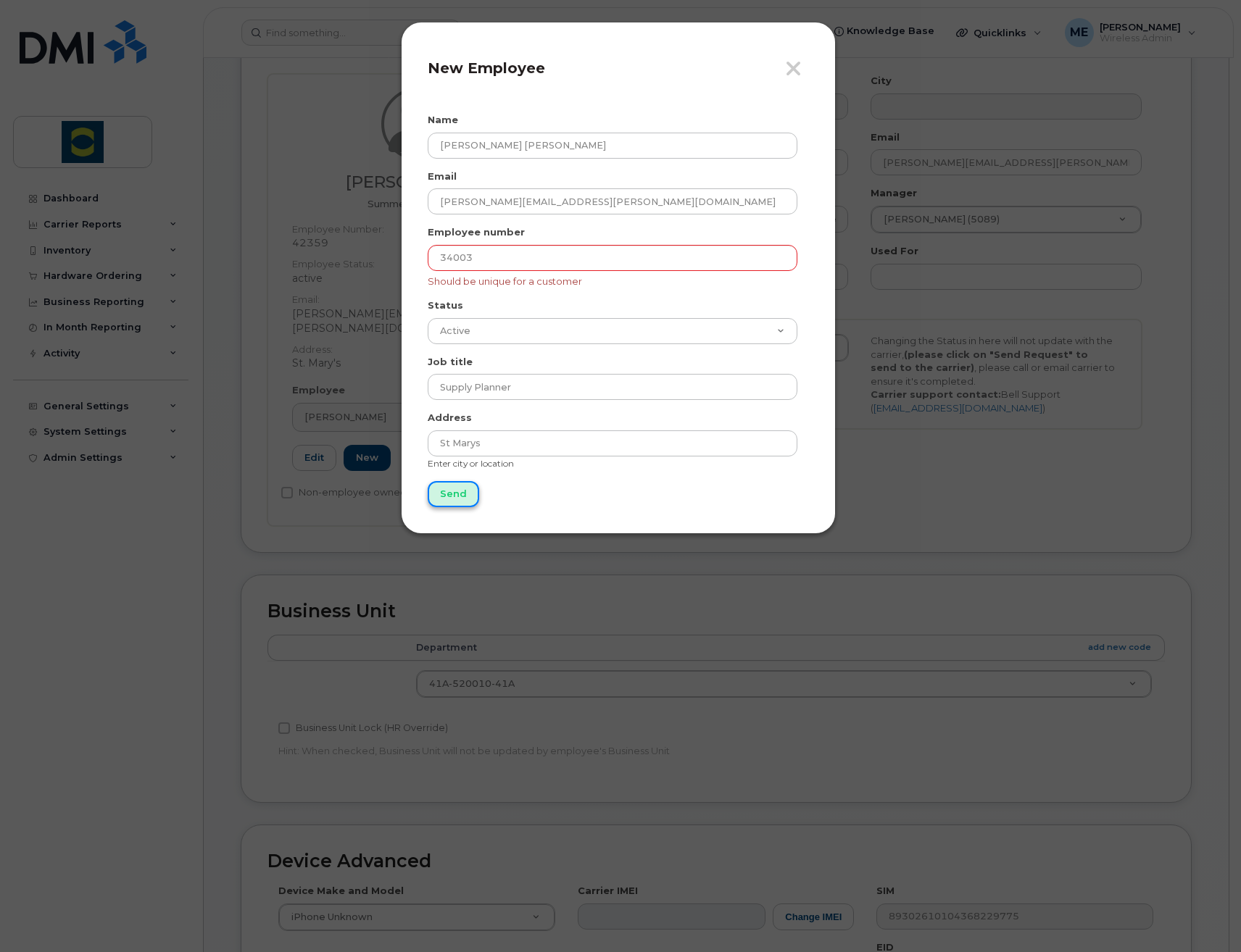
click at [461, 496] on input "Send" at bounding box center [453, 494] width 52 height 27
type input "Send"
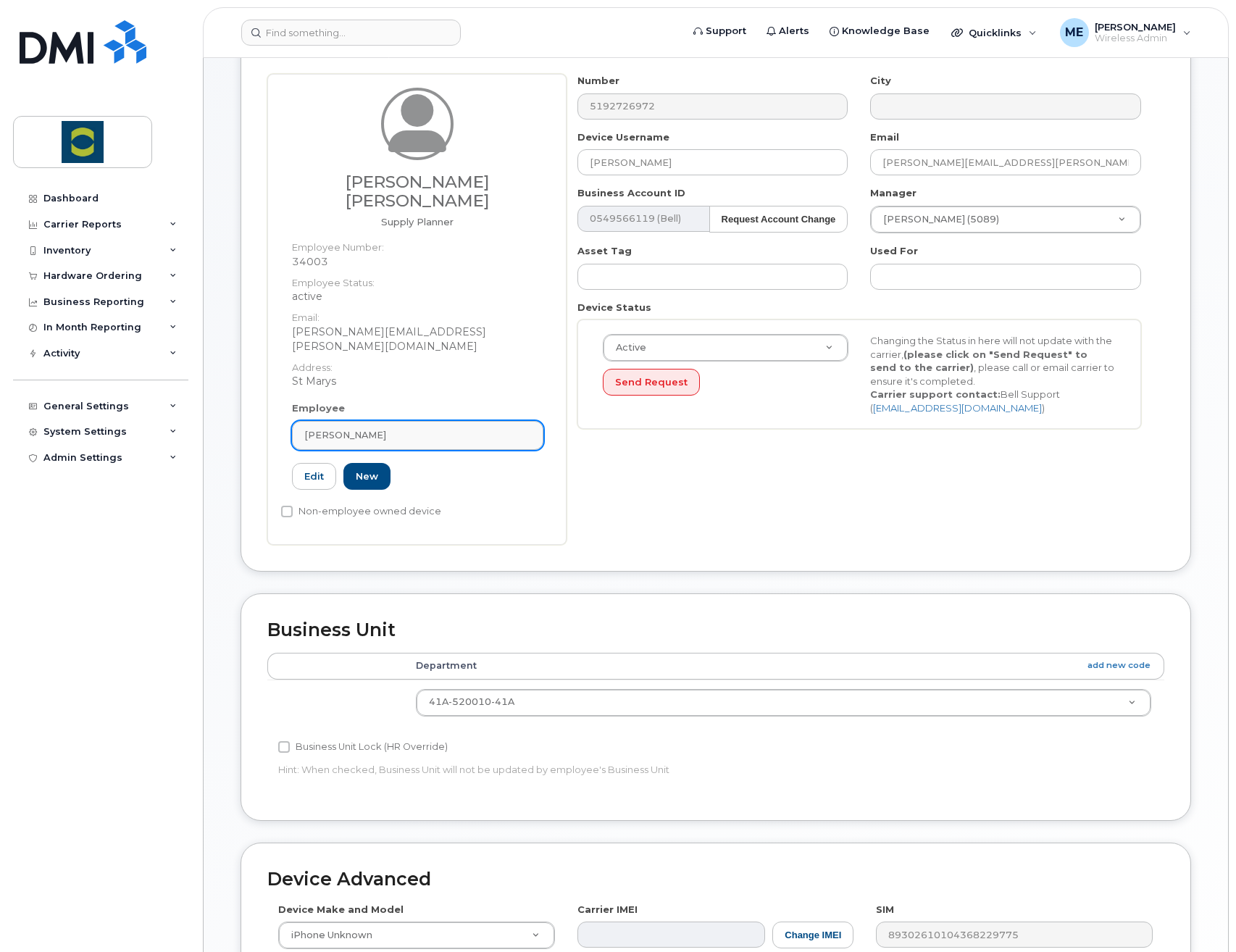
click at [375, 428] on div "Emily Lennox" at bounding box center [417, 435] width 227 height 14
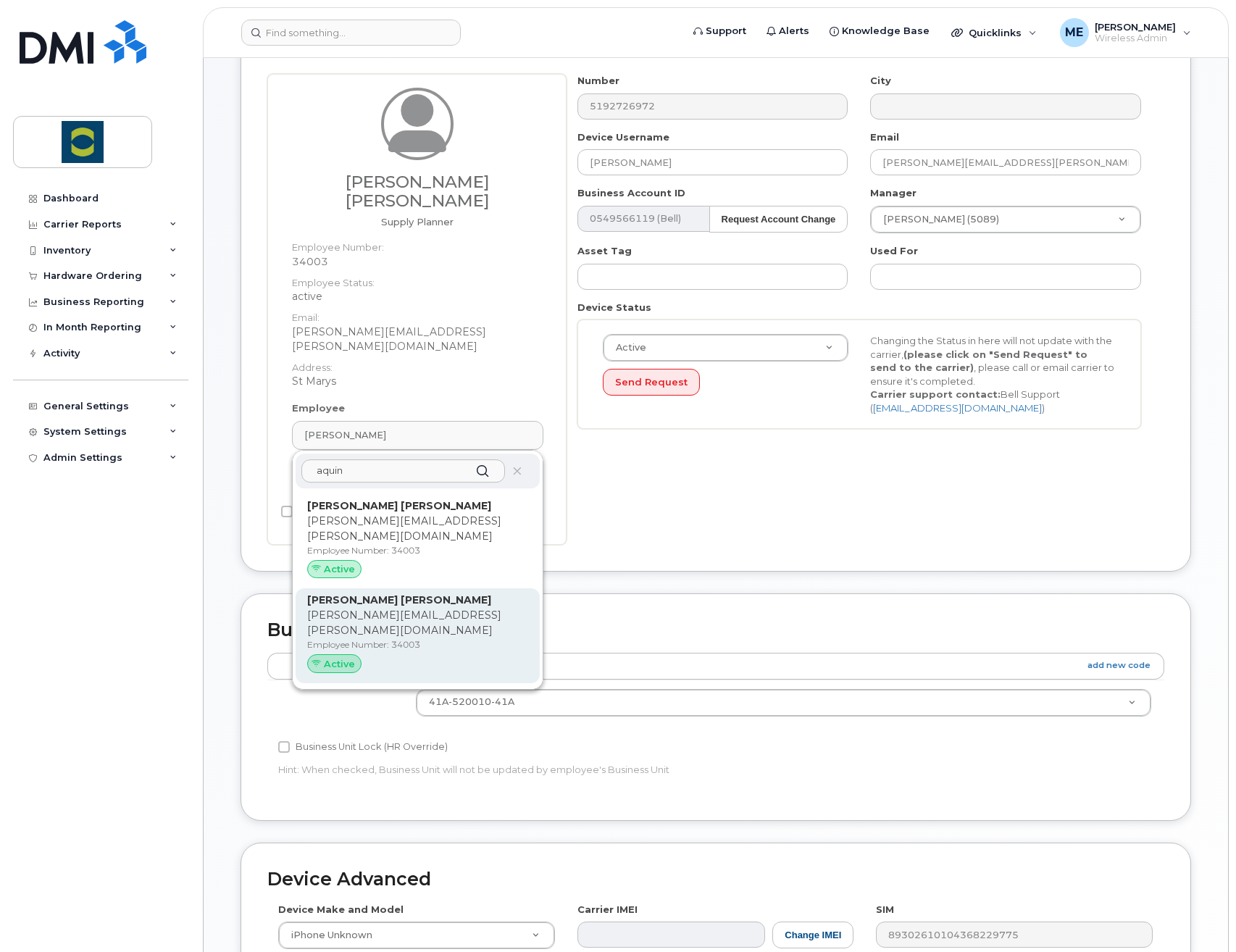
type input "aquin"
click at [424, 607] on p "aquino.rabelo@trouwnutrition.com" at bounding box center [417, 622] width 221 height 31
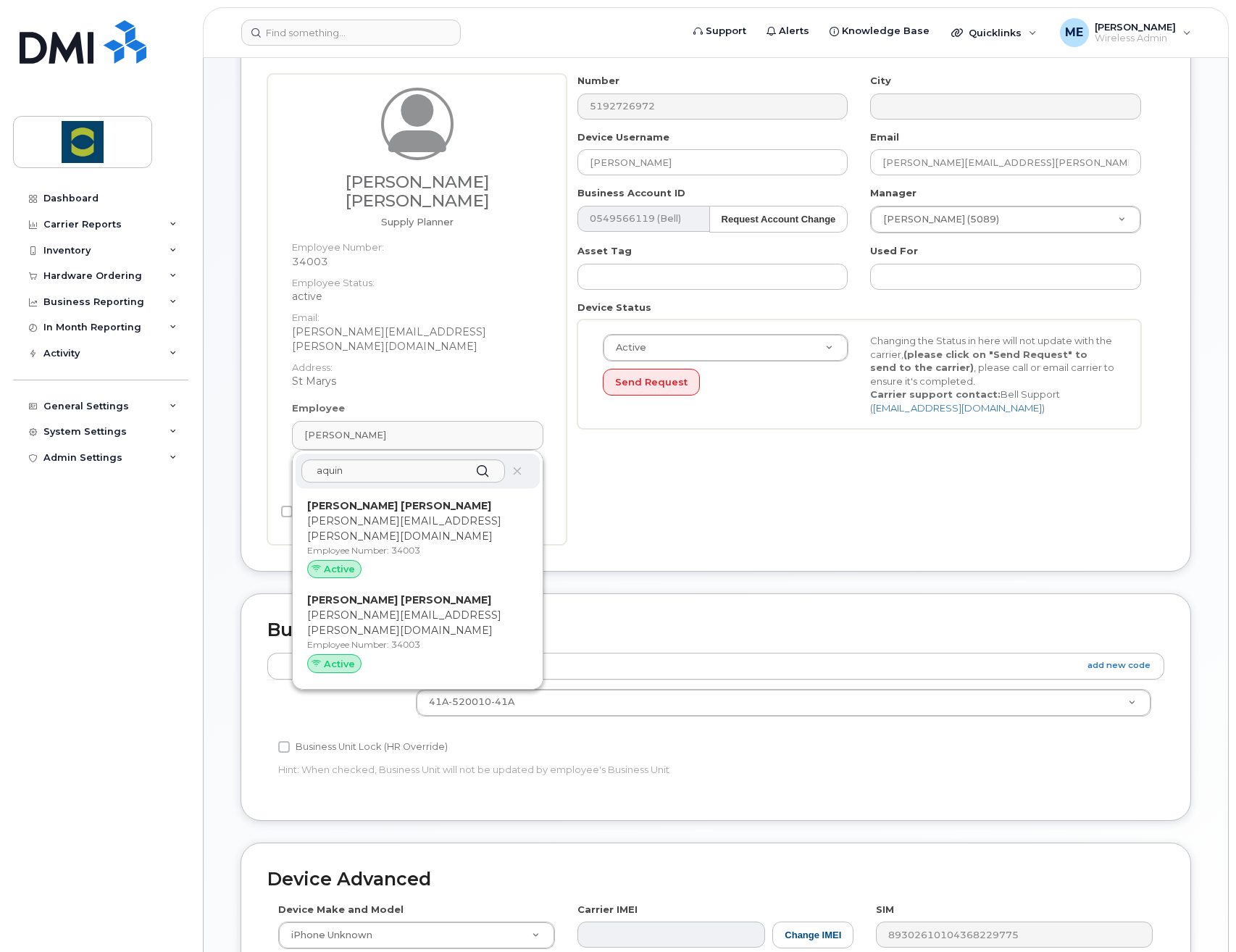
type input "34003"
type input "Aquino Rabelo"
type input "aquino.rabelo@trouwnutrition.com"
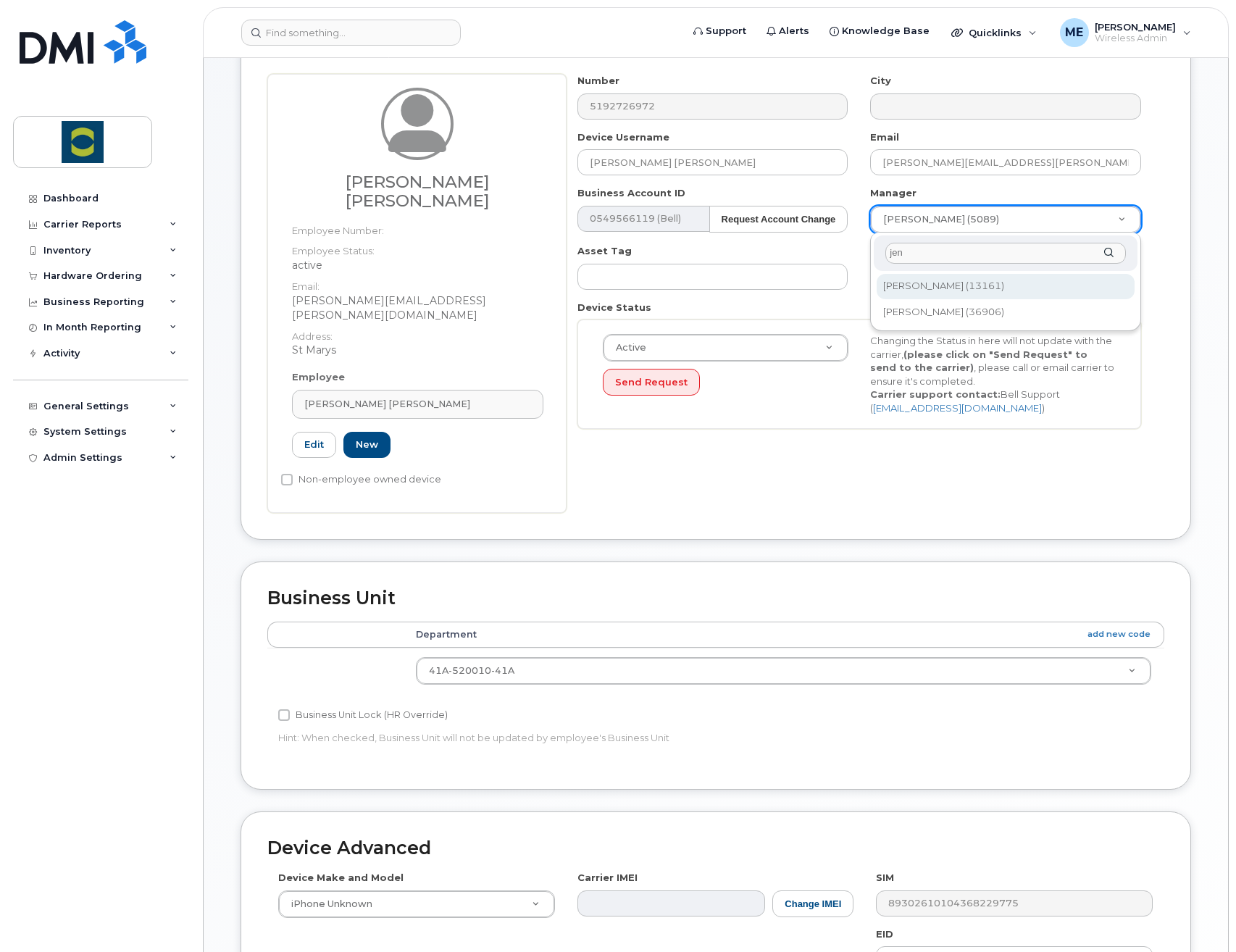
type input "jen"
type input "2011722"
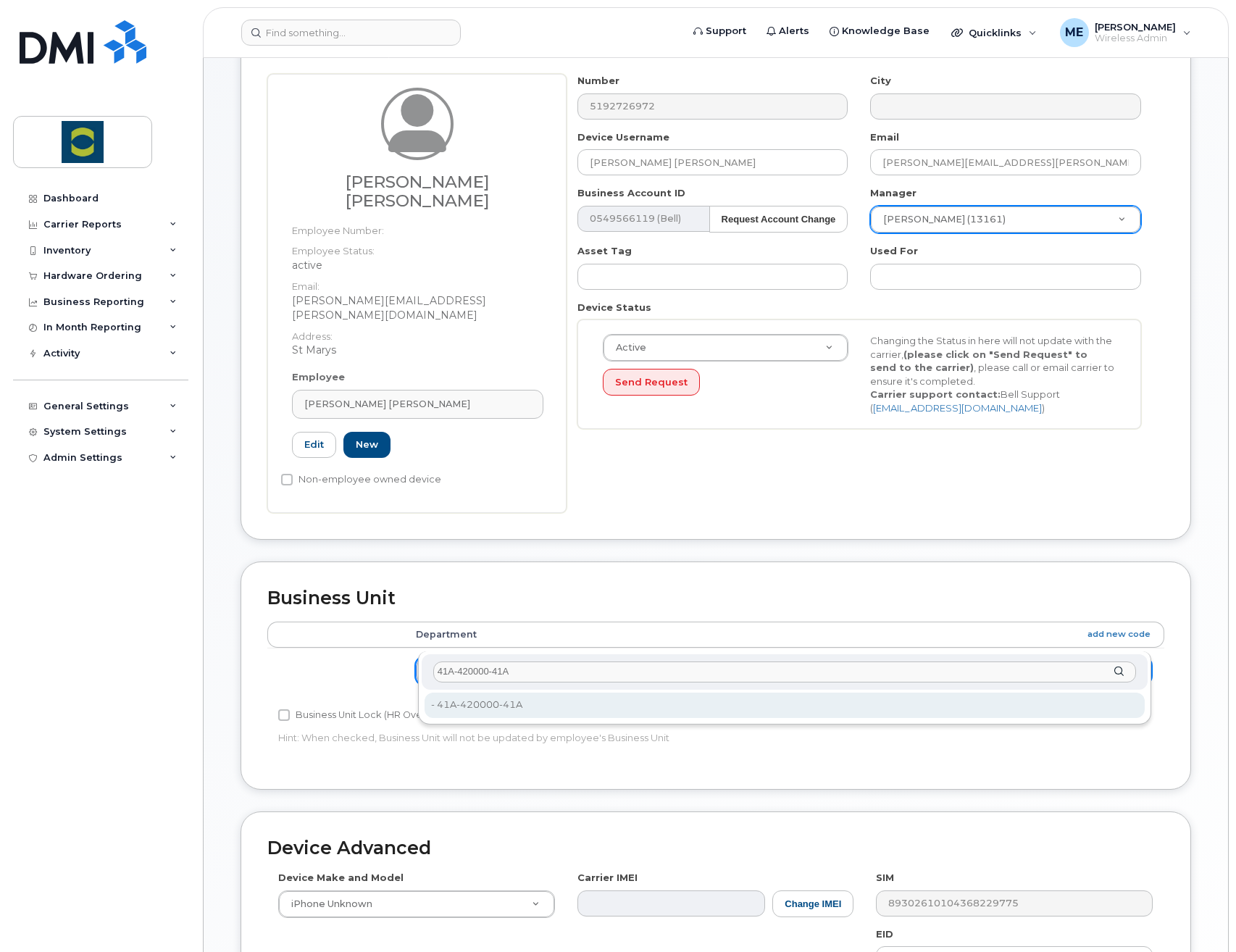
type input "41A-420000-41A"
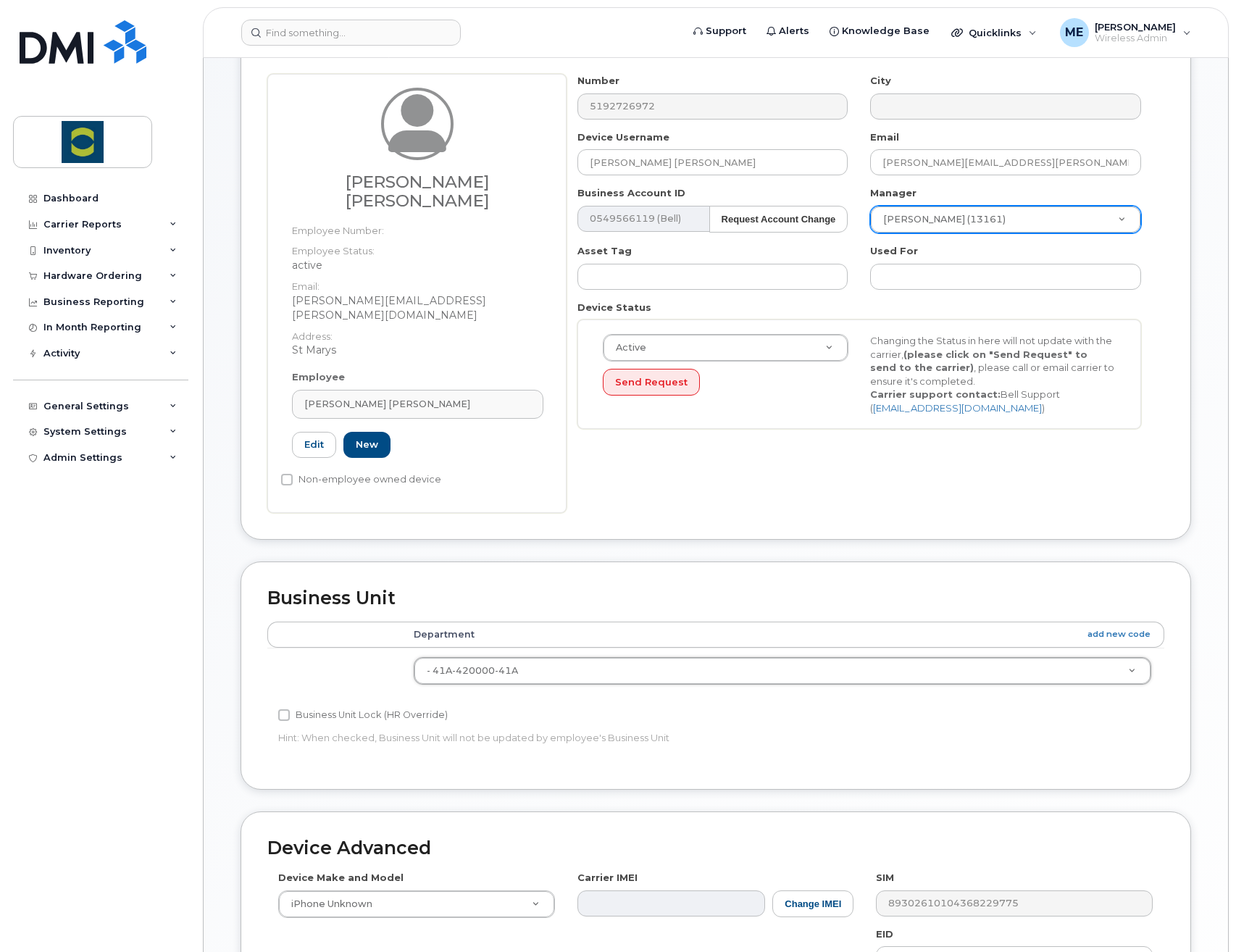
type input "24380171"
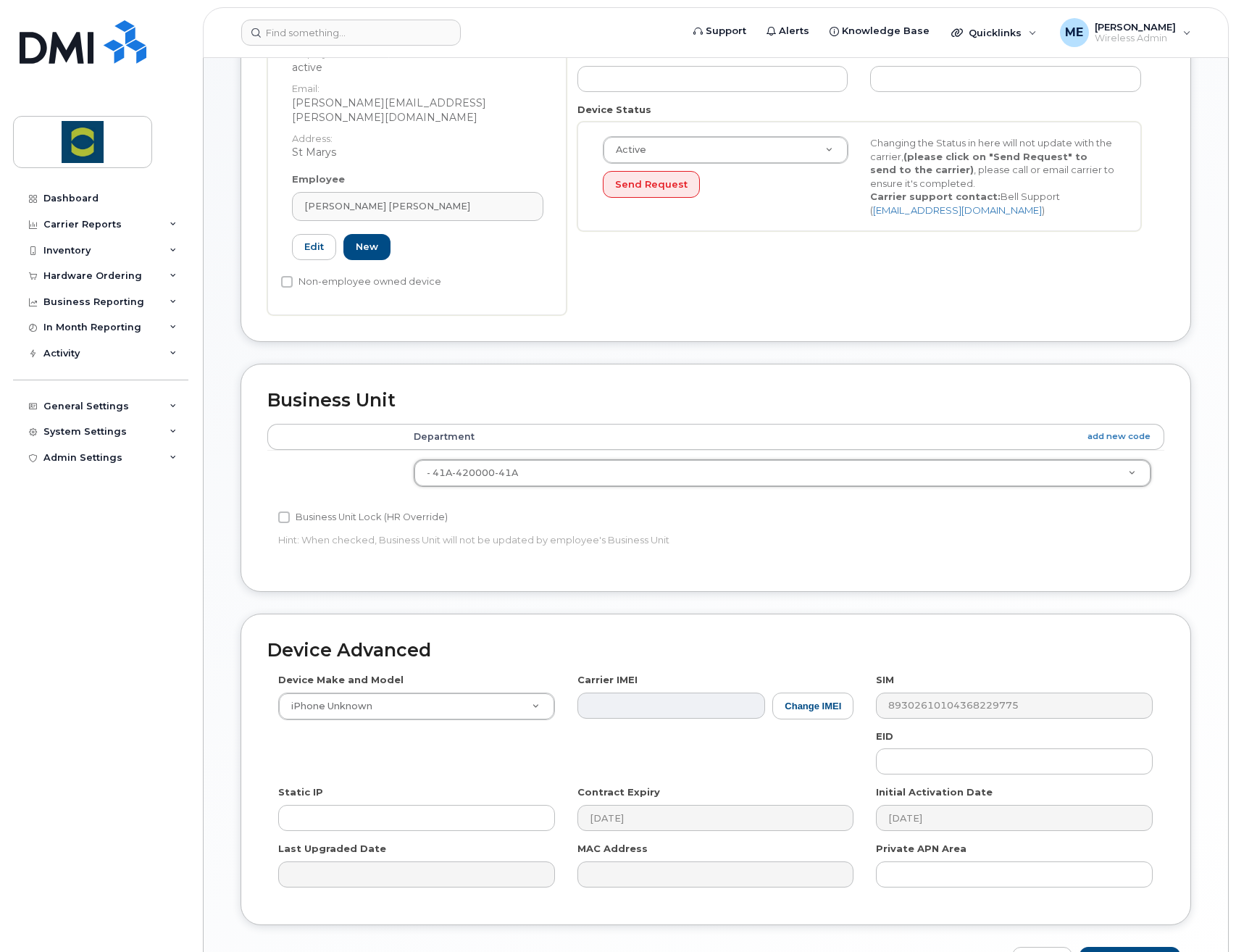
scroll to position [451, 0]
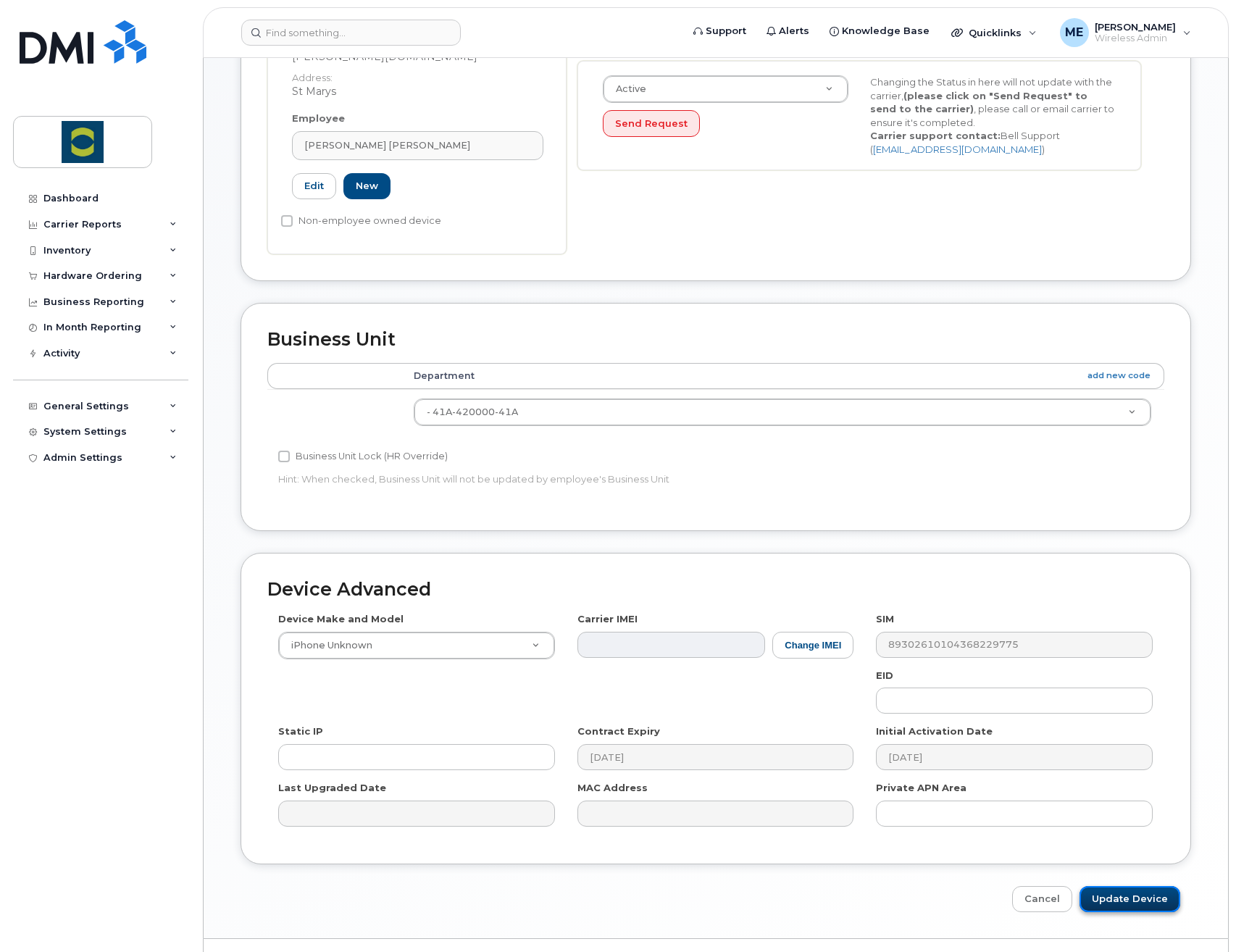
click at [1160, 886] on input "Update Device" at bounding box center [1129, 899] width 101 height 27
type input "Saving..."
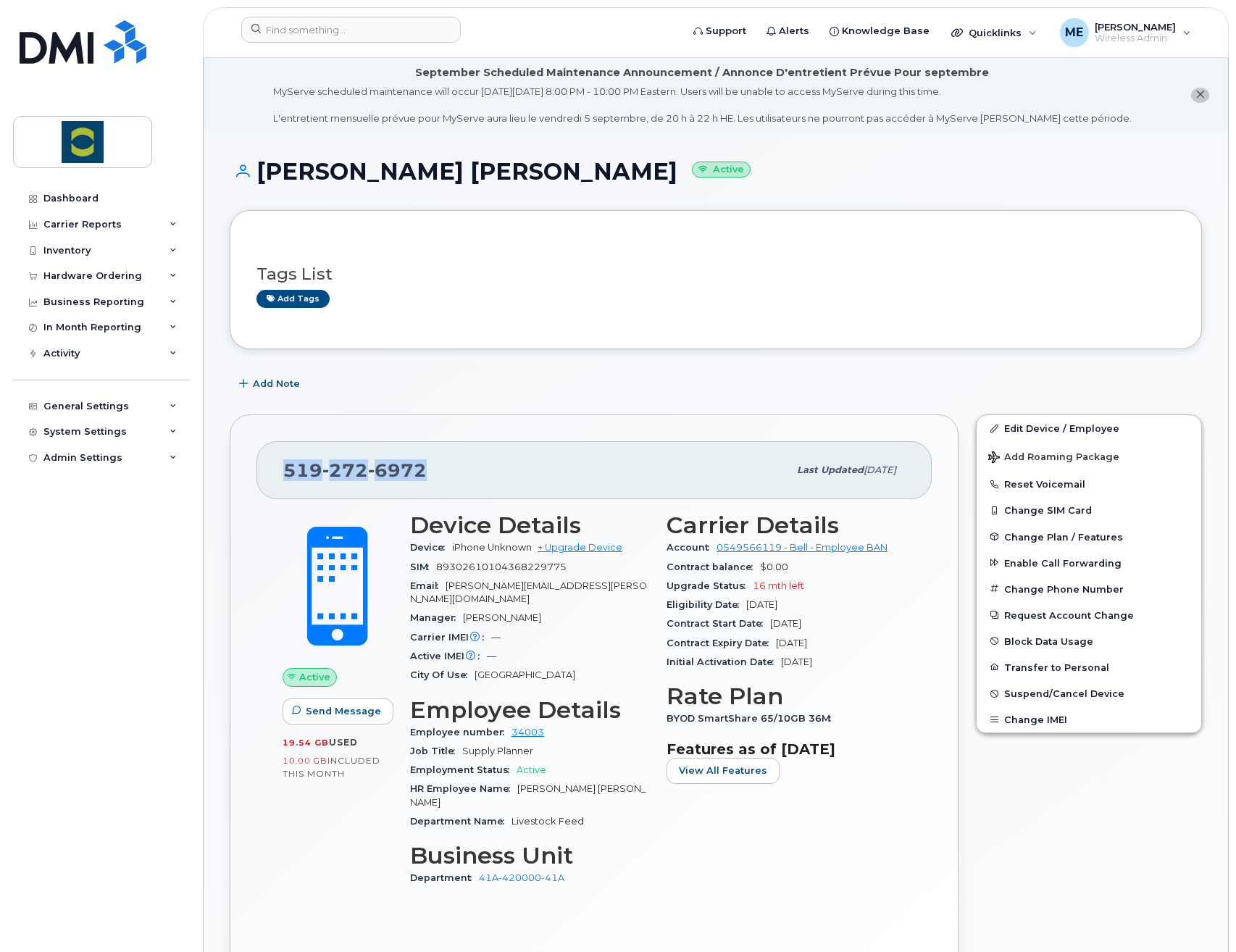
drag, startPoint x: 425, startPoint y: 465, endPoint x: 266, endPoint y: 460, distance: 159.1
click at [266, 460] on div "519 272 6972 Last updated Aug 29, 2025" at bounding box center [594, 470] width 675 height 58
copy span "519 272 6972"
drag, startPoint x: 544, startPoint y: 721, endPoint x: 508, endPoint y: 720, distance: 36.0
click at [508, 723] on div "Employee number 34003" at bounding box center [529, 732] width 239 height 18
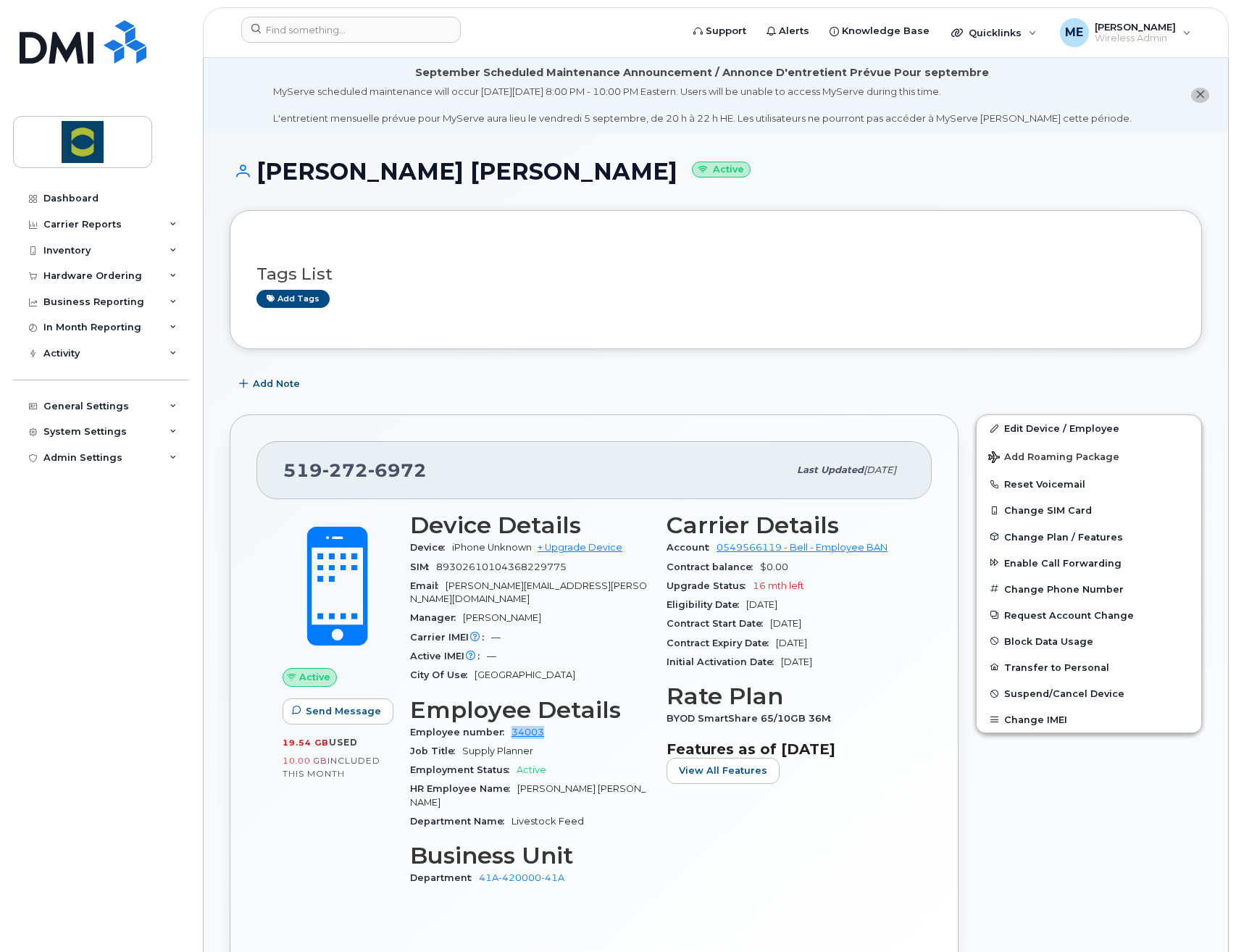
copy link "34003"
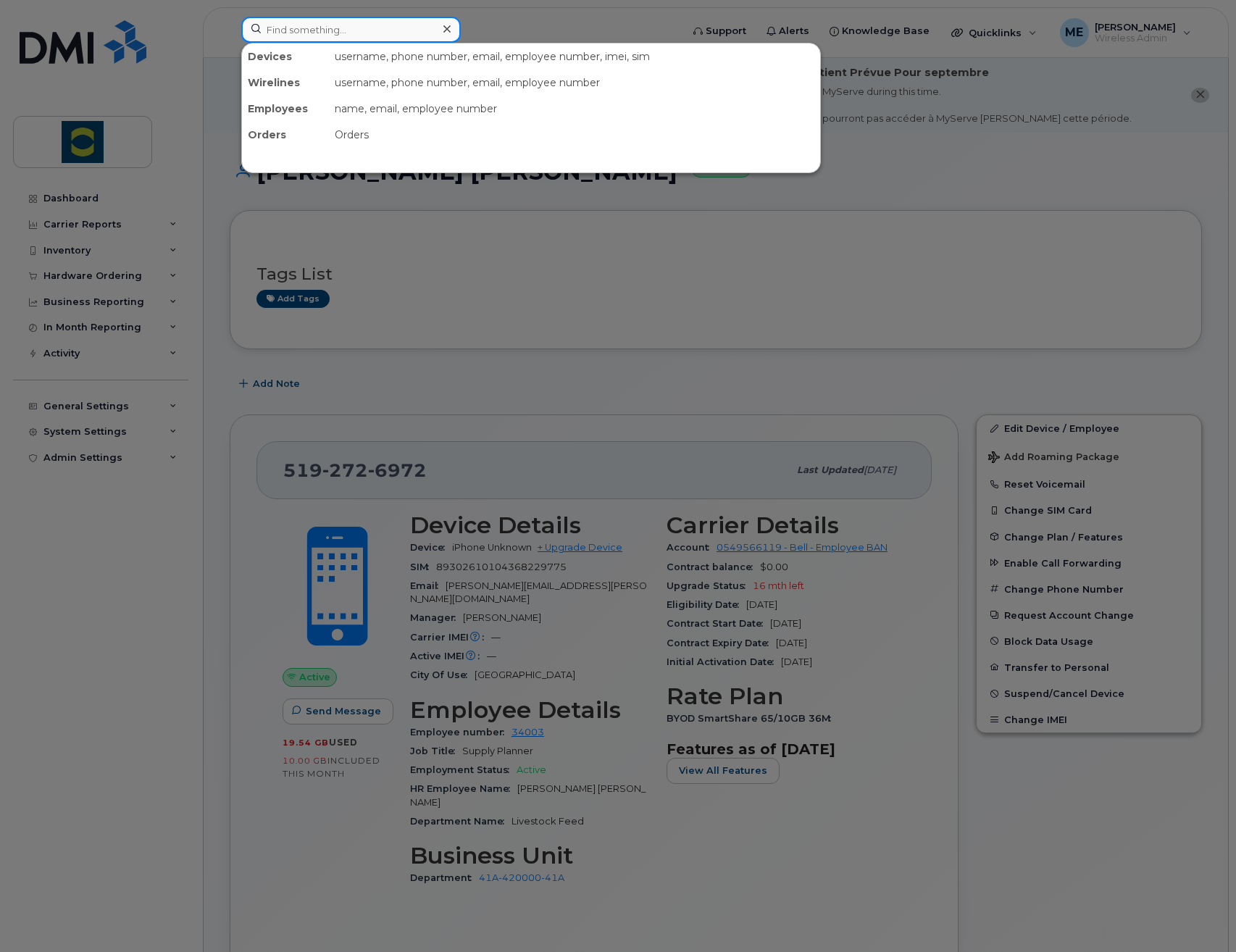
click at [338, 21] on input at bounding box center [351, 30] width 219 height 26
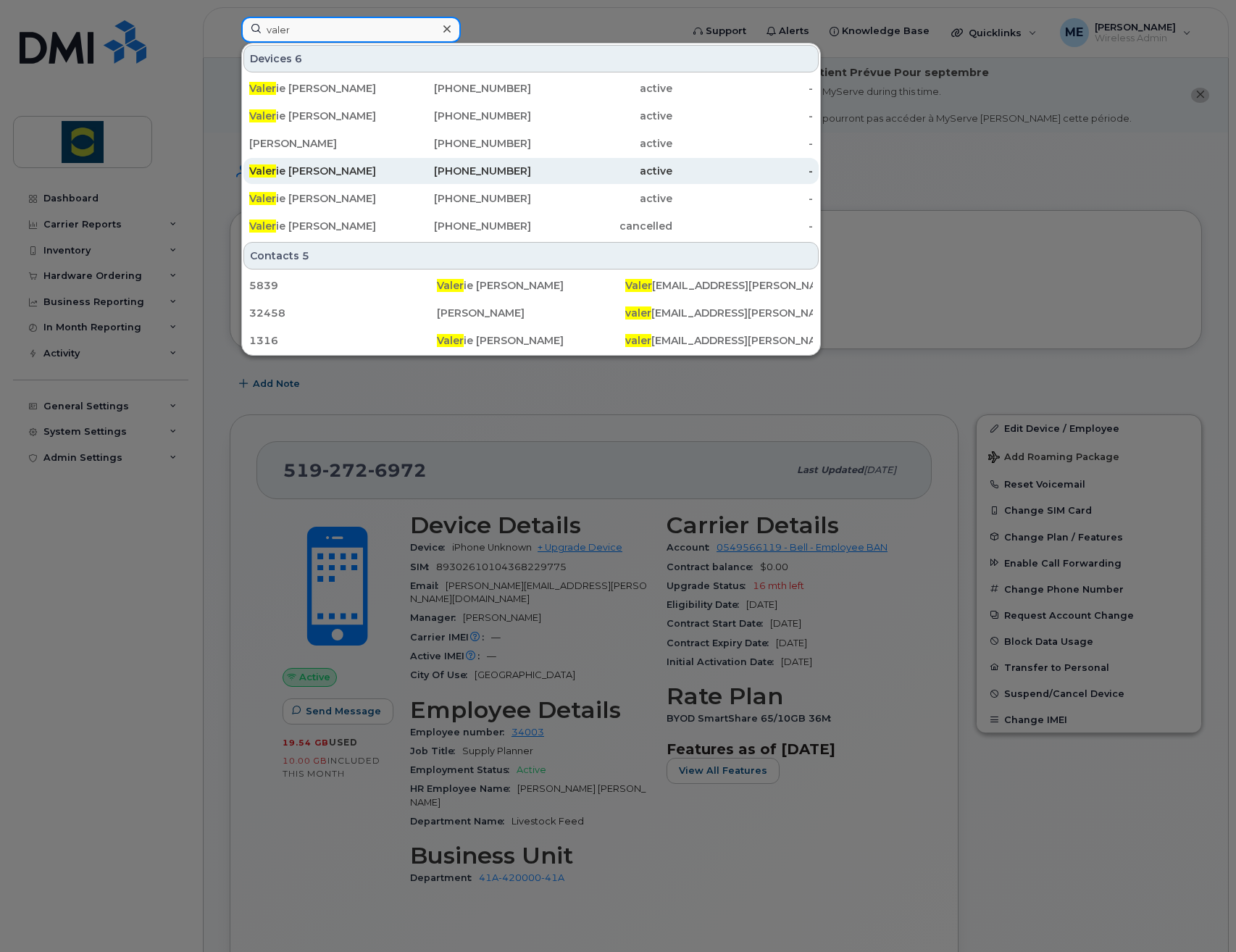
type input "valer"
click at [312, 175] on div "Valer ie O'sullivan" at bounding box center [319, 171] width 141 height 15
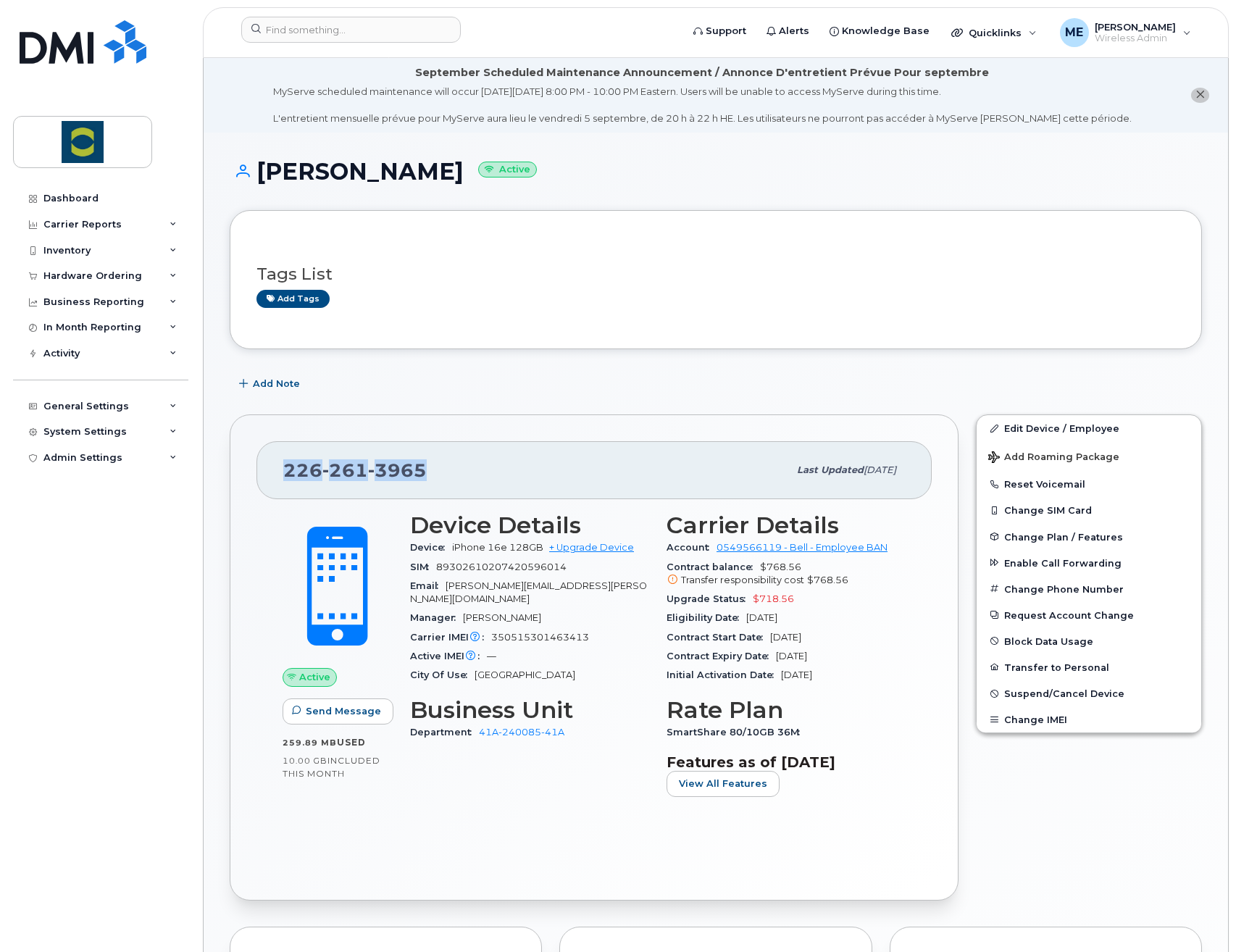
drag, startPoint x: 429, startPoint y: 472, endPoint x: 266, endPoint y: 478, distance: 163.1
click at [266, 478] on div "[PHONE_NUMBER] Last updated [DATE]" at bounding box center [594, 470] width 675 height 58
copy span "[PHONE_NUMBER]"
